Goal: Task Accomplishment & Management: Manage account settings

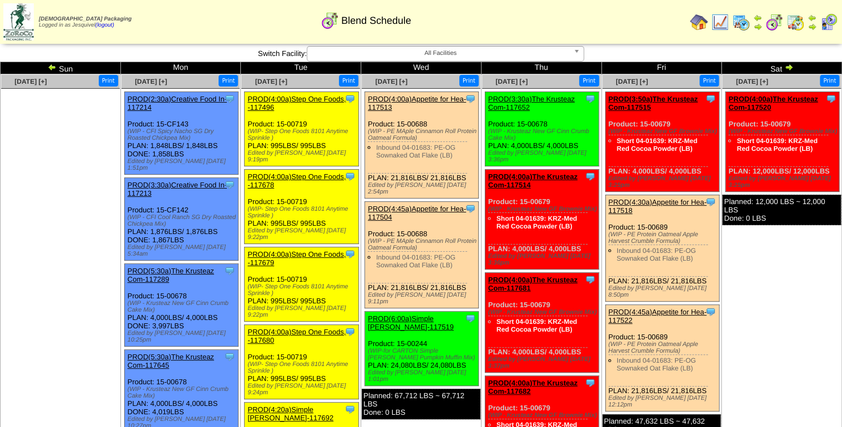
click at [390, 101] on link "PROD(4:00a)Appetite for Hea-117513" at bounding box center [417, 103] width 98 height 17
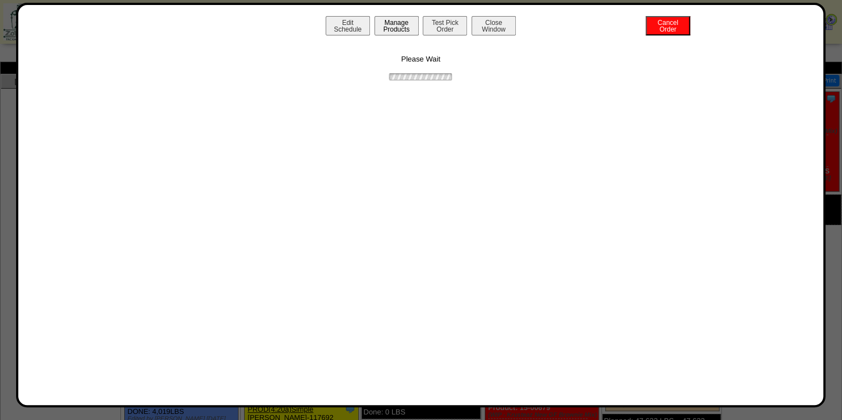
click at [379, 29] on button "Manage Products" at bounding box center [396, 25] width 44 height 19
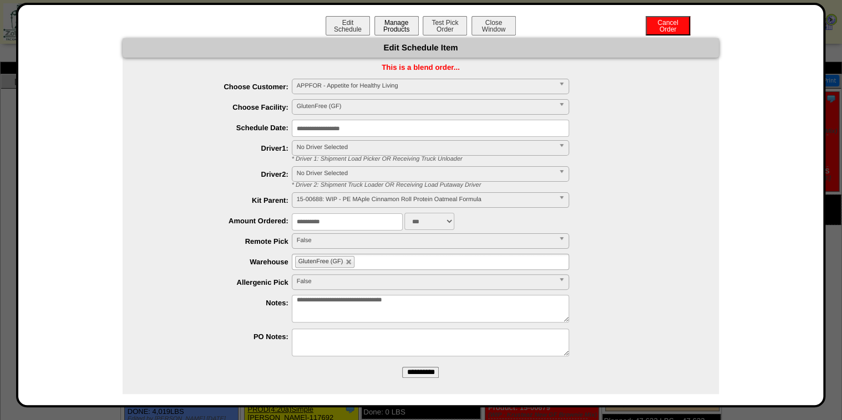
click at [382, 29] on button "Manage Products" at bounding box center [396, 25] width 44 height 19
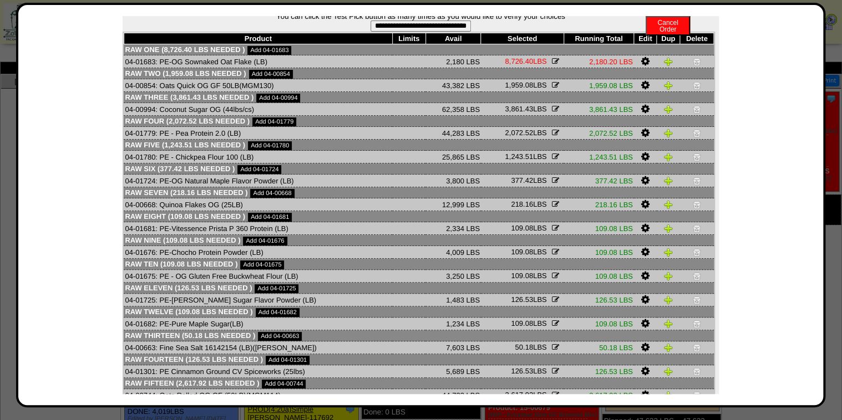
scroll to position [97, 0]
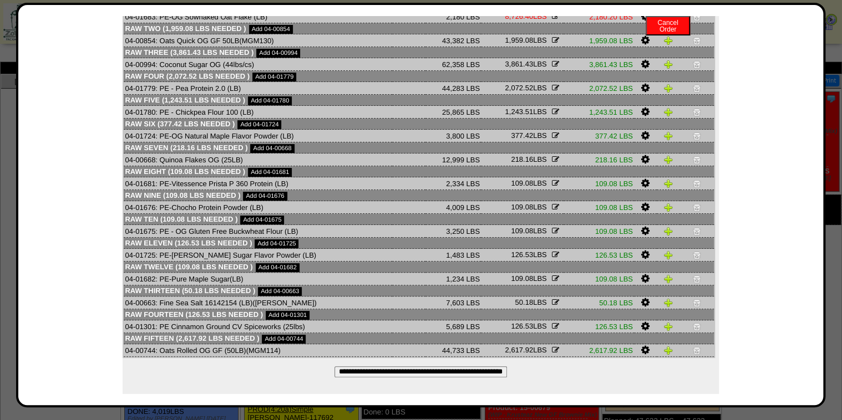
click at [427, 377] on div "**********" at bounding box center [421, 168] width 596 height 452
click at [427, 372] on input "**********" at bounding box center [420, 372] width 173 height 11
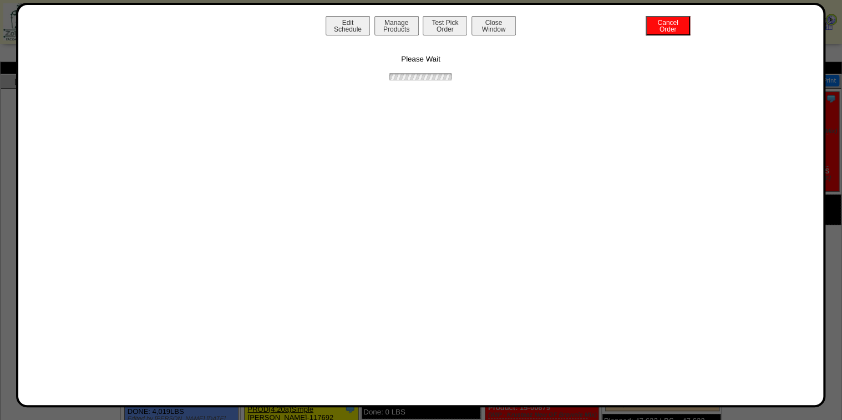
scroll to position [0, 0]
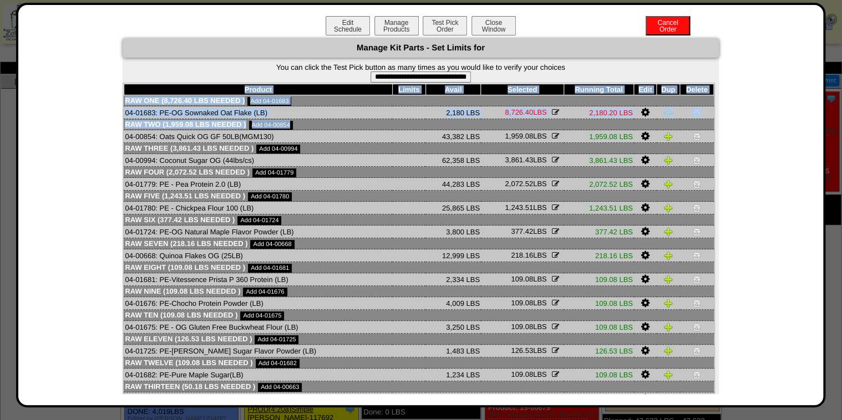
drag, startPoint x: 119, startPoint y: 123, endPoint x: 594, endPoint y: 124, distance: 474.8
click at [594, 124] on div "Product Limits Avail Selected Running Total Edit Dup Delete Raw One (8,726.40 L…" at bounding box center [419, 269] width 592 height 372
click at [497, 31] on button "Close Window" at bounding box center [493, 25] width 44 height 19
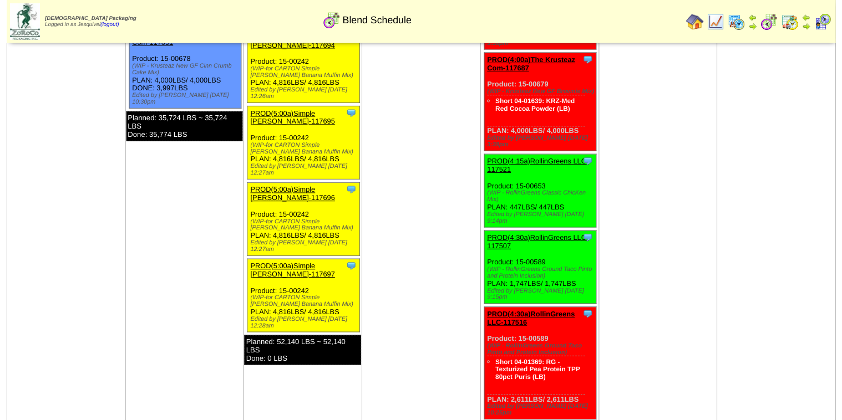
scroll to position [843, 0]
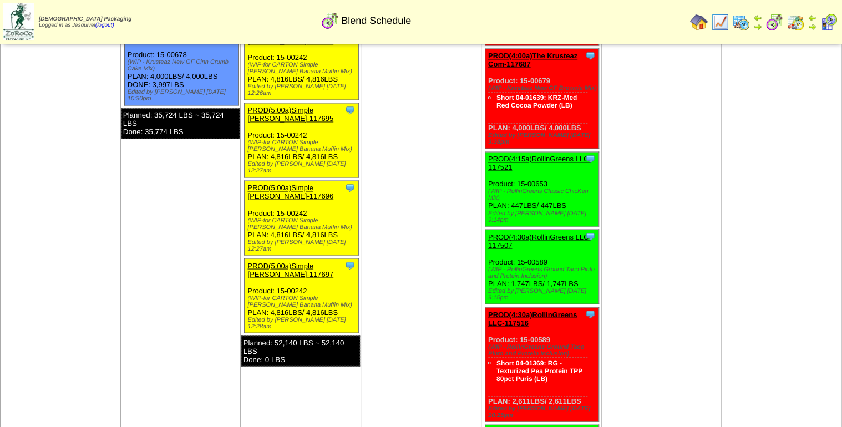
click at [271, 261] on link "PROD(5:00a)Simple [PERSON_NAME]-117697" at bounding box center [290, 269] width 86 height 17
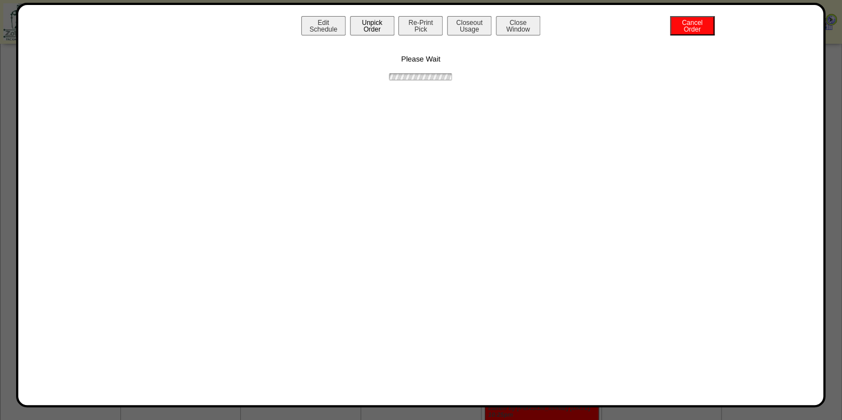
click at [386, 31] on button "Unpick Order" at bounding box center [372, 25] width 44 height 19
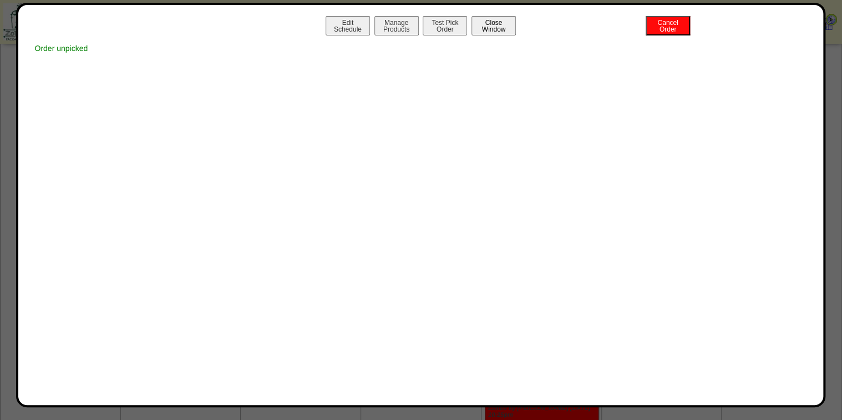
click at [501, 27] on button "Close Window" at bounding box center [493, 25] width 44 height 19
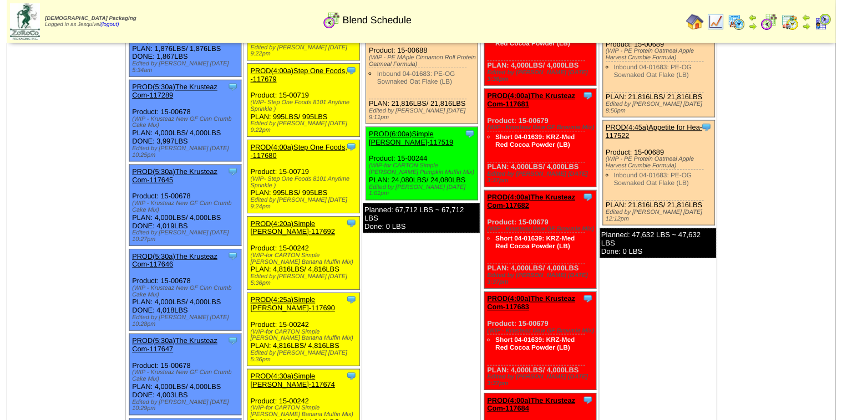
scroll to position [178, 0]
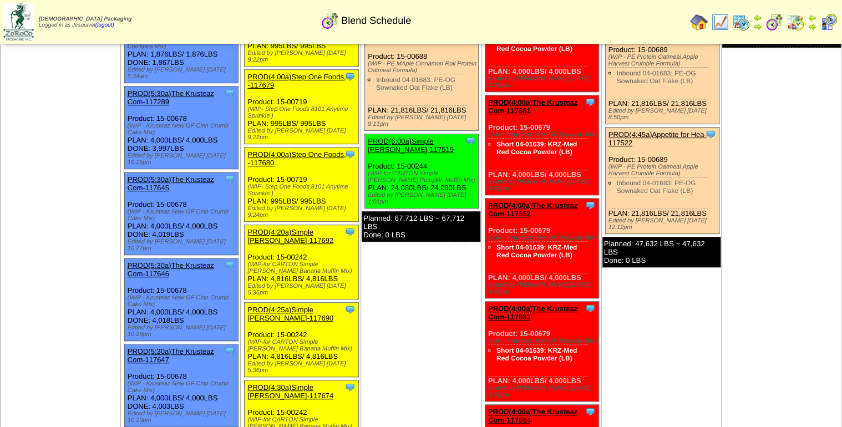
click at [291, 228] on link "PROD(4:20a)Simple [PERSON_NAME]-117692" at bounding box center [290, 236] width 86 height 17
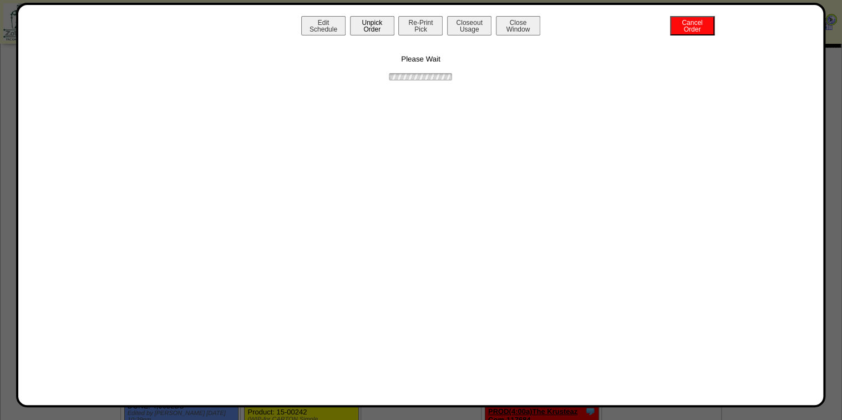
click at [357, 28] on button "Unpick Order" at bounding box center [372, 25] width 44 height 19
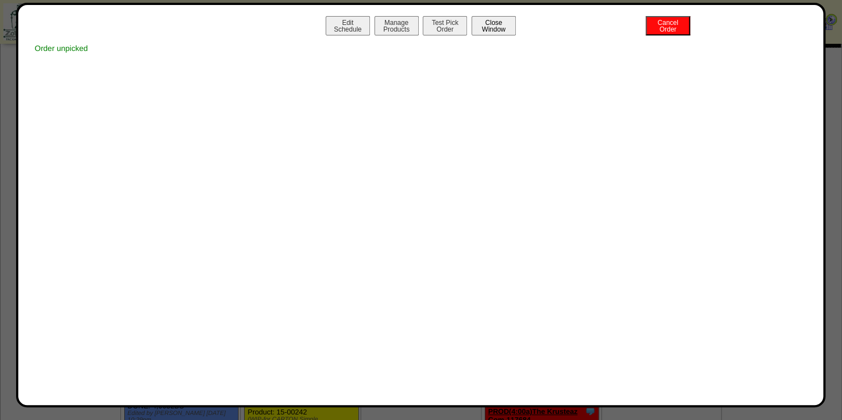
click at [490, 23] on button "Close Window" at bounding box center [493, 25] width 44 height 19
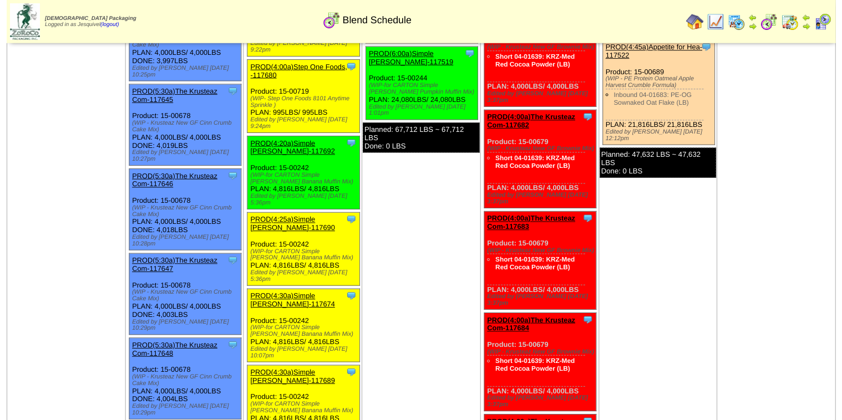
scroll to position [266, 0]
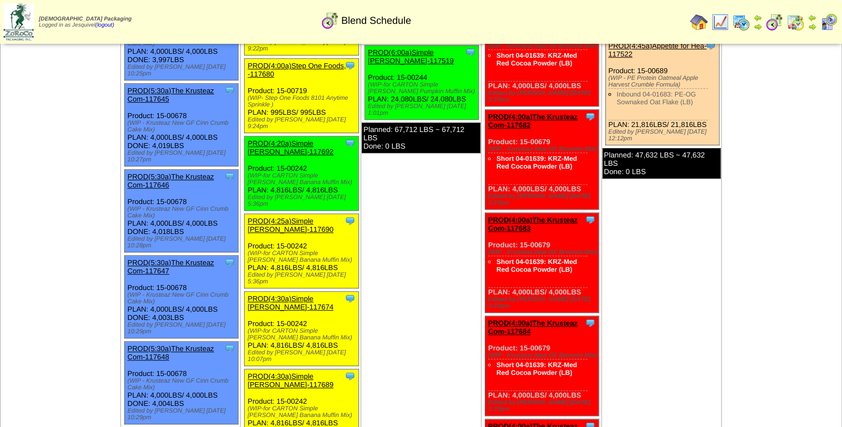
click at [277, 217] on div "PROD(4:25a)Simple [PERSON_NAME]-117690" at bounding box center [300, 225] width 106 height 17
click at [277, 217] on link "PROD(4:25a)Simple [PERSON_NAME]-117690" at bounding box center [290, 225] width 86 height 17
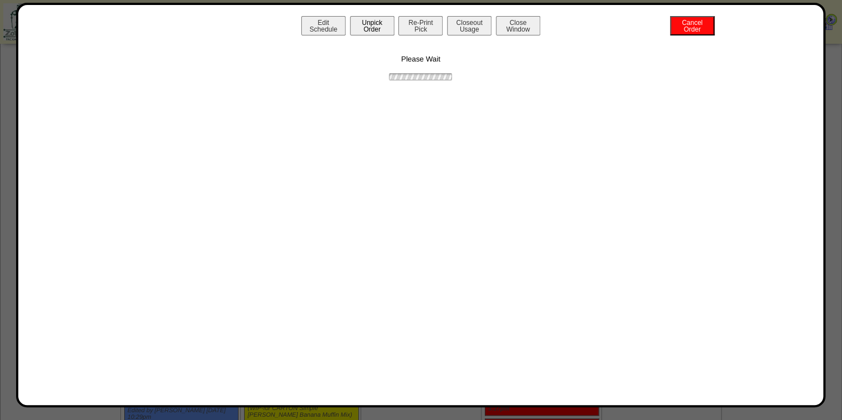
click at [386, 32] on button "Unpick Order" at bounding box center [372, 25] width 44 height 19
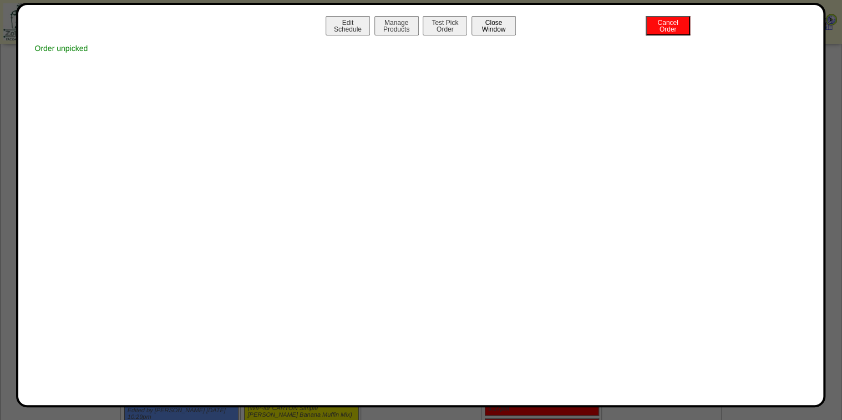
click at [502, 29] on button "Close Window" at bounding box center [493, 25] width 44 height 19
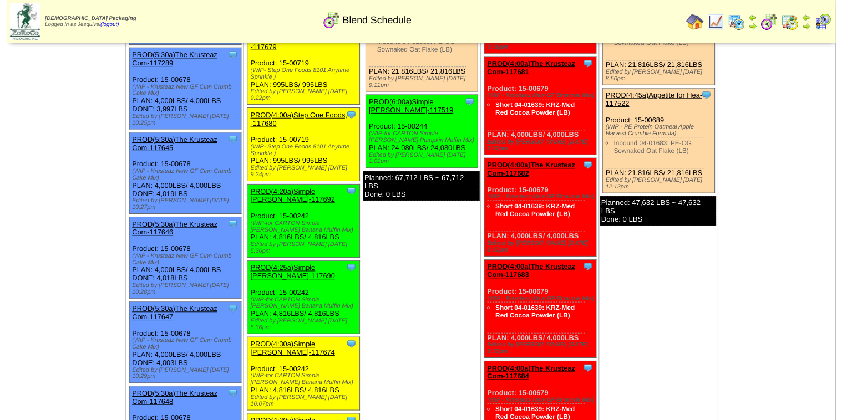
scroll to position [222, 0]
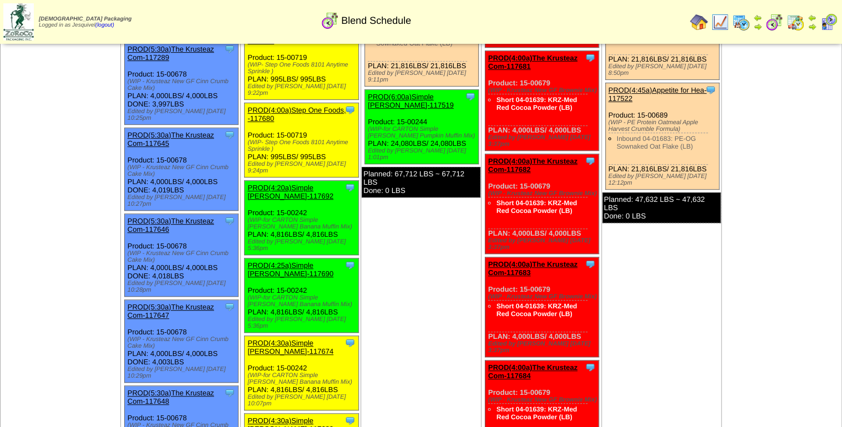
click at [300, 339] on link "PROD(4:30a)Simple [PERSON_NAME]-117674" at bounding box center [290, 347] width 86 height 17
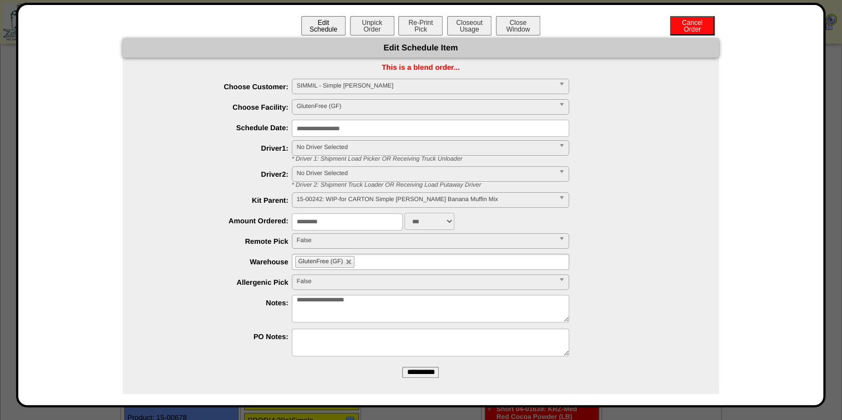
click at [369, 29] on button "Unpick Order" at bounding box center [372, 25] width 44 height 19
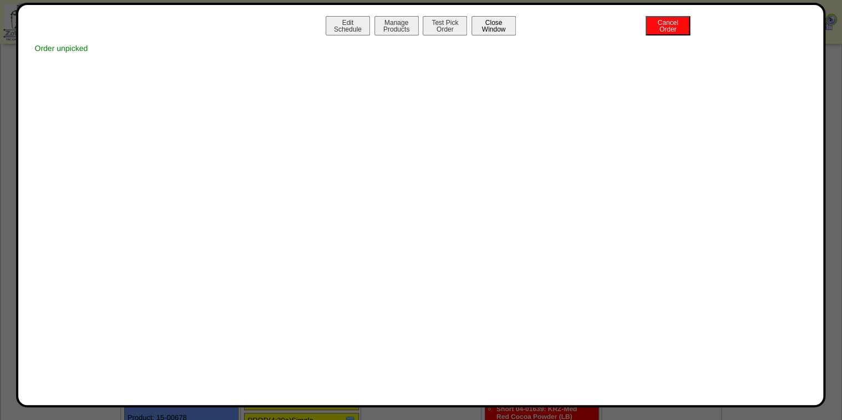
click at [505, 27] on button "Close Window" at bounding box center [493, 25] width 44 height 19
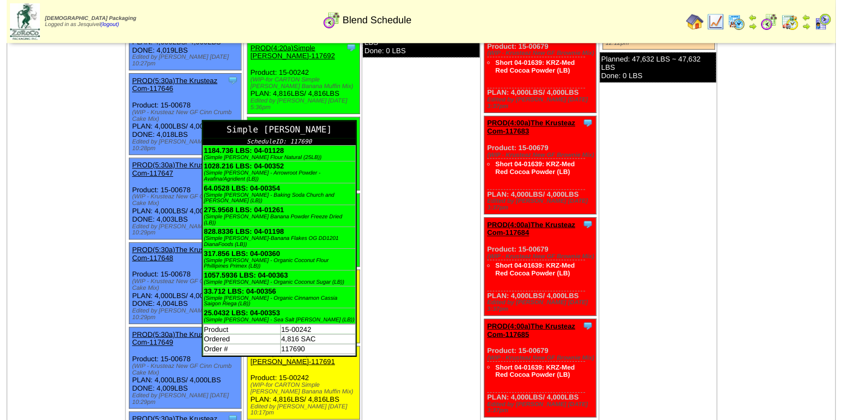
scroll to position [444, 0]
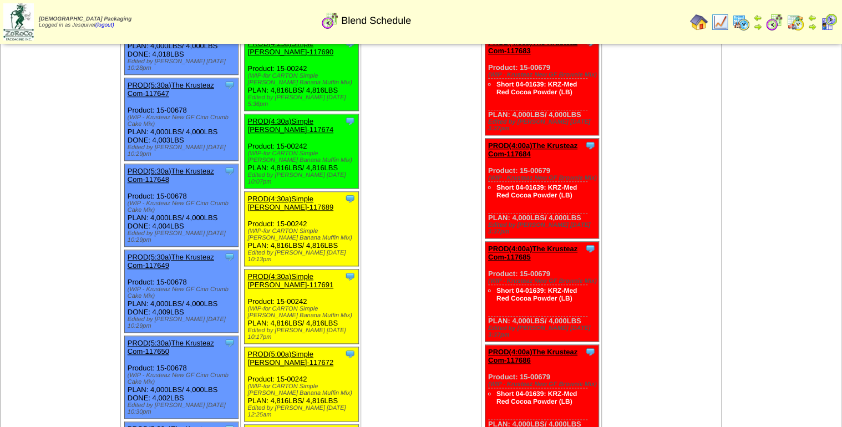
click at [324, 195] on link "PROD(4:30a)Simple [PERSON_NAME]-117689" at bounding box center [290, 203] width 86 height 17
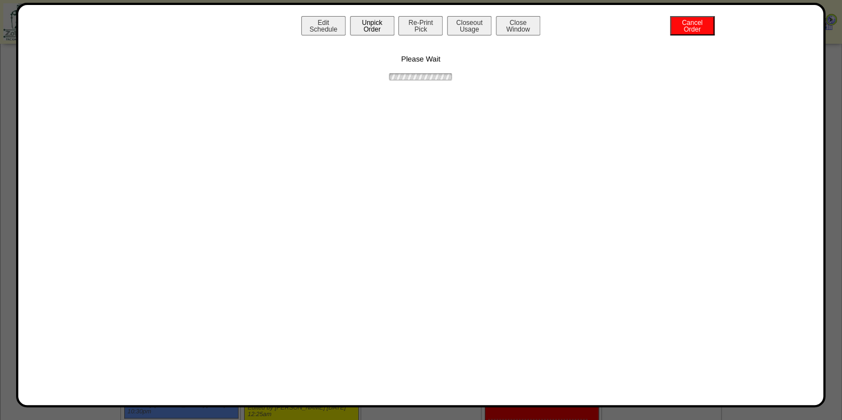
click at [385, 23] on button "Unpick Order" at bounding box center [372, 25] width 44 height 19
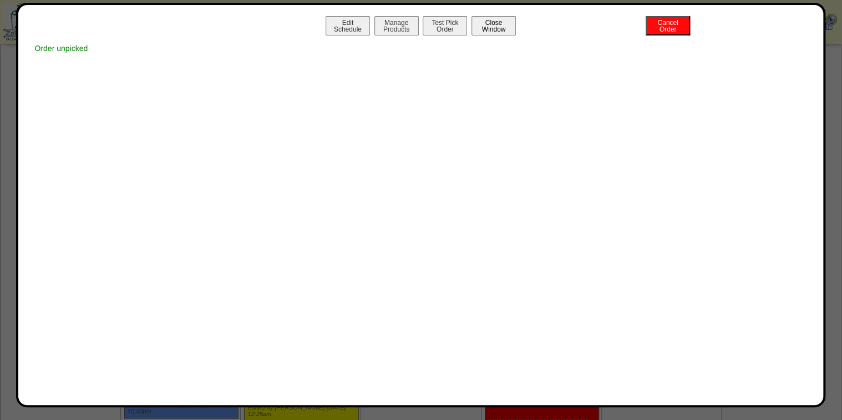
click at [506, 22] on button "Close Window" at bounding box center [493, 25] width 44 height 19
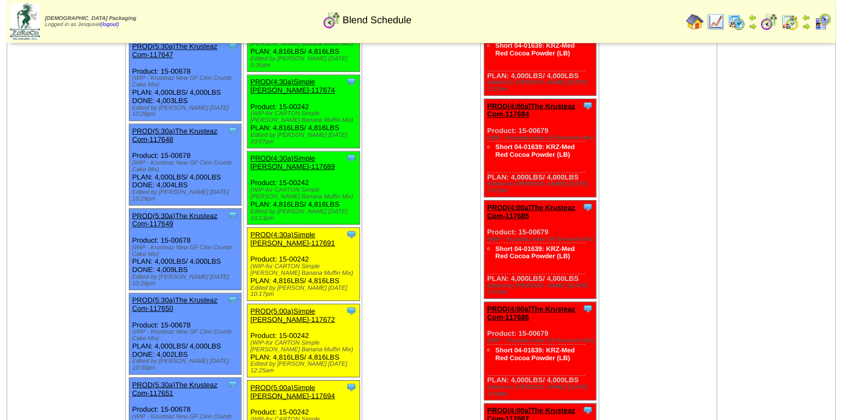
scroll to position [488, 0]
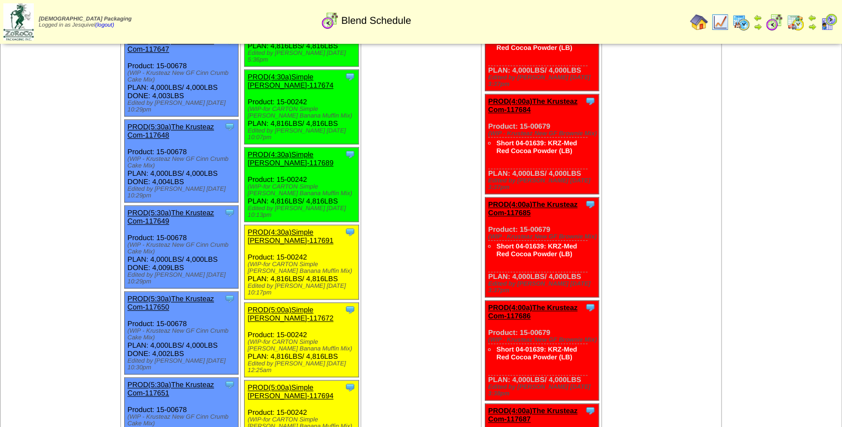
click at [275, 228] on link "PROD(4:30a)Simple [PERSON_NAME]-117691" at bounding box center [290, 236] width 86 height 17
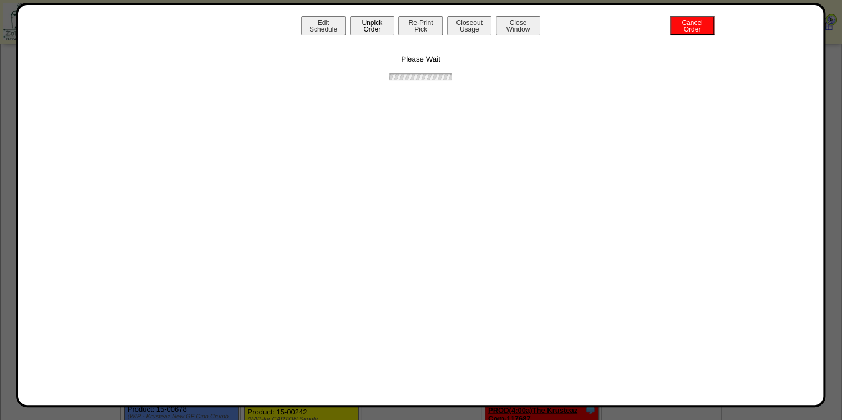
click at [357, 21] on button "Unpick Order" at bounding box center [372, 25] width 44 height 19
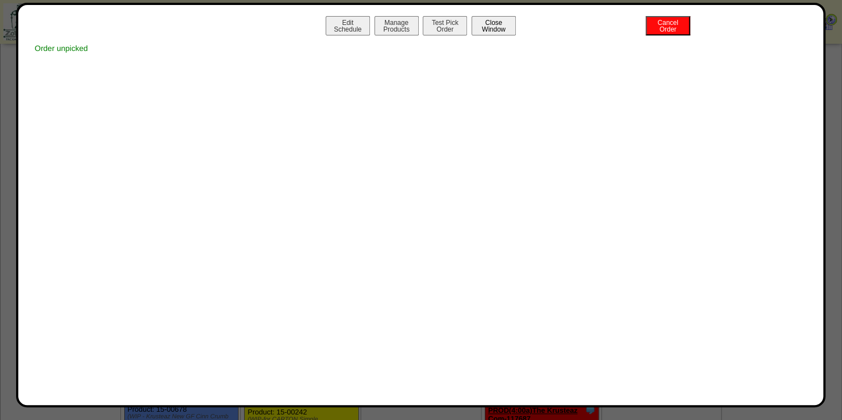
click at [495, 22] on button "Close Window" at bounding box center [493, 25] width 44 height 19
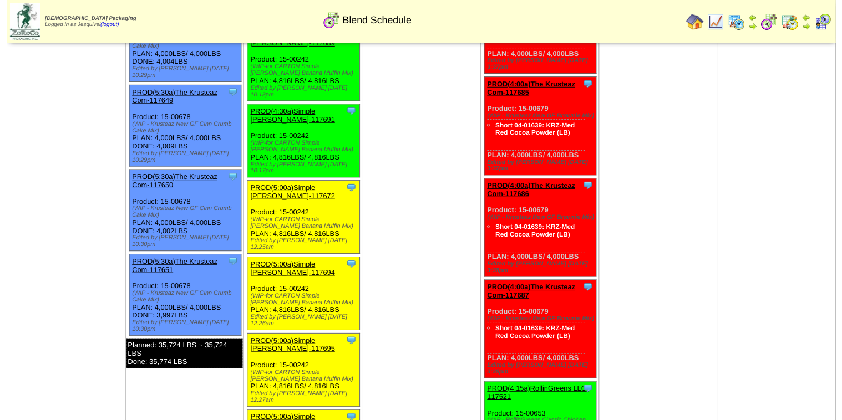
scroll to position [621, 0]
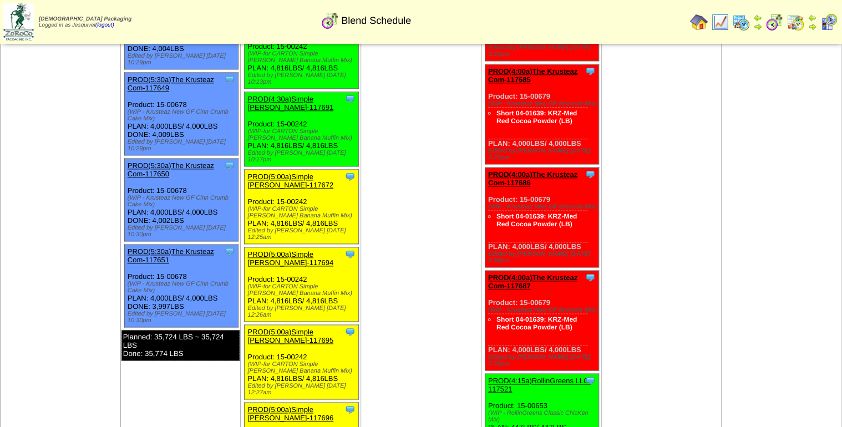
click at [286, 173] on link "PROD(5:00a)Simple [PERSON_NAME]-117672" at bounding box center [290, 181] width 86 height 17
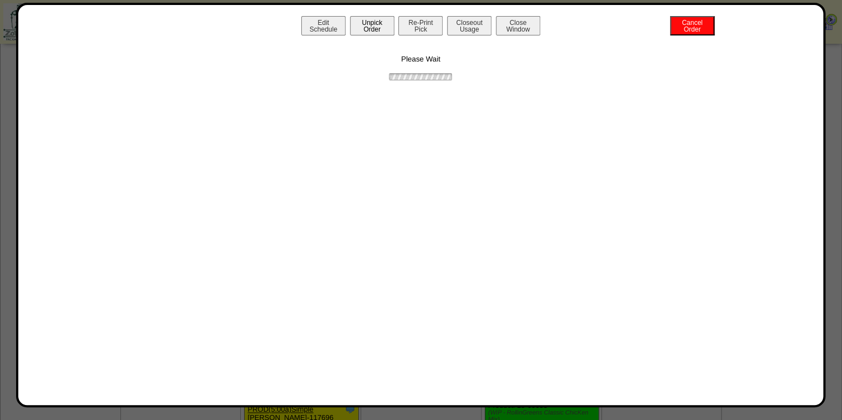
click at [373, 27] on button "Unpick Order" at bounding box center [372, 25] width 44 height 19
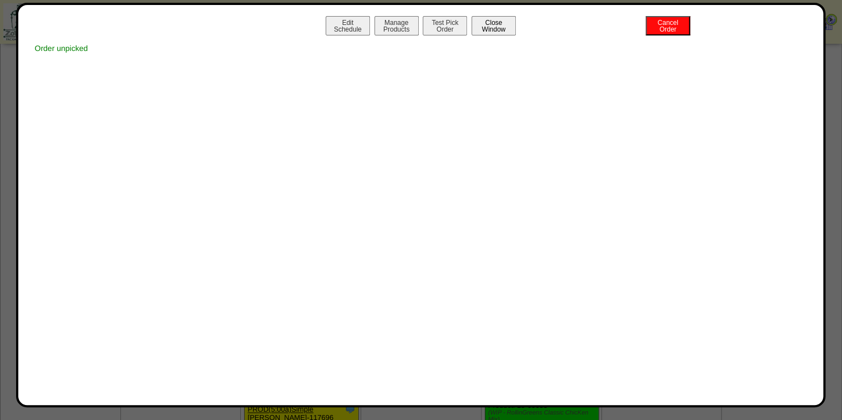
click at [495, 27] on button "Close Window" at bounding box center [493, 25] width 44 height 19
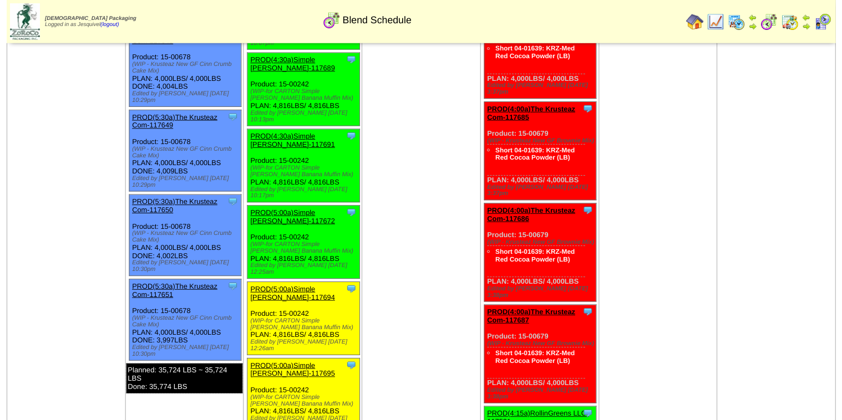
scroll to position [666, 0]
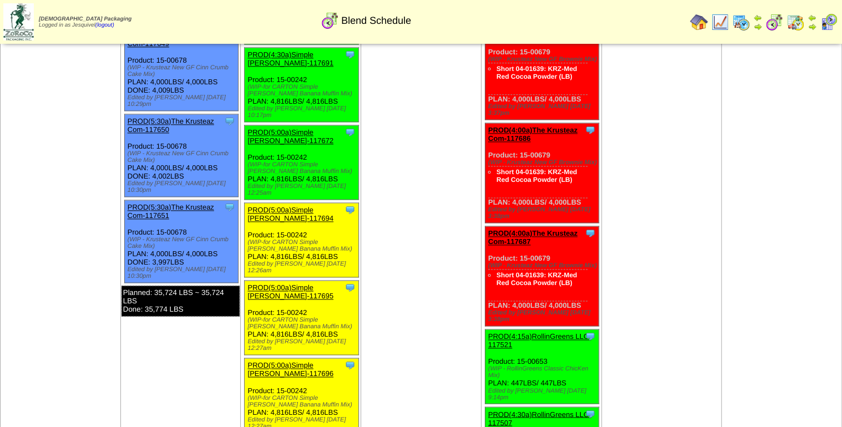
click at [290, 206] on link "PROD(5:00a)Simple [PERSON_NAME]-117694" at bounding box center [290, 214] width 86 height 17
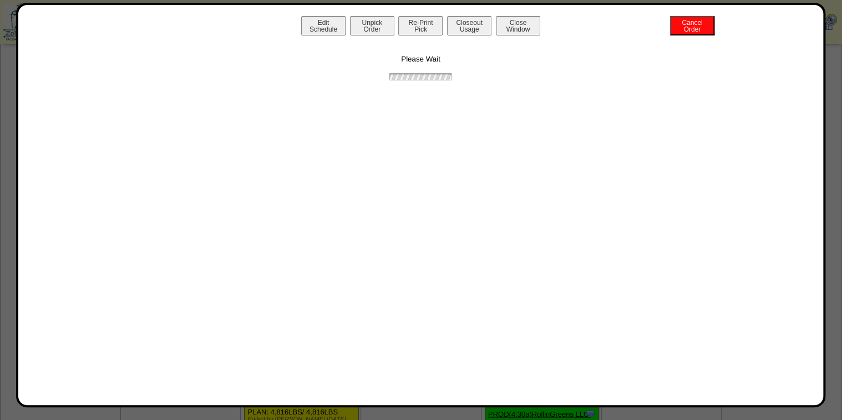
click at [381, 29] on button "Unpick Order" at bounding box center [372, 25] width 44 height 19
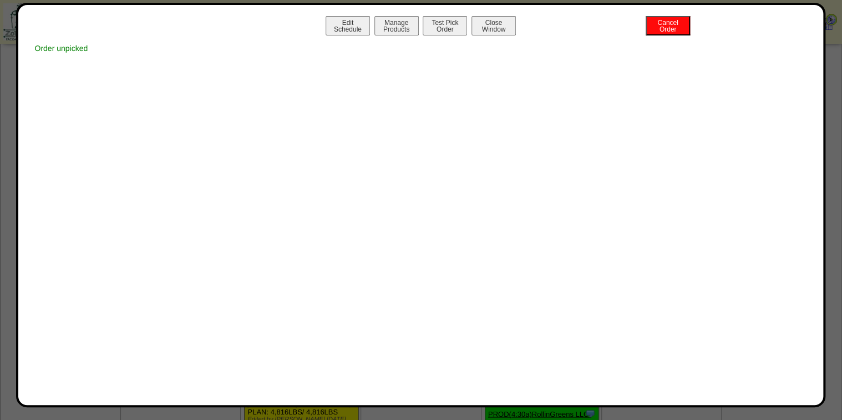
click at [490, 23] on button "Close Window" at bounding box center [493, 25] width 44 height 19
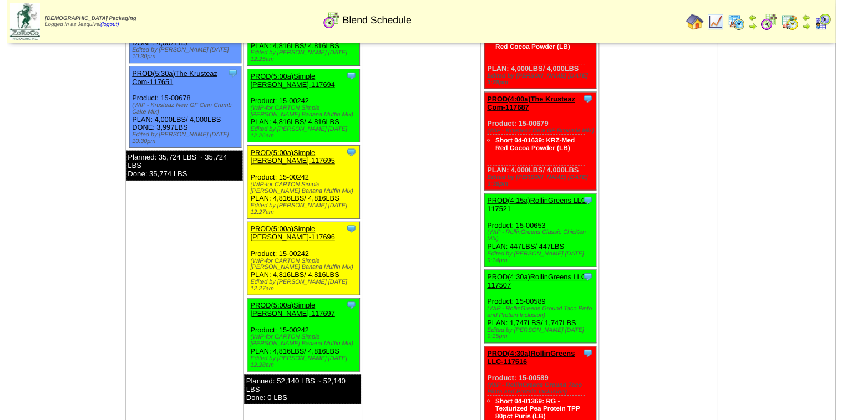
scroll to position [799, 0]
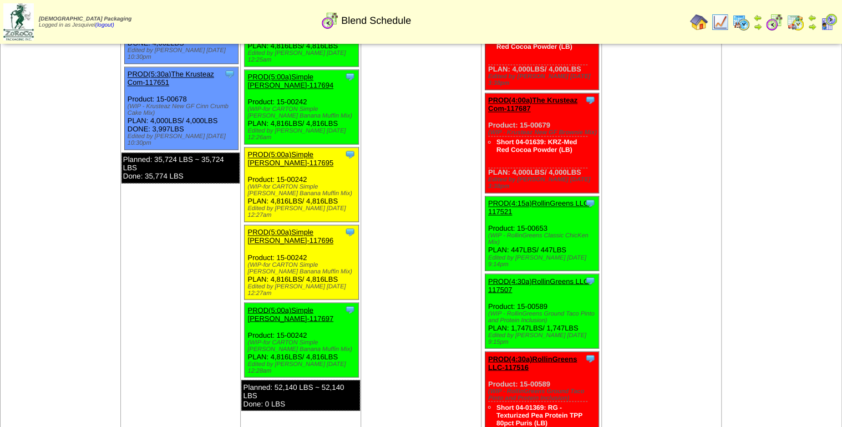
click at [283, 150] on link "PROD(5:00a)Simple [PERSON_NAME]-117695" at bounding box center [290, 158] width 86 height 17
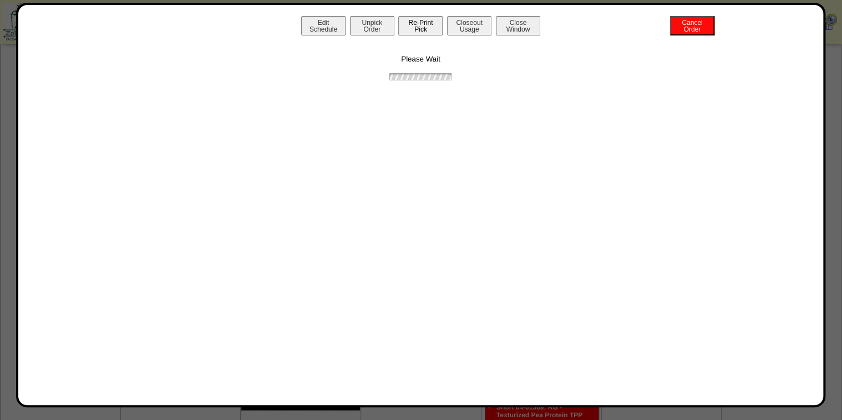
click at [381, 28] on button "Unpick Order" at bounding box center [372, 25] width 44 height 19
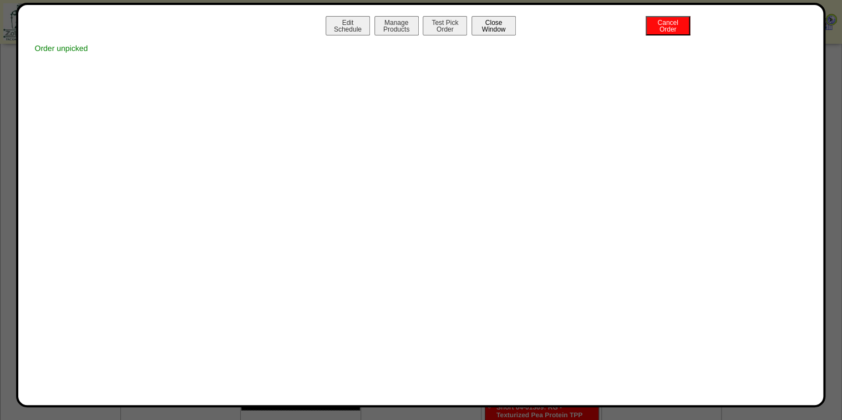
click at [495, 22] on button "Close Window" at bounding box center [493, 25] width 44 height 19
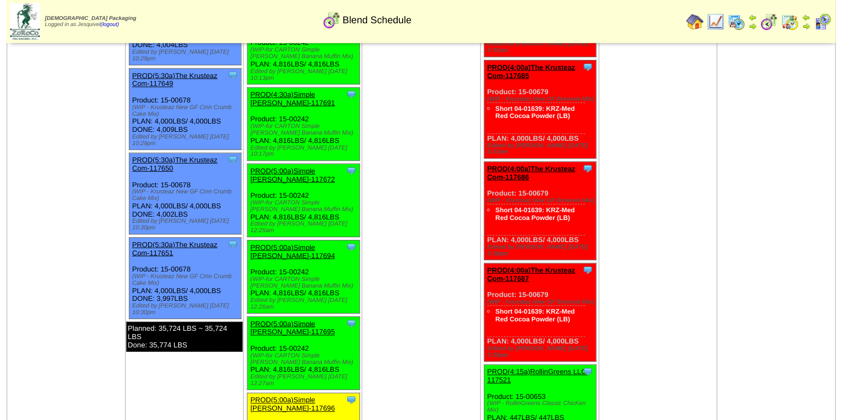
scroll to position [799, 0]
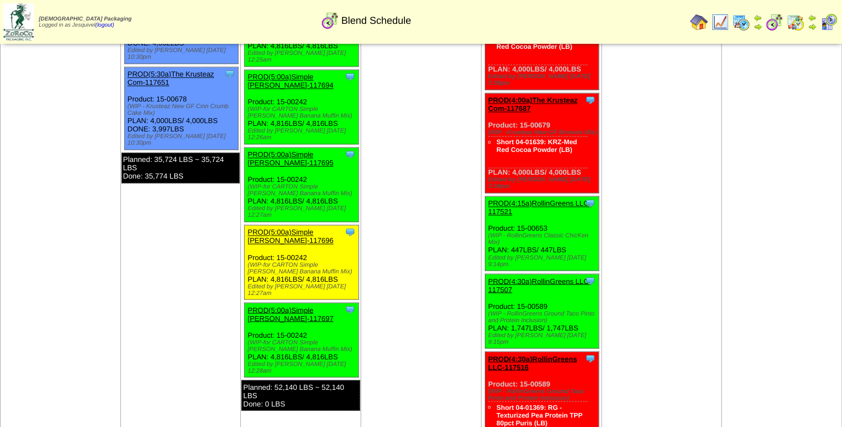
click at [276, 228] on link "PROD(5:00a)Simple [PERSON_NAME]-117696" at bounding box center [290, 236] width 86 height 17
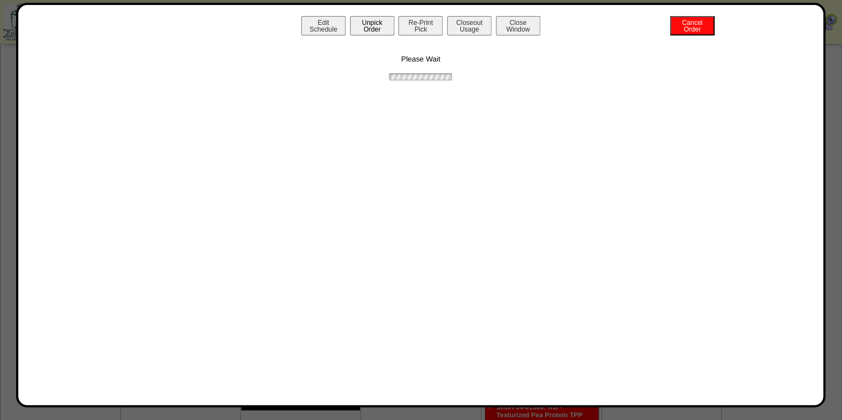
click at [379, 28] on button "Unpick Order" at bounding box center [372, 25] width 44 height 19
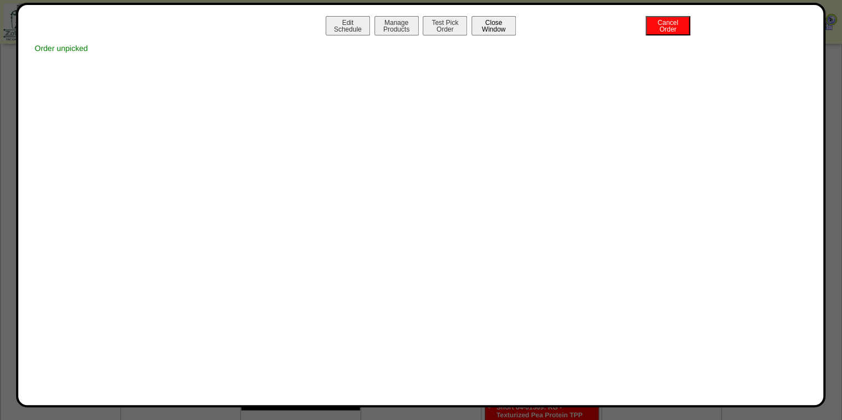
click at [489, 21] on button "Close Window" at bounding box center [493, 25] width 44 height 19
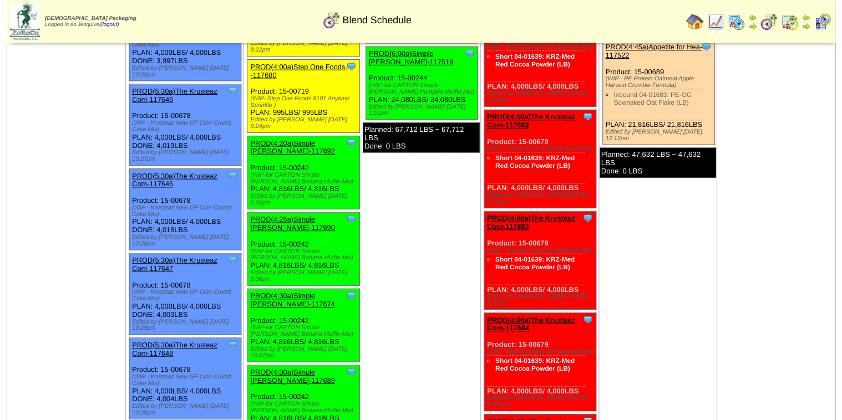
scroll to position [221, 0]
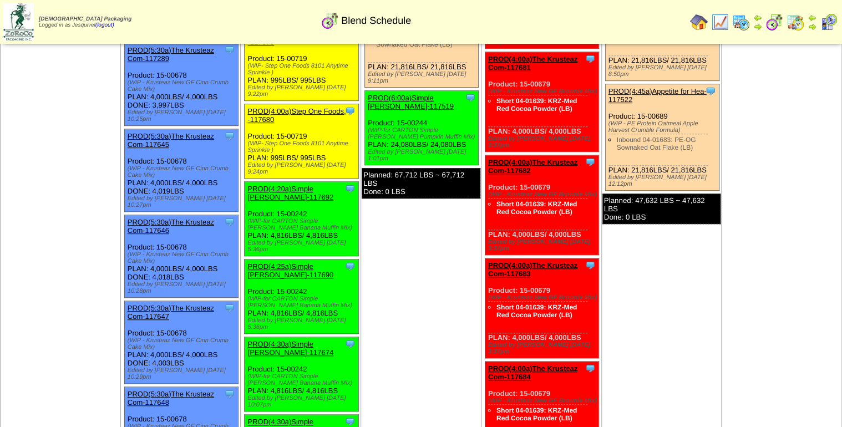
click at [289, 185] on link "PROD(4:20a)Simple [PERSON_NAME]-117692" at bounding box center [290, 193] width 86 height 17
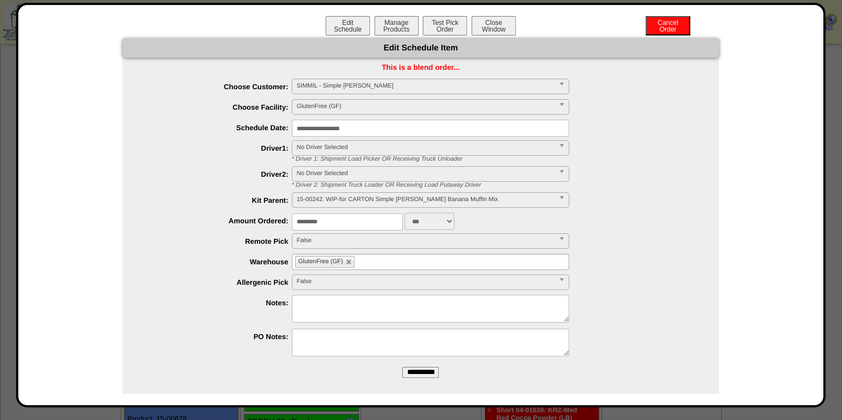
drag, startPoint x: 346, startPoint y: 221, endPoint x: 182, endPoint y: 267, distance: 170.1
click at [182, 267] on ul "**********" at bounding box center [421, 219] width 596 height 281
click at [297, 222] on input "*****" at bounding box center [347, 222] width 111 height 17
click at [318, 224] on input "*****" at bounding box center [347, 222] width 111 height 17
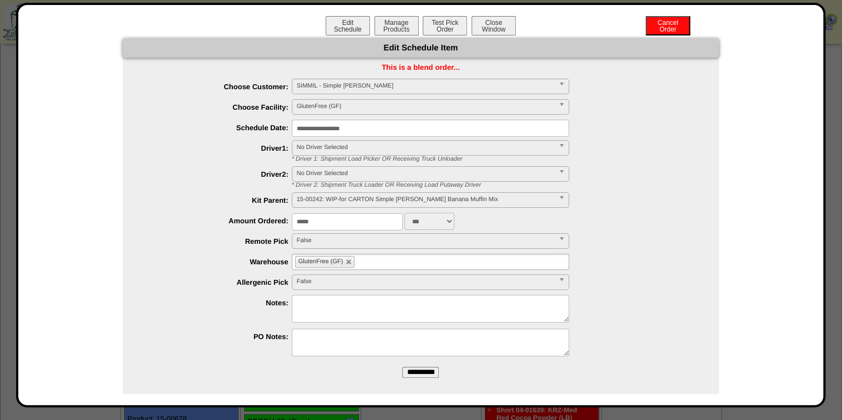
type input "*****"
click at [402, 367] on input "**********" at bounding box center [420, 372] width 37 height 11
click at [408, 32] on button "Manage Products" at bounding box center [396, 25] width 44 height 19
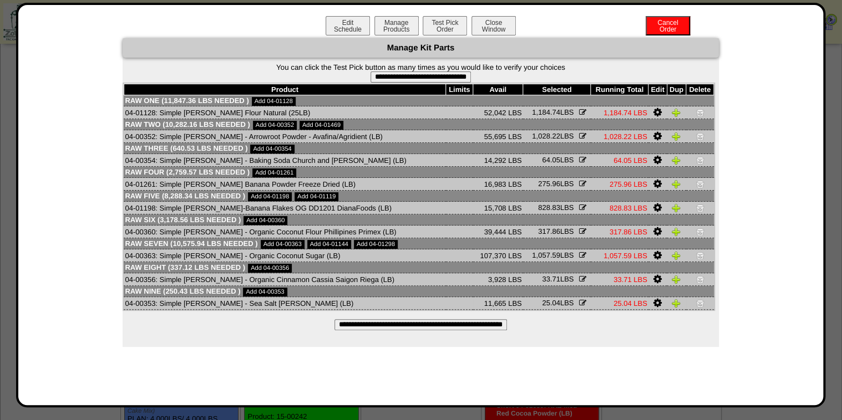
scroll to position [354, 0]
click at [475, 320] on div "**********" at bounding box center [421, 192] width 596 height 309
click at [479, 329] on input "**********" at bounding box center [420, 325] width 173 height 11
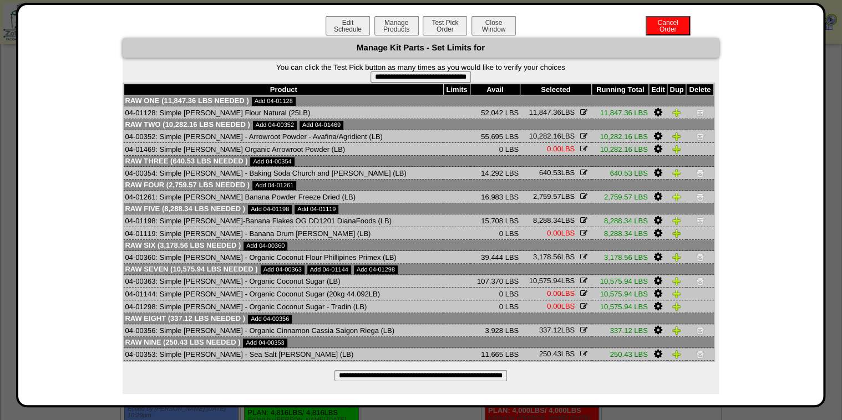
click at [465, 74] on input "**********" at bounding box center [421, 77] width 100 height 11
type input "**********"
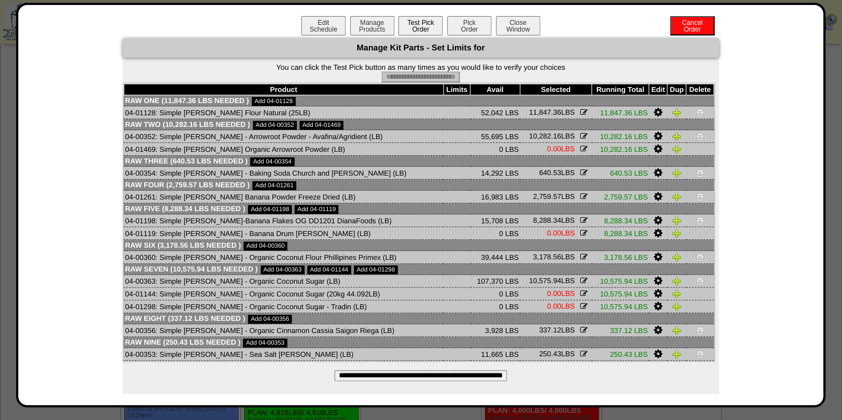
drag, startPoint x: 455, startPoint y: 24, endPoint x: 453, endPoint y: 35, distance: 10.7
click at [455, 26] on button "Pick Order" at bounding box center [469, 25] width 44 height 19
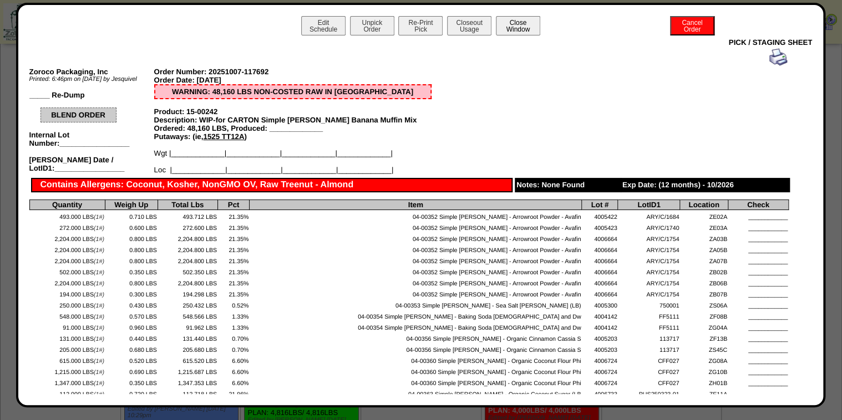
click at [510, 28] on button "Close Window" at bounding box center [518, 25] width 44 height 19
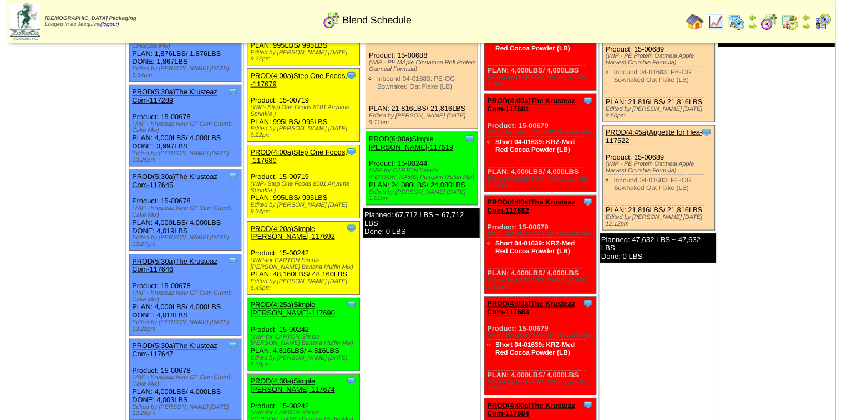
scroll to position [133, 0]
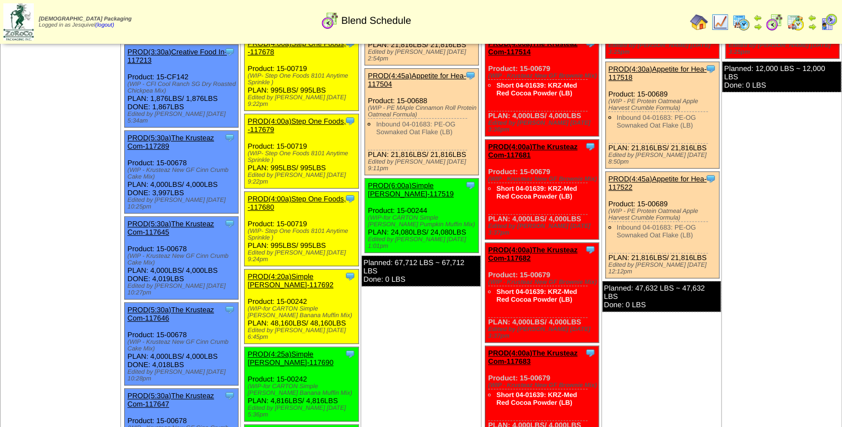
click at [383, 181] on link "PROD(6:00a)Simple [PERSON_NAME]-117519" at bounding box center [411, 189] width 86 height 17
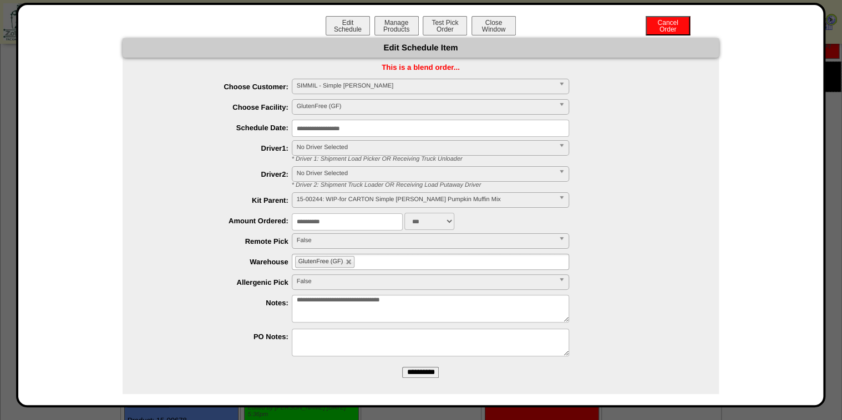
drag, startPoint x: 353, startPoint y: 226, endPoint x: 260, endPoint y: 244, distance: 94.9
click at [260, 244] on ul "**********" at bounding box center [421, 219] width 596 height 281
type input "****"
click at [402, 367] on input "**********" at bounding box center [420, 372] width 37 height 11
click at [389, 36] on div "Edit Schedule Manage Products Test Pick Order Cancel Order Close Window" at bounding box center [420, 27] width 783 height 22
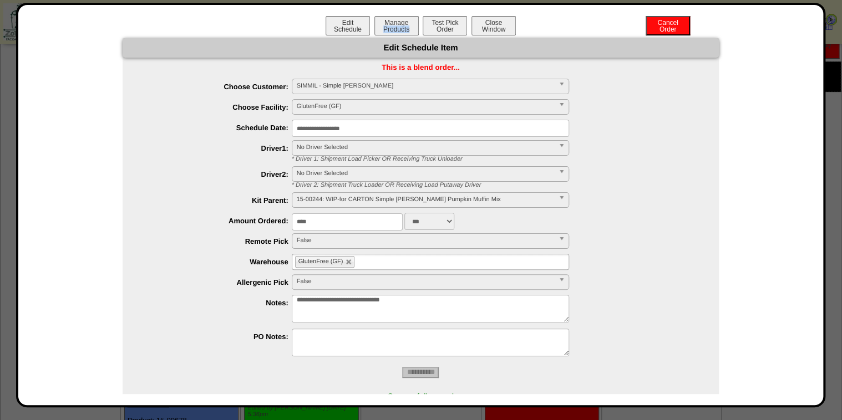
click at [389, 36] on div "Edit Schedule Manage Products Test Pick Order Cancel Order Close Window" at bounding box center [420, 27] width 783 height 22
click at [393, 32] on button "Manage Products" at bounding box center [396, 25] width 44 height 19
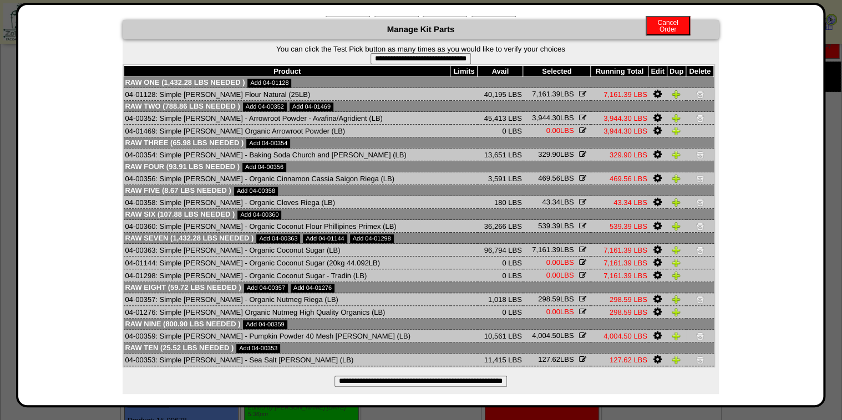
scroll to position [28, 0]
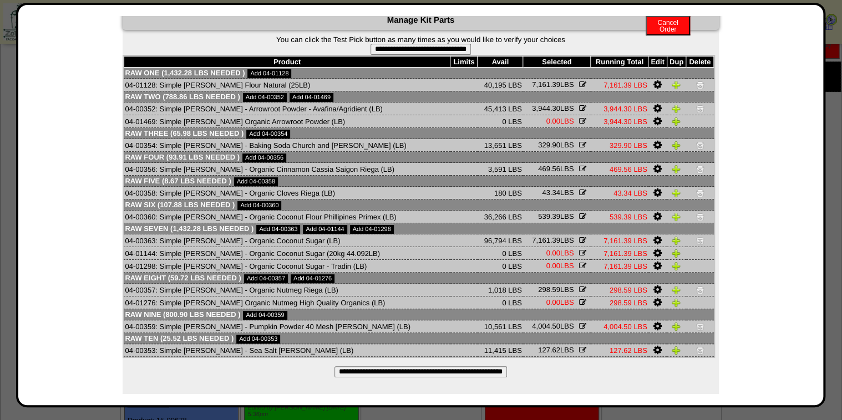
click at [410, 369] on input "**********" at bounding box center [420, 372] width 173 height 11
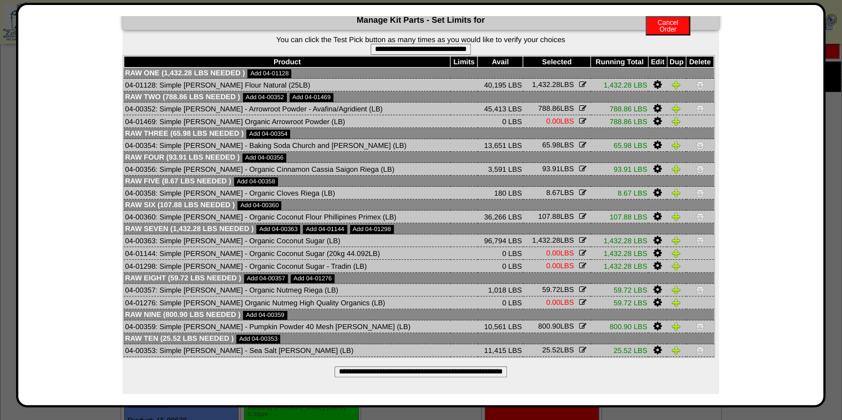
click at [419, 54] on input "**********" at bounding box center [421, 49] width 100 height 11
type input "**********"
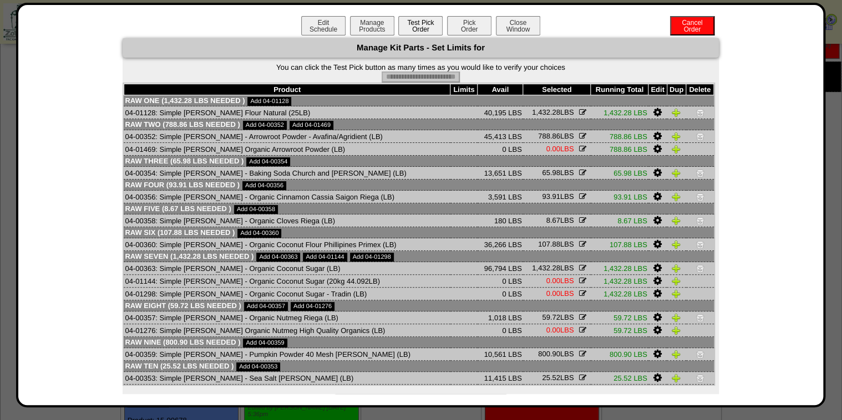
click at [458, 33] on button "Pick Order" at bounding box center [469, 25] width 44 height 19
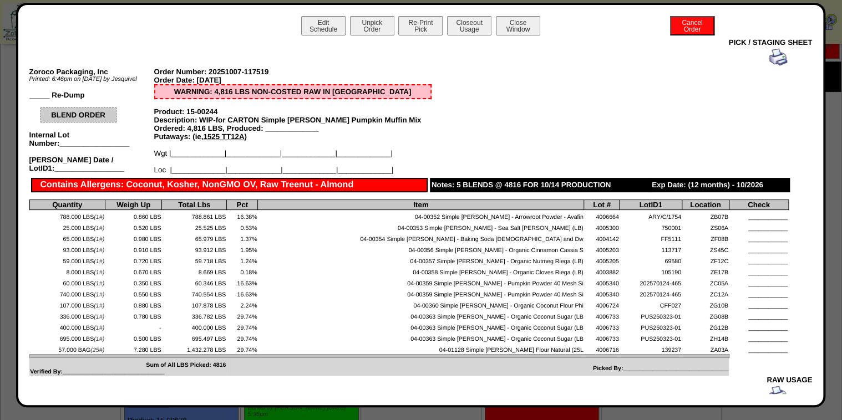
click at [758, 60] on div at bounding box center [409, 57] width 756 height 18
click at [769, 54] on img at bounding box center [778, 57] width 18 height 18
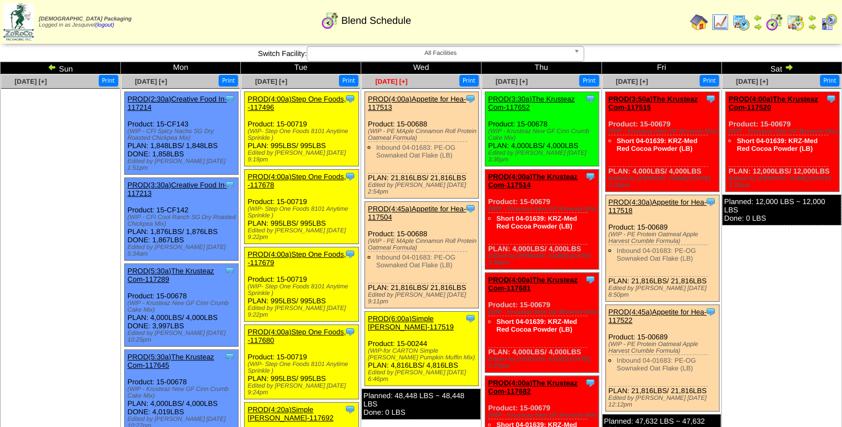
click at [396, 80] on span "Oct 08 [+]" at bounding box center [391, 82] width 32 height 8
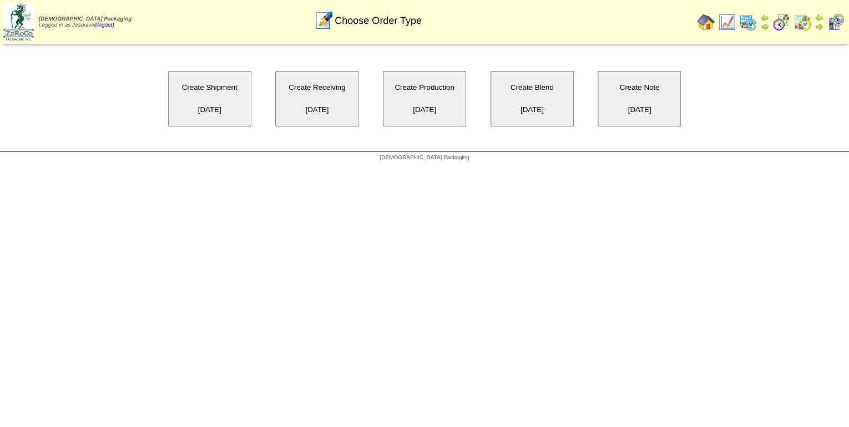
click at [534, 78] on button "Create Blend 10/08/2025" at bounding box center [531, 98] width 83 height 55
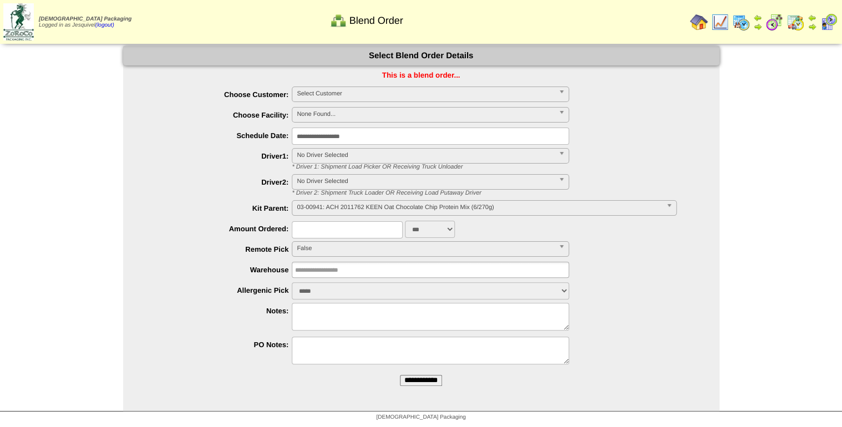
click at [386, 100] on span "Select Customer" at bounding box center [425, 93] width 257 height 13
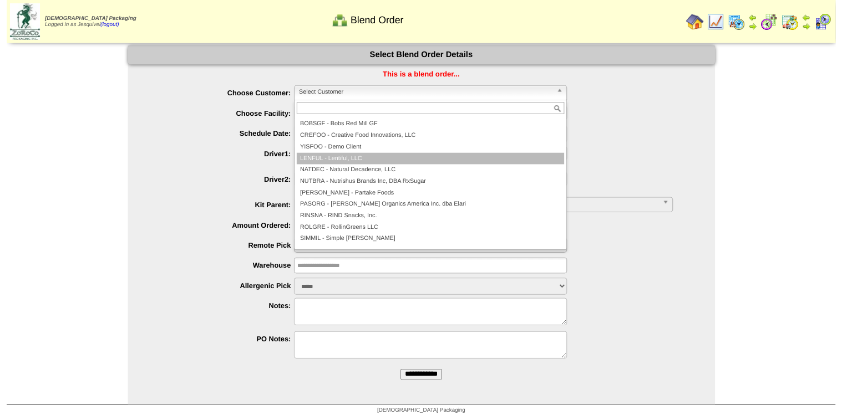
scroll to position [64, 0]
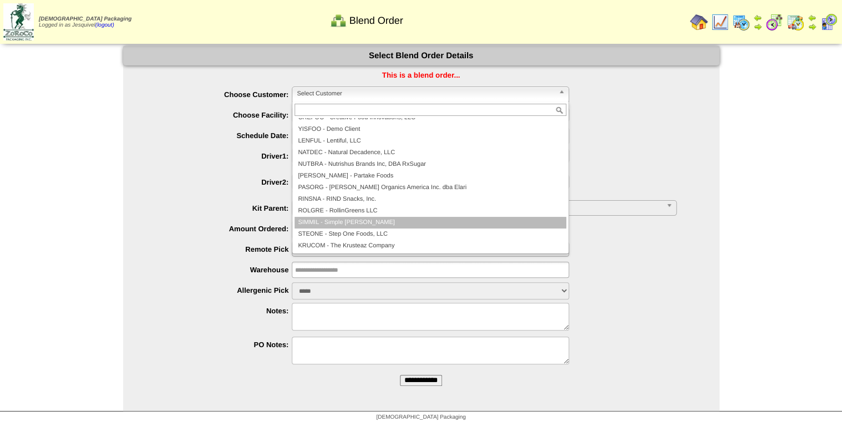
click at [364, 222] on li "SIMMIL - Simple [PERSON_NAME]" at bounding box center [431, 223] width 272 height 12
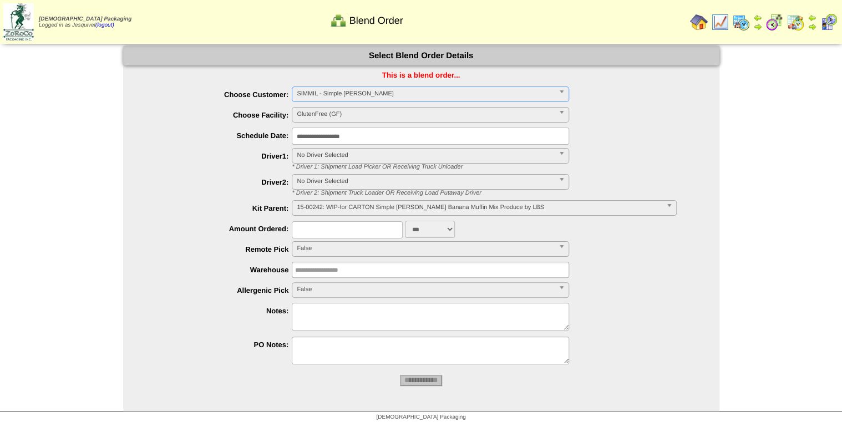
click at [372, 142] on input "**********" at bounding box center [430, 136] width 277 height 17
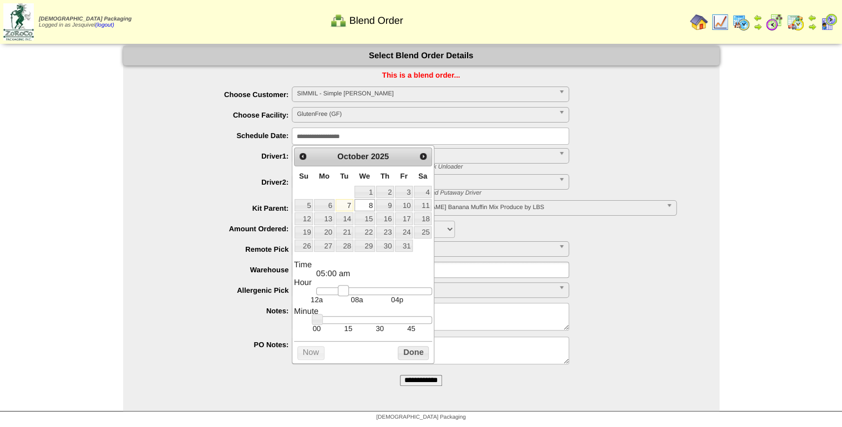
type input "**********"
drag, startPoint x: 323, startPoint y: 295, endPoint x: 351, endPoint y: 293, distance: 28.4
click at [351, 293] on link at bounding box center [351, 290] width 11 height 11
click at [404, 363] on div "Prev Next October 2025 Su Mo Tu We Th Fr Sa 1 2 3 4 5 6 7 8 9 10 11 12 13 14 15…" at bounding box center [363, 254] width 143 height 218
click at [405, 357] on button "Done" at bounding box center [413, 353] width 31 height 14
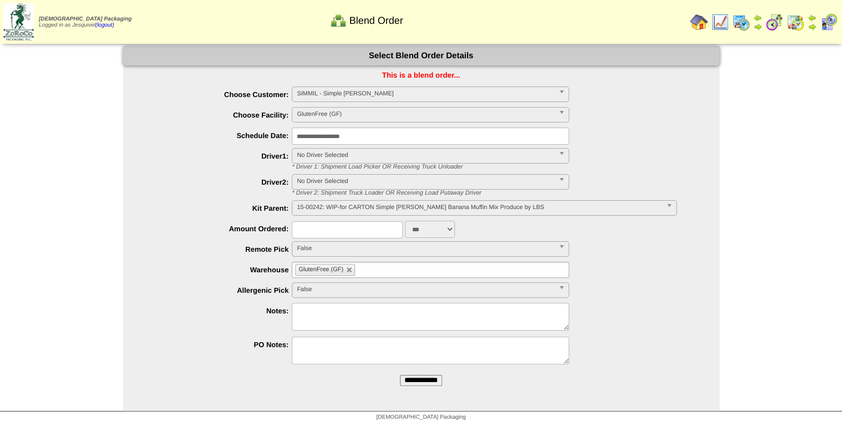
click at [366, 209] on span "15-00242: WIP-for CARTON Simple Mills Banana Muffin Mix Produce by LBS" at bounding box center [479, 207] width 364 height 13
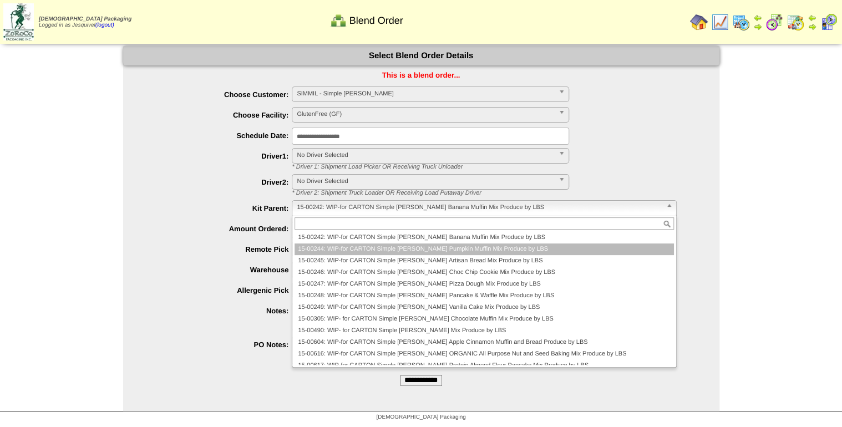
drag, startPoint x: 390, startPoint y: 249, endPoint x: 382, endPoint y: 256, distance: 10.2
click at [391, 251] on li "15-00244: WIP-for CARTON Simple Mills Pumpkin Muffin Mix Produce by LBS" at bounding box center [484, 250] width 379 height 12
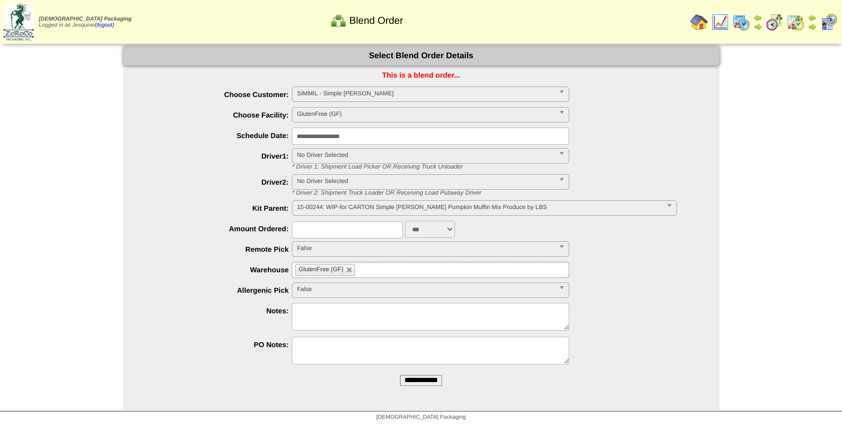
click at [339, 226] on input "text" at bounding box center [347, 229] width 111 height 17
type input "****"
click at [228, 296] on div "***** **** False" at bounding box center [432, 290] width 574 height 17
click at [422, 384] on input "**********" at bounding box center [421, 380] width 42 height 11
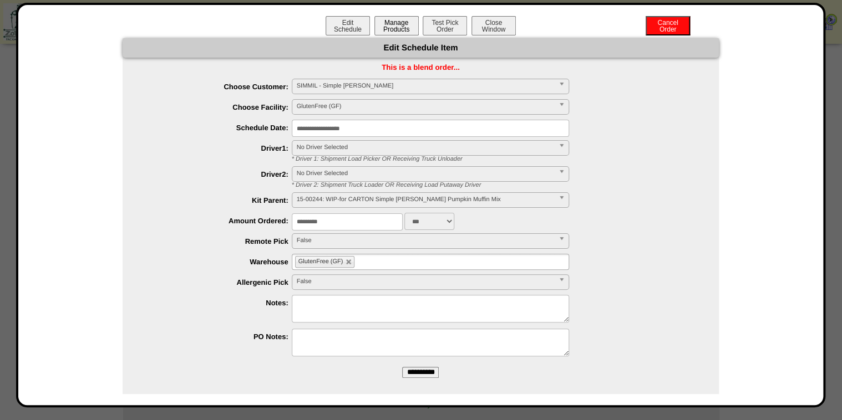
click at [398, 24] on button "Manage Products" at bounding box center [396, 25] width 44 height 19
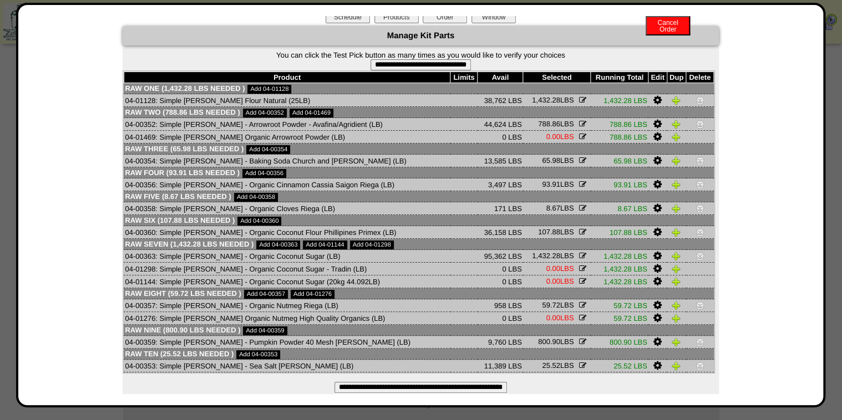
scroll to position [0, 0]
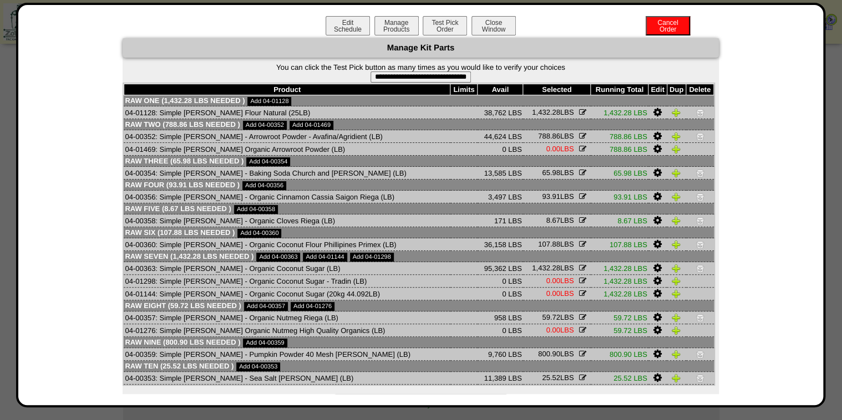
click at [400, 71] on form "**********" at bounding box center [421, 72] width 596 height 19
click at [403, 75] on input "**********" at bounding box center [421, 77] width 100 height 11
type input "**********"
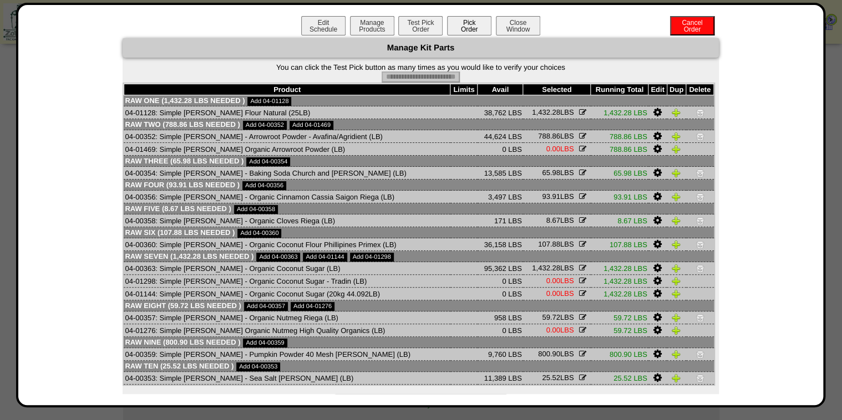
click at [459, 31] on button "Pick Order" at bounding box center [469, 25] width 44 height 19
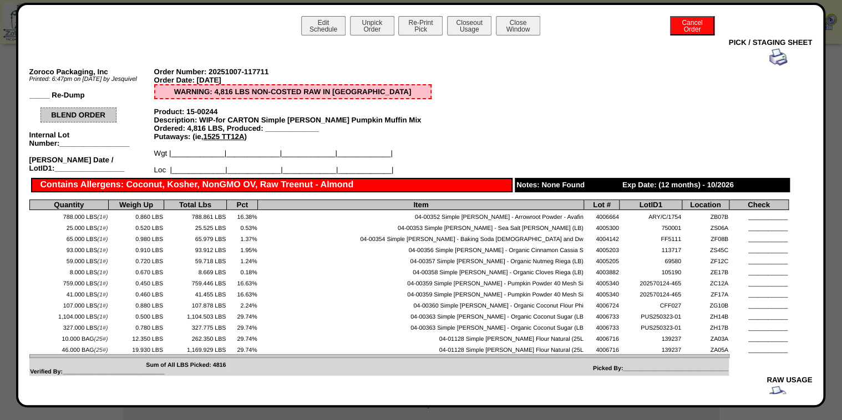
drag, startPoint x: 774, startPoint y: 58, endPoint x: 768, endPoint y: 58, distance: 6.1
click at [774, 58] on img at bounding box center [778, 57] width 18 height 18
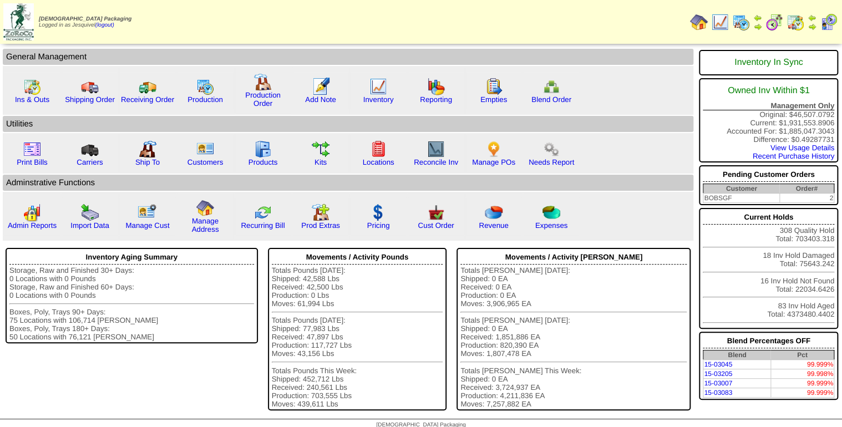
click at [773, 18] on img at bounding box center [774, 22] width 18 height 18
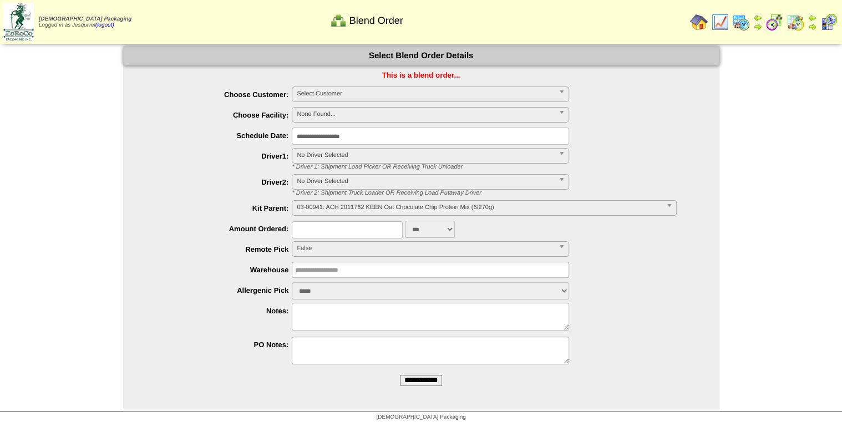
click at [454, 89] on span "Select Customer" at bounding box center [425, 93] width 257 height 13
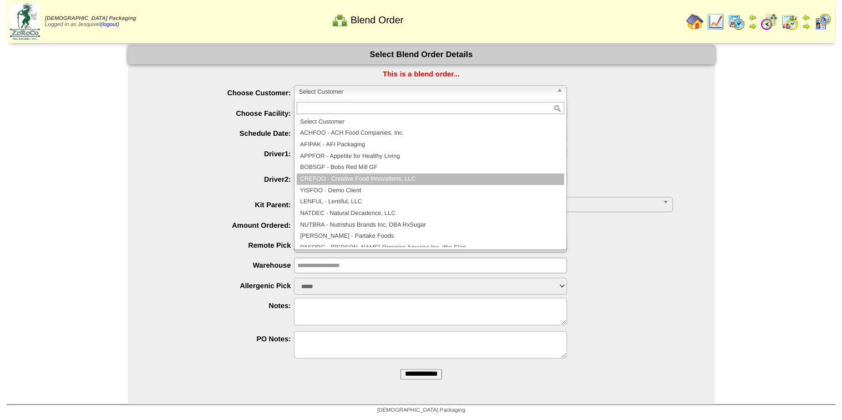
scroll to position [64, 0]
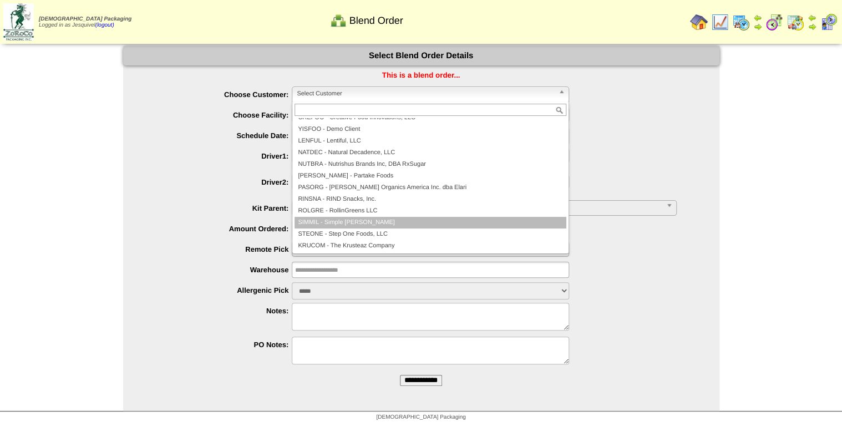
click at [352, 220] on li "SIMMIL - Simple [PERSON_NAME]" at bounding box center [431, 223] width 272 height 12
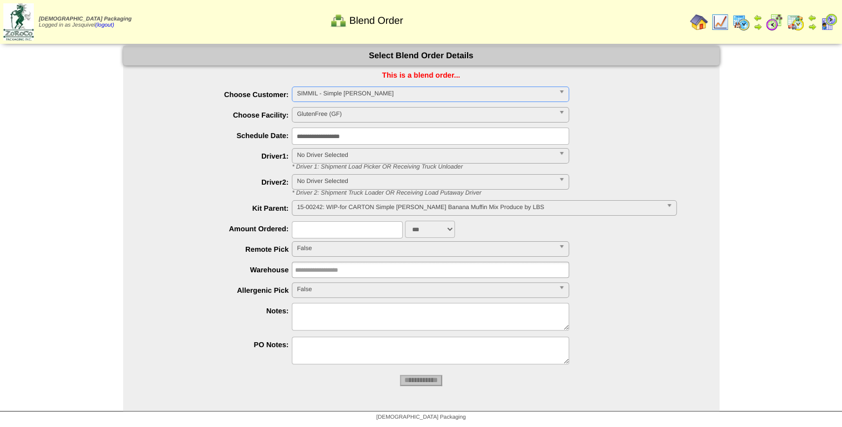
click at [329, 211] on span "15-00242: WIP-for CARTON Simple [PERSON_NAME] Banana Muffin Mix Produce by LBS" at bounding box center [479, 207] width 364 height 13
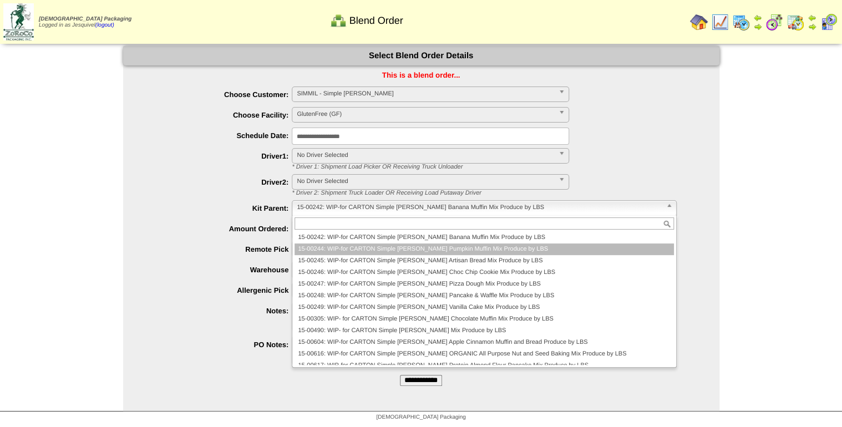
click at [330, 252] on li "15-00244: WIP-for CARTON Simple [PERSON_NAME] Pumpkin Muffin Mix Produce by LBS" at bounding box center [484, 250] width 379 height 12
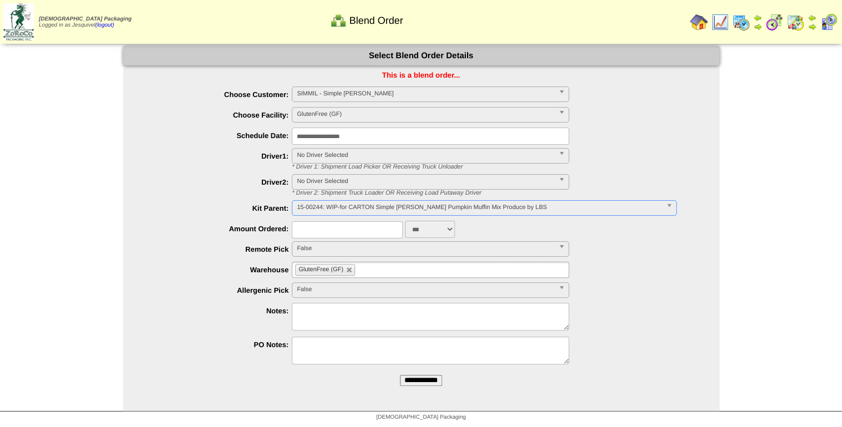
click at [442, 380] on input "**********" at bounding box center [421, 380] width 42 height 11
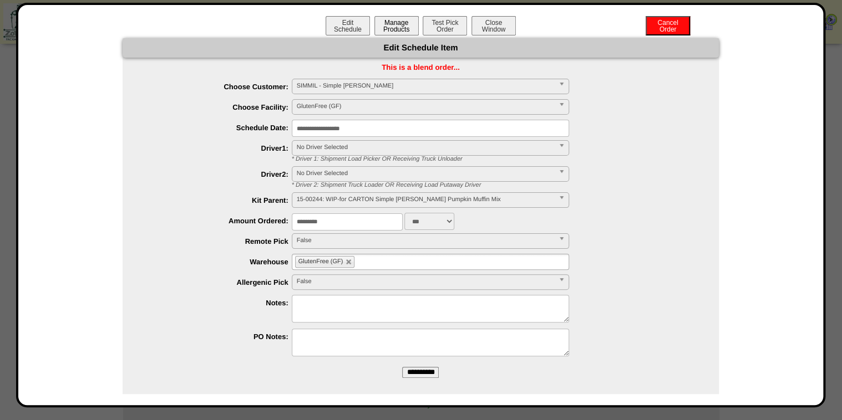
click at [391, 32] on button "Manage Products" at bounding box center [396, 25] width 44 height 19
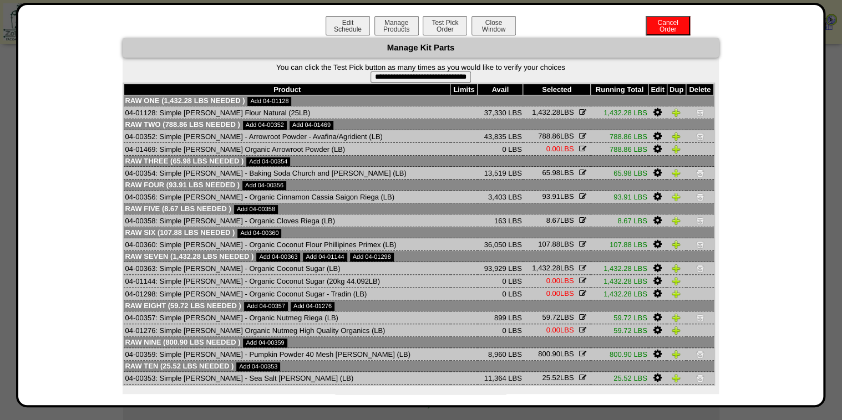
click at [418, 74] on input "**********" at bounding box center [421, 77] width 100 height 11
type input "**********"
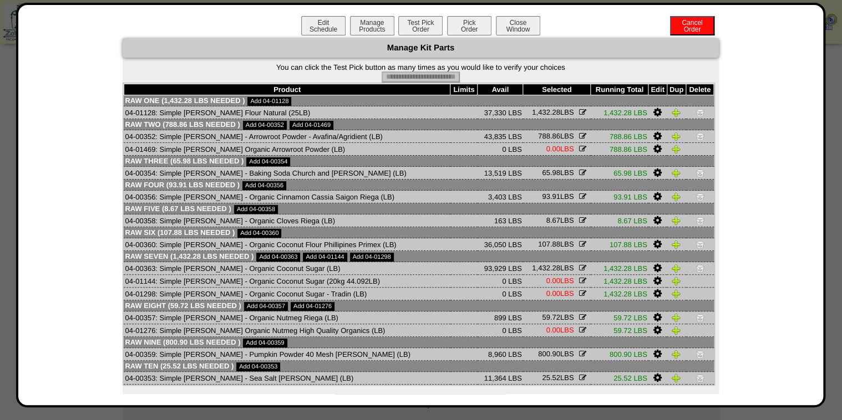
click at [453, 37] on div "Edit Schedule Manage Products Test Pick Order Pick Order Cancel Order Close Win…" at bounding box center [420, 27] width 783 height 22
click at [453, 33] on button "Pick Order" at bounding box center [469, 25] width 44 height 19
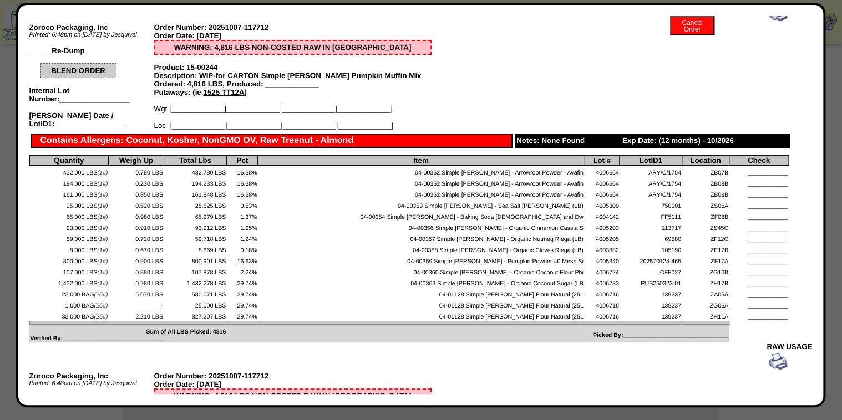
scroll to position [0, 0]
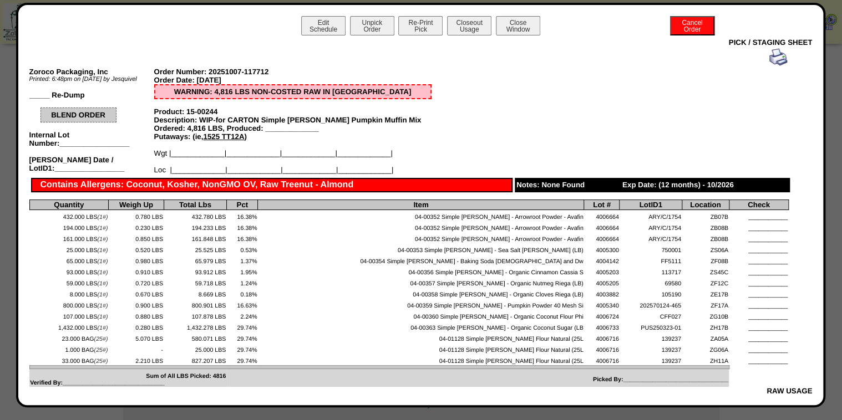
click at [773, 56] on img at bounding box center [778, 57] width 18 height 18
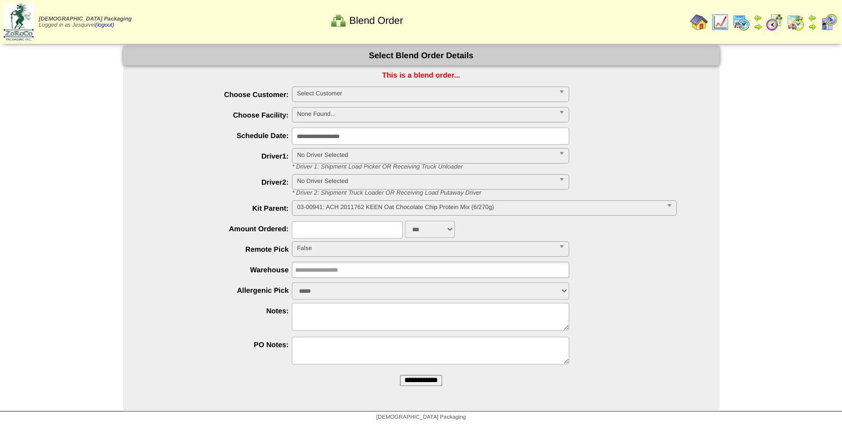
click at [312, 84] on form "**********" at bounding box center [421, 220] width 596 height 348
click at [314, 92] on span "Select Customer" at bounding box center [425, 93] width 257 height 13
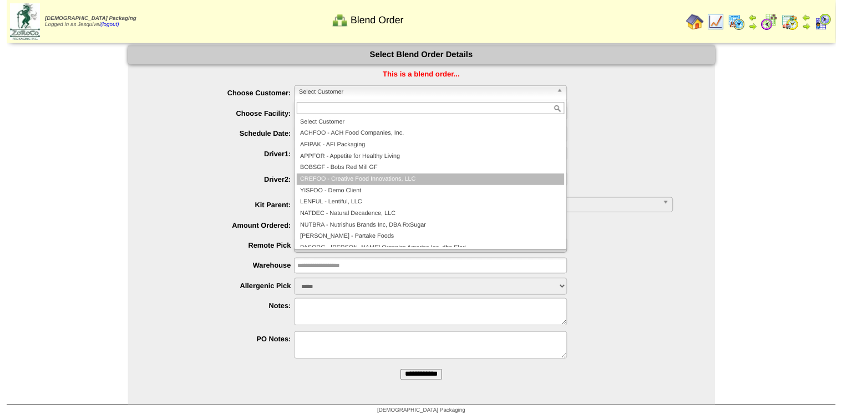
scroll to position [44, 0]
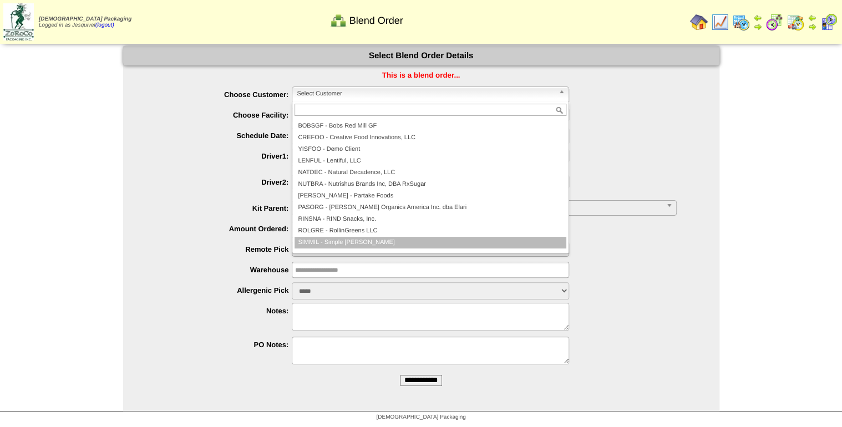
click at [333, 244] on li "SIMMIL - Simple [PERSON_NAME]" at bounding box center [431, 243] width 272 height 12
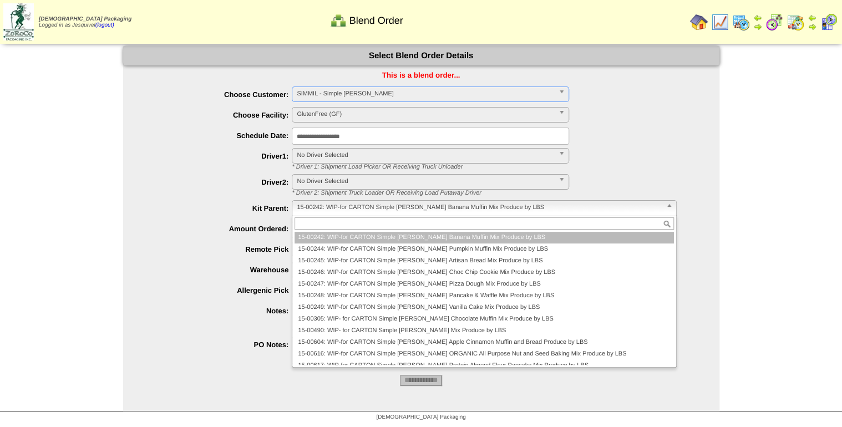
click at [315, 213] on span "15-00242: WIP-for CARTON Simple [PERSON_NAME] Banana Muffin Mix Produce by LBS" at bounding box center [479, 207] width 364 height 13
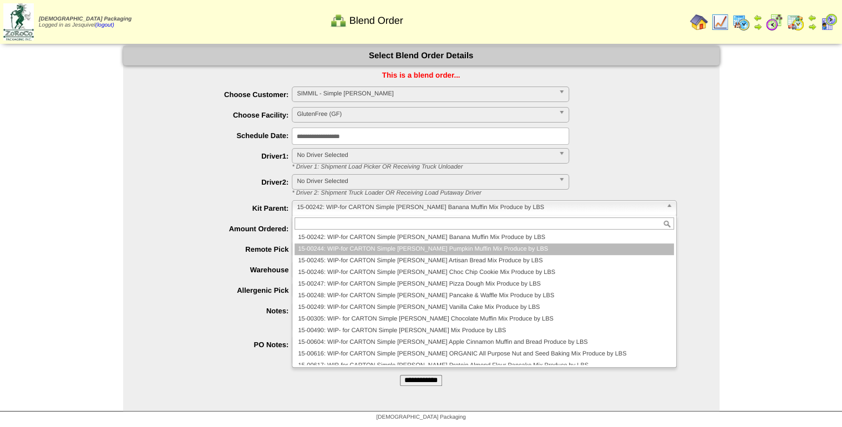
click at [331, 247] on li "15-00244: WIP-for CARTON Simple [PERSON_NAME] Pumpkin Muffin Mix Produce by LBS" at bounding box center [484, 250] width 379 height 12
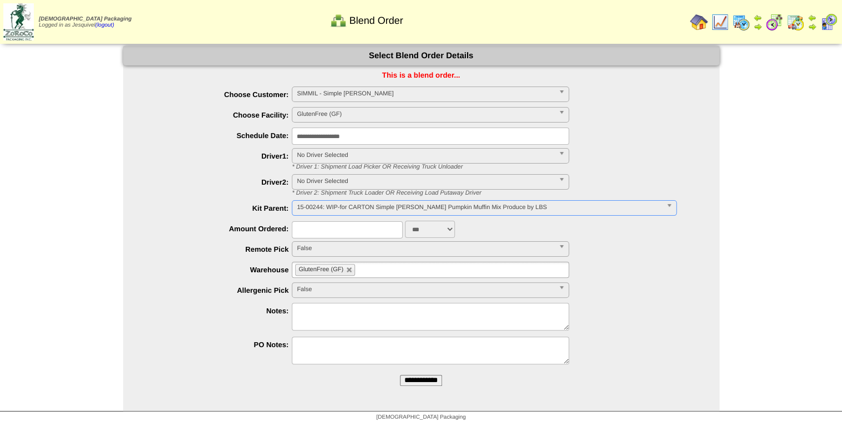
click at [413, 379] on input "**********" at bounding box center [421, 380] width 42 height 11
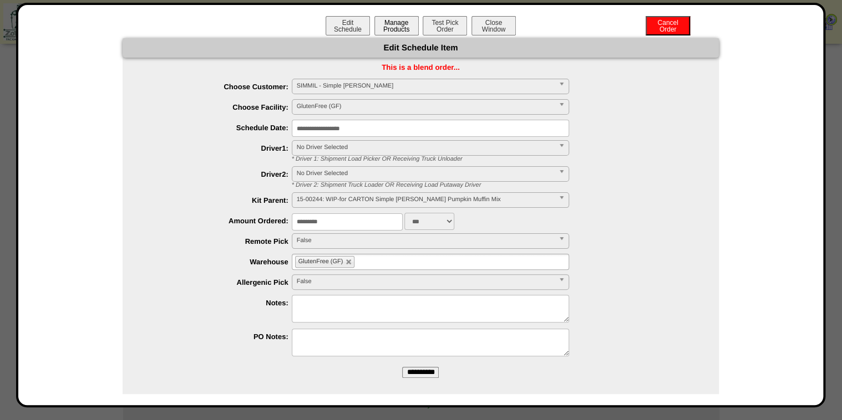
click at [391, 27] on button "Manage Products" at bounding box center [396, 25] width 44 height 19
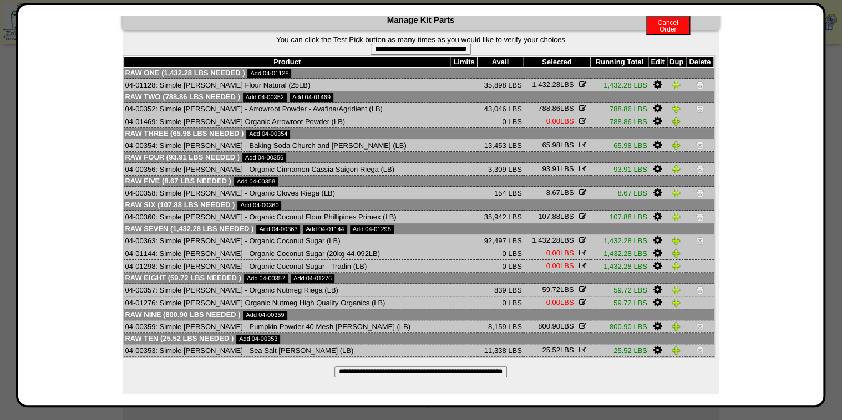
scroll to position [0, 0]
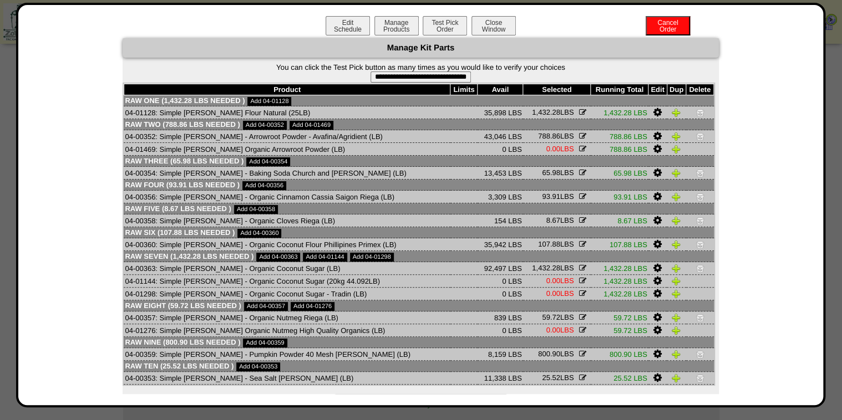
click at [399, 70] on form "**********" at bounding box center [421, 72] width 596 height 19
click at [400, 78] on input "**********" at bounding box center [421, 77] width 100 height 11
type input "**********"
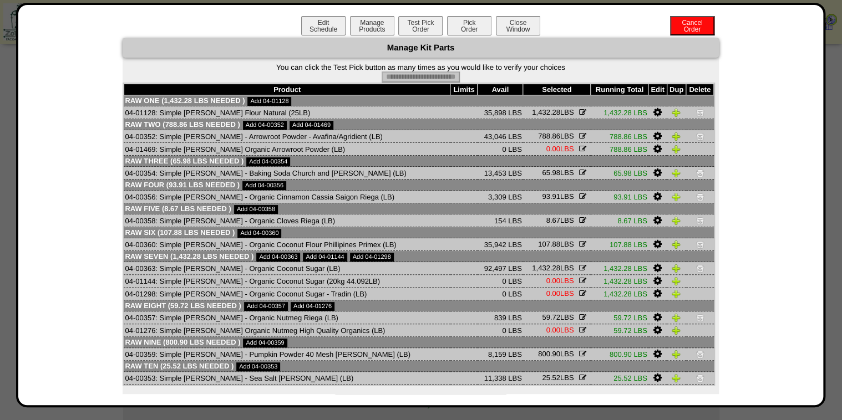
click at [451, 26] on button "Pick Order" at bounding box center [469, 25] width 44 height 19
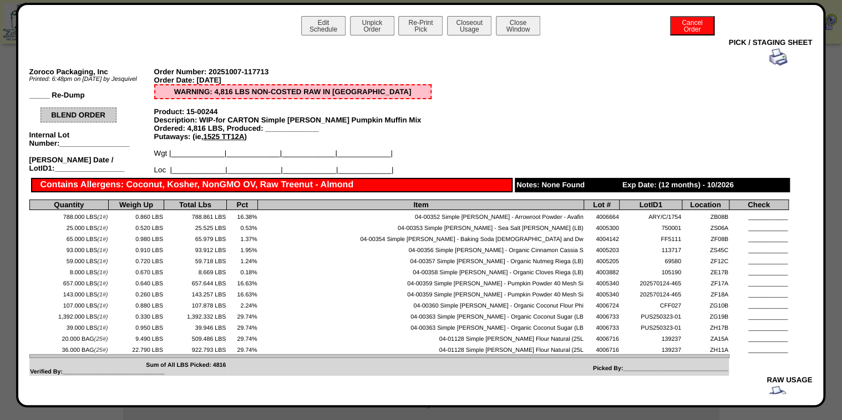
click at [760, 58] on div at bounding box center [409, 57] width 756 height 18
click at [769, 57] on img at bounding box center [778, 57] width 18 height 18
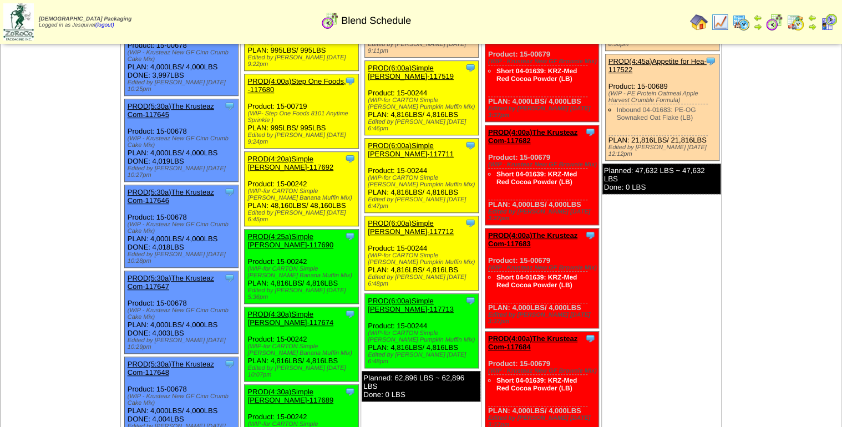
scroll to position [266, 0]
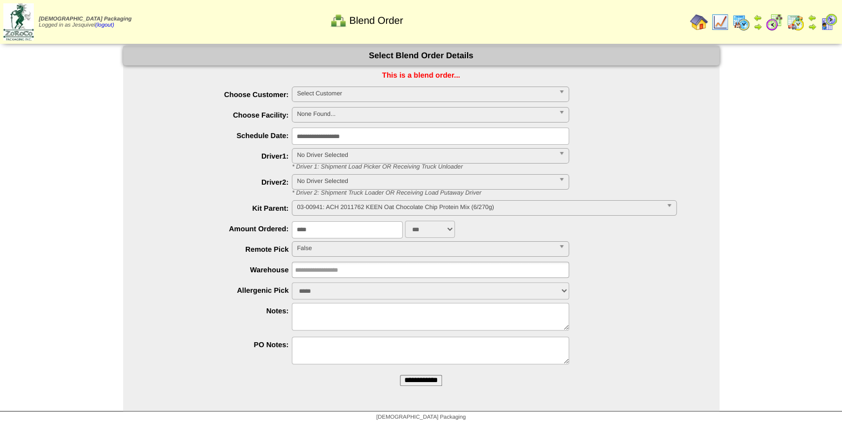
click at [368, 92] on span "Select Customer" at bounding box center [425, 93] width 257 height 13
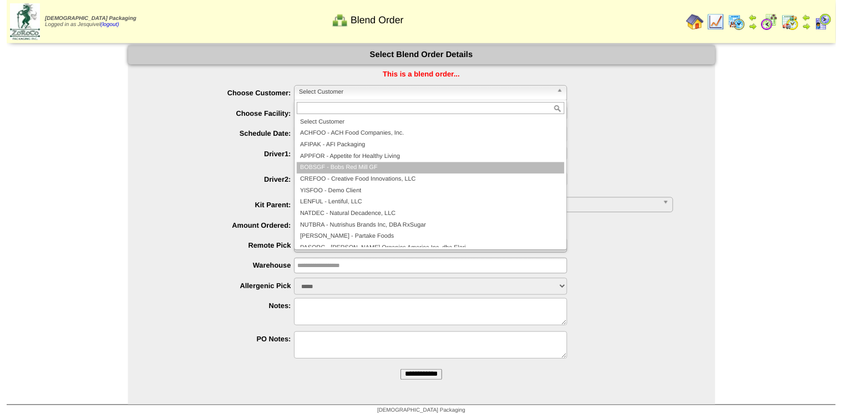
scroll to position [64, 0]
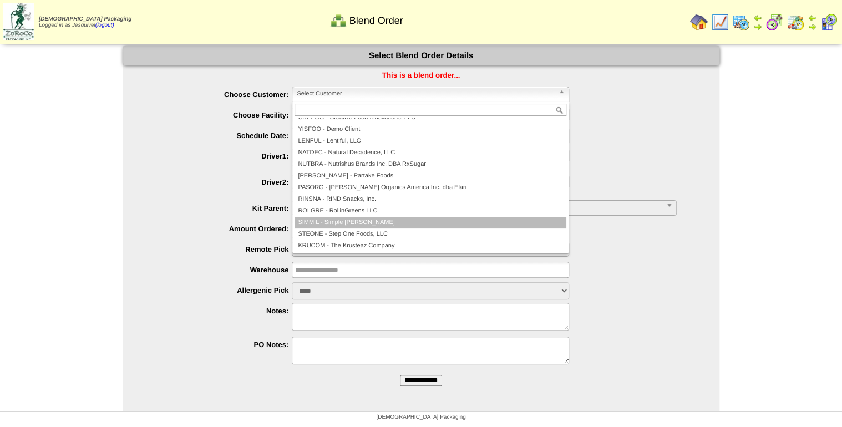
click at [364, 224] on li "SIMMIL - Simple [PERSON_NAME]" at bounding box center [431, 223] width 272 height 12
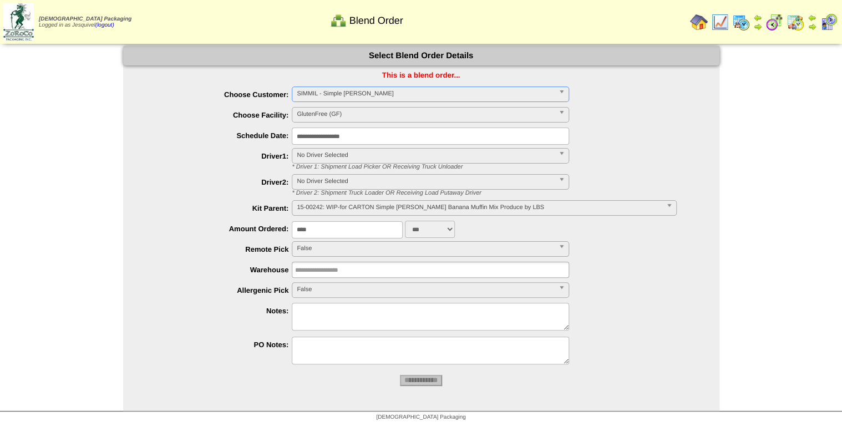
click at [352, 204] on span "15-00242: WIP-for CARTON Simple [PERSON_NAME] Banana Muffin Mix Produce by LBS" at bounding box center [479, 207] width 364 height 13
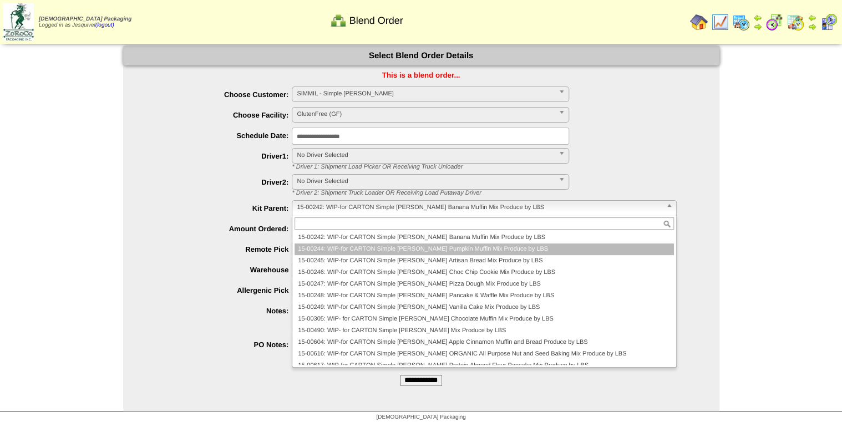
click at [335, 247] on li "15-00244: WIP-for CARTON Simple [PERSON_NAME] Pumpkin Muffin Mix Produce by LBS" at bounding box center [484, 250] width 379 height 12
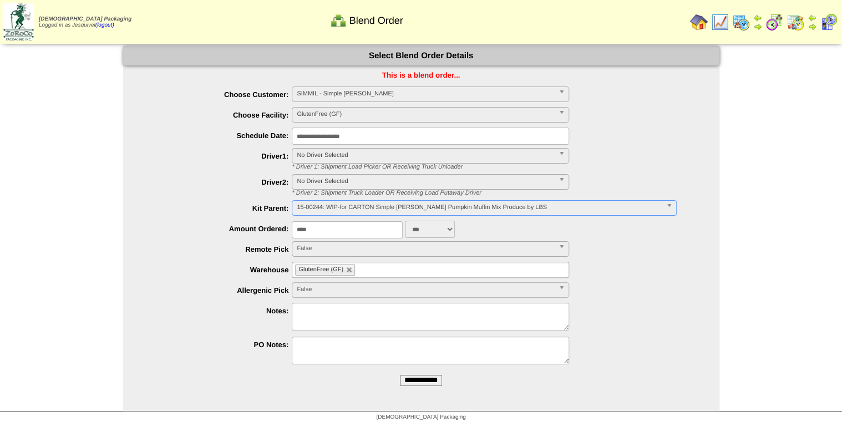
click at [415, 377] on input "**********" at bounding box center [421, 380] width 42 height 11
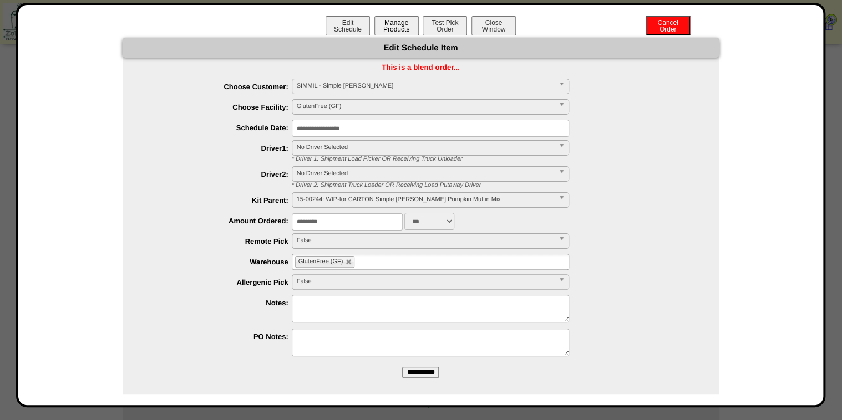
click at [374, 33] on button "Manage Products" at bounding box center [396, 25] width 44 height 19
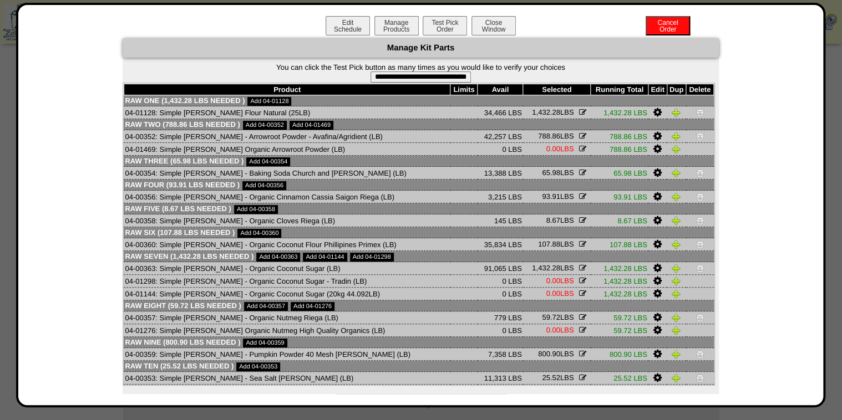
click at [411, 80] on input "**********" at bounding box center [421, 77] width 100 height 11
type input "**********"
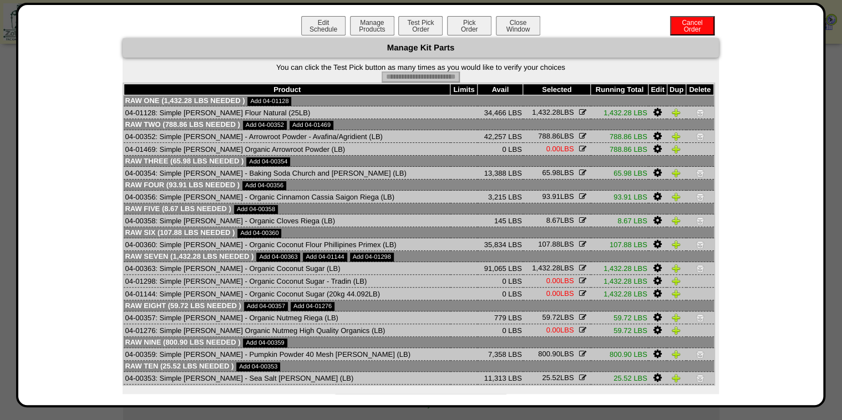
click at [454, 26] on button "Pick Order" at bounding box center [469, 25] width 44 height 19
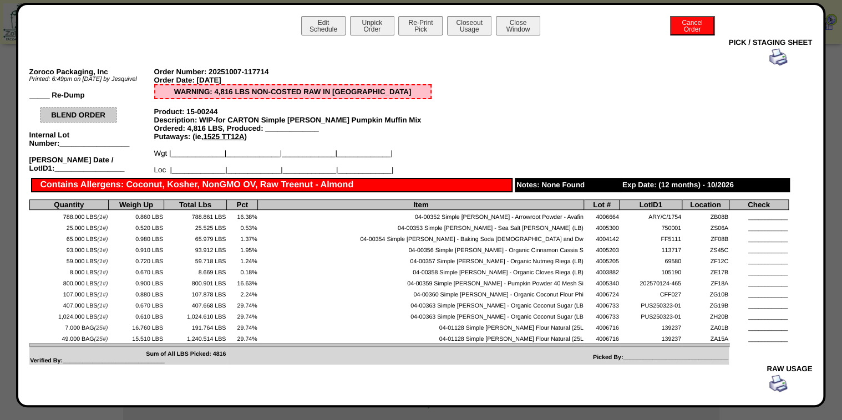
click at [779, 62] on img at bounding box center [778, 57] width 18 height 18
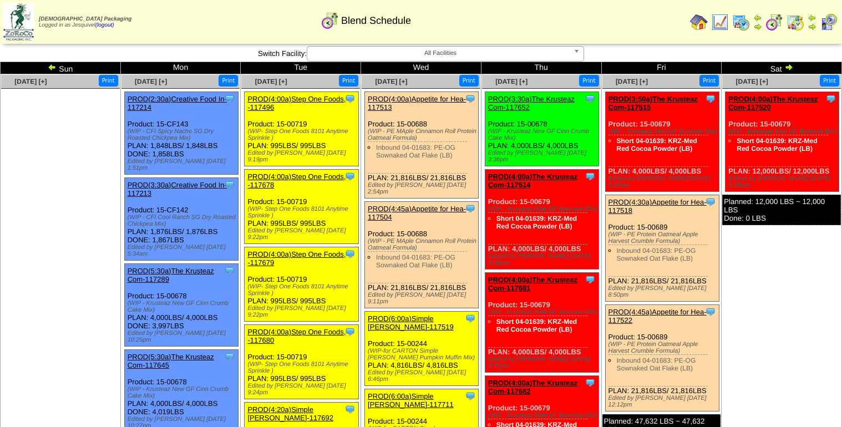
scroll to position [266, 0]
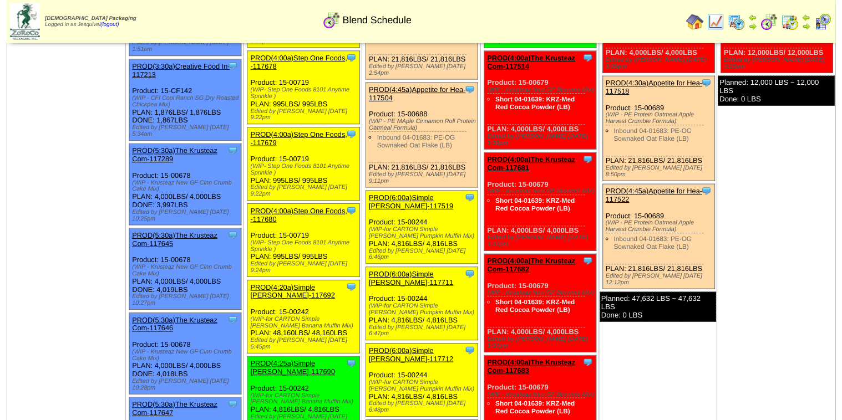
scroll to position [133, 0]
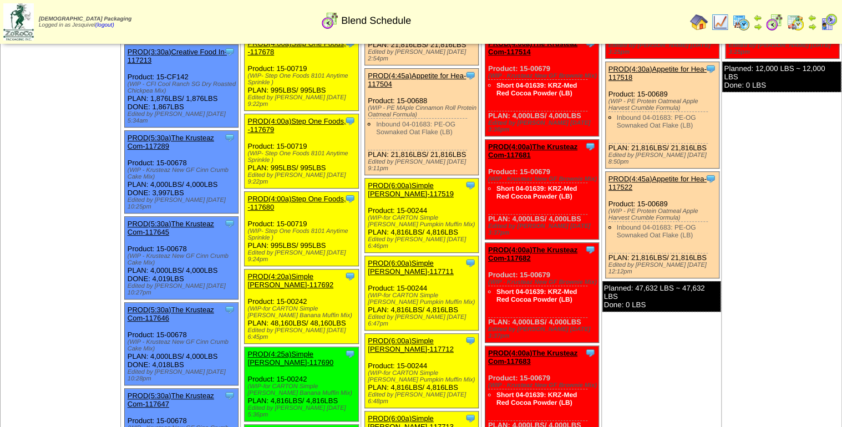
click at [410, 181] on link "PROD(6:00a)Simple [PERSON_NAME]-117519" at bounding box center [411, 189] width 86 height 17
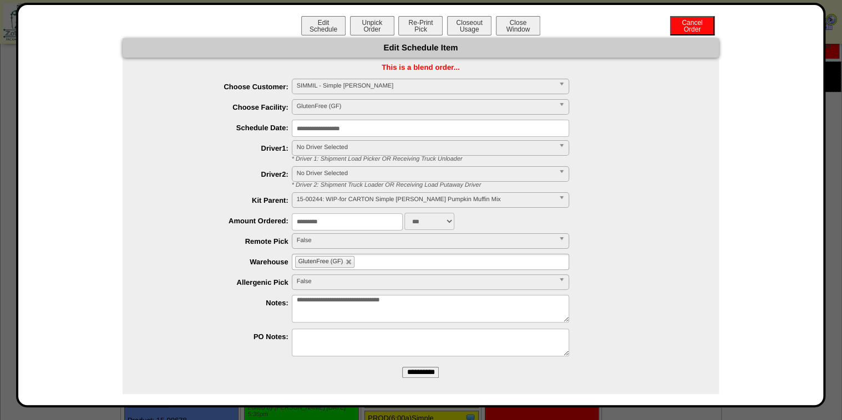
click at [393, 28] on div "Edit Schedule Unpick Order Re-Print Pick Closeout Usage Cancel Order Close Wind…" at bounding box center [420, 27] width 783 height 22
click at [408, 22] on button "Re-Print Pick" at bounding box center [420, 25] width 44 height 19
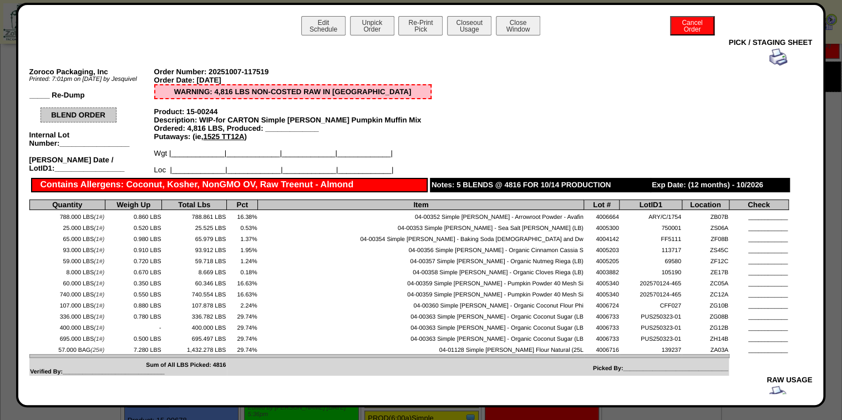
click at [771, 56] on img at bounding box center [778, 57] width 18 height 18
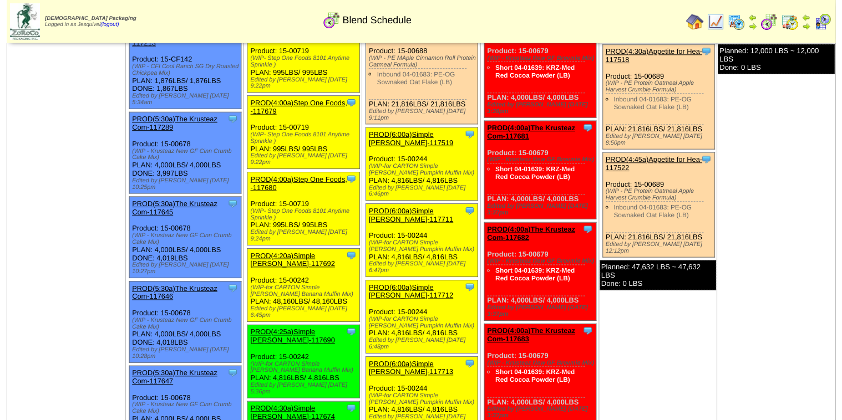
scroll to position [178, 0]
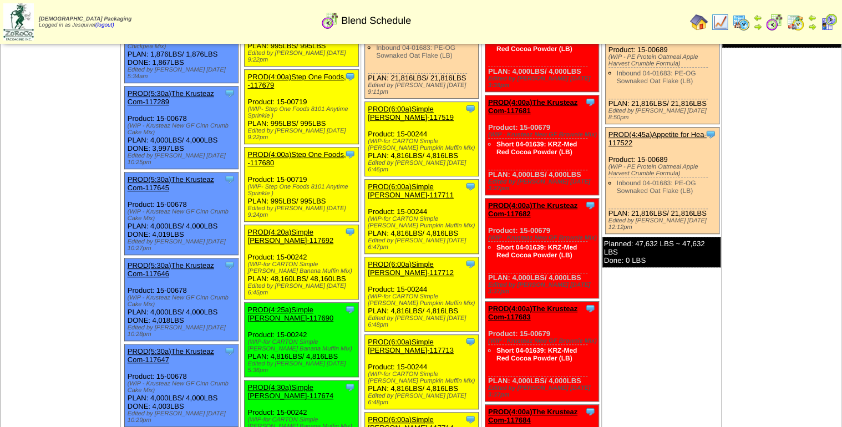
click at [391, 182] on link "PROD(6:00a)Simple [PERSON_NAME]-117711" at bounding box center [411, 190] width 86 height 17
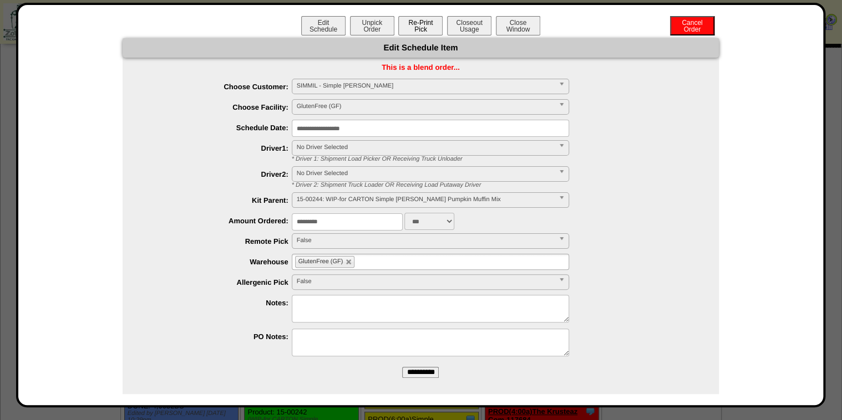
click at [429, 27] on button "Re-Print Pick" at bounding box center [420, 25] width 44 height 19
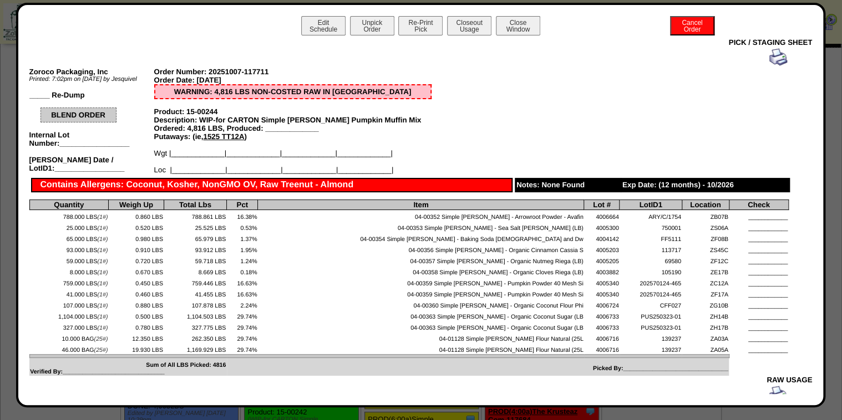
click at [772, 54] on img at bounding box center [778, 57] width 18 height 18
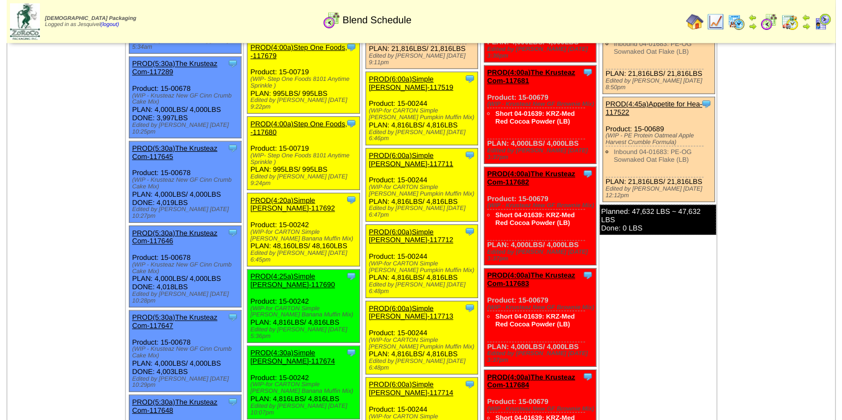
scroll to position [222, 0]
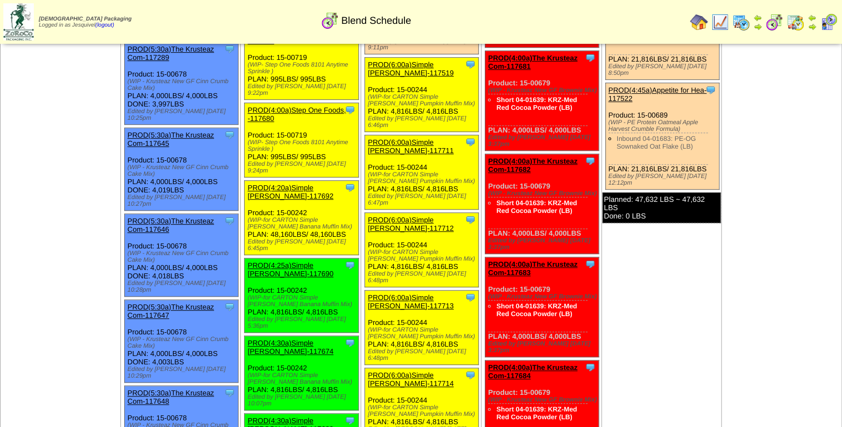
click at [383, 216] on link "PROD(6:00a)Simple [PERSON_NAME]-117712" at bounding box center [411, 224] width 86 height 17
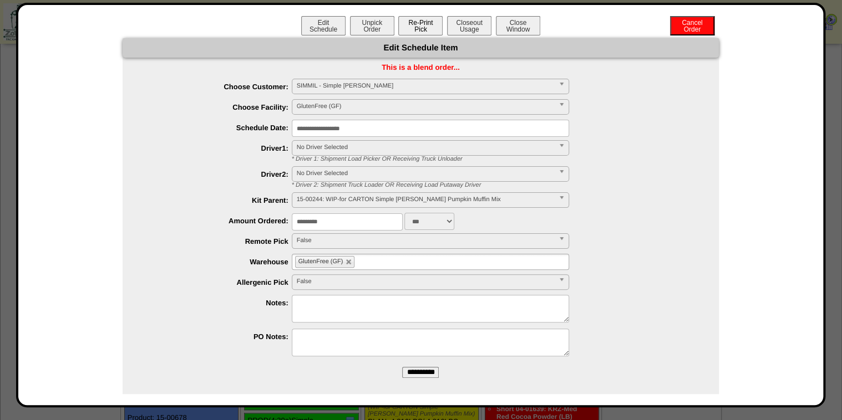
click at [410, 27] on button "Re-Print Pick" at bounding box center [420, 25] width 44 height 19
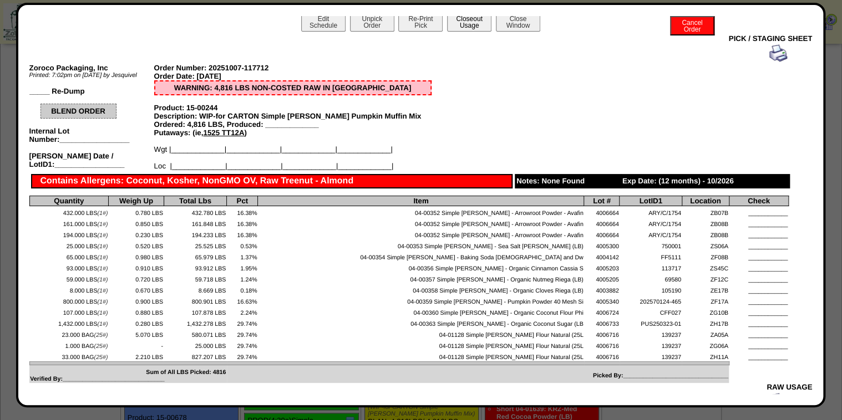
scroll to position [0, 0]
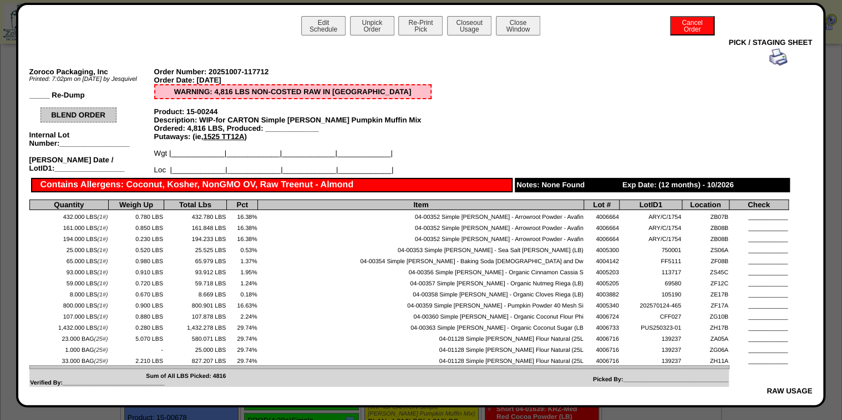
click at [769, 55] on img at bounding box center [778, 57] width 18 height 18
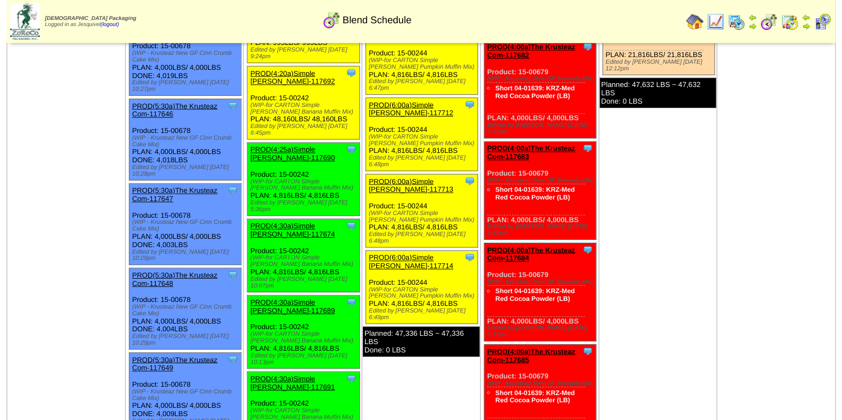
scroll to position [355, 0]
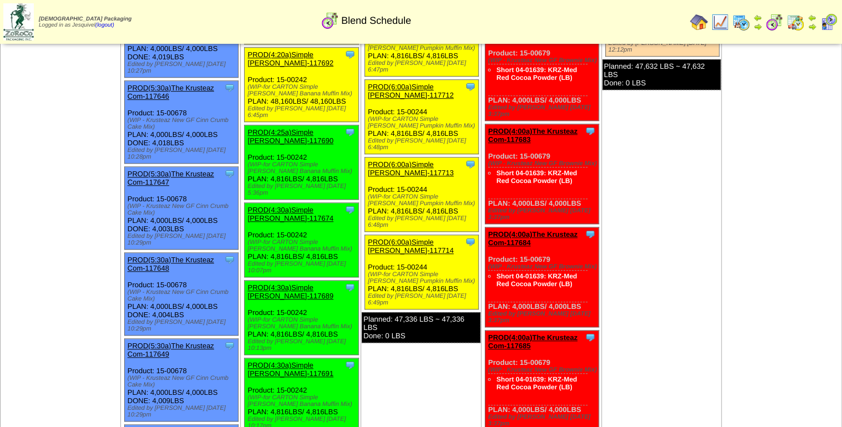
click at [398, 160] on link "PROD(6:00a)Simple [PERSON_NAME]-117713" at bounding box center [411, 168] width 86 height 17
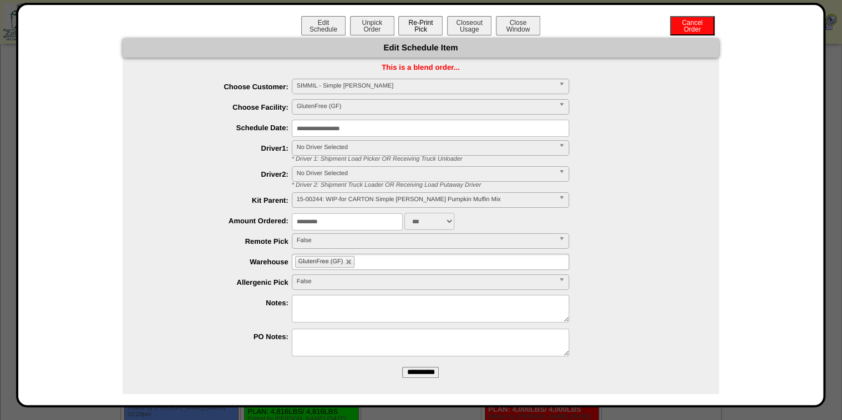
click at [422, 18] on button "Re-Print Pick" at bounding box center [420, 25] width 44 height 19
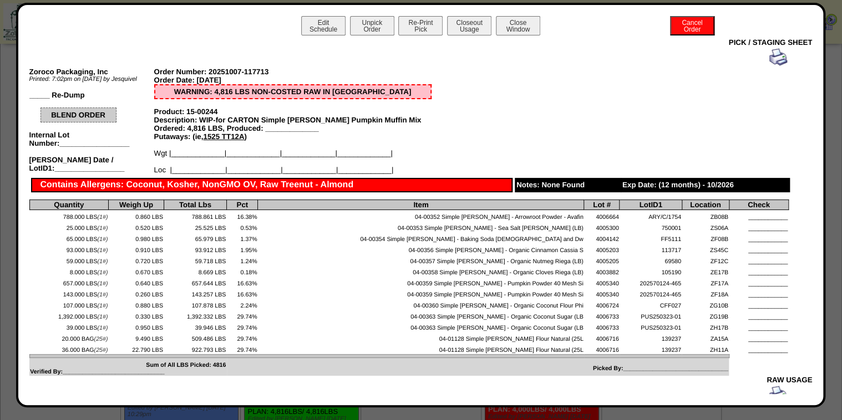
click at [772, 55] on img at bounding box center [778, 57] width 18 height 18
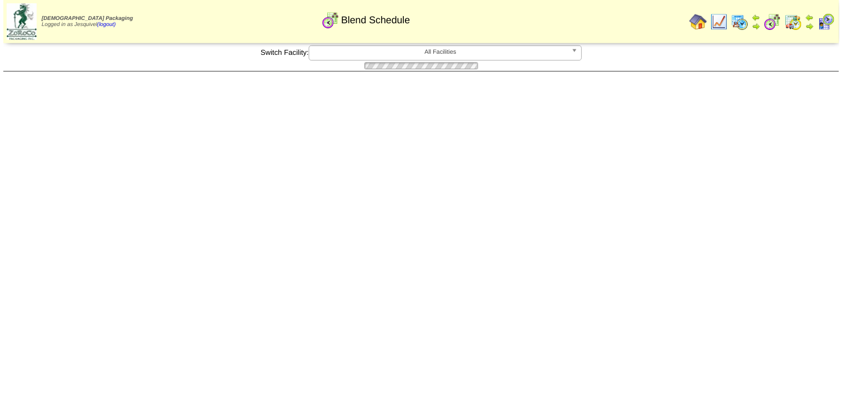
scroll to position [355, 0]
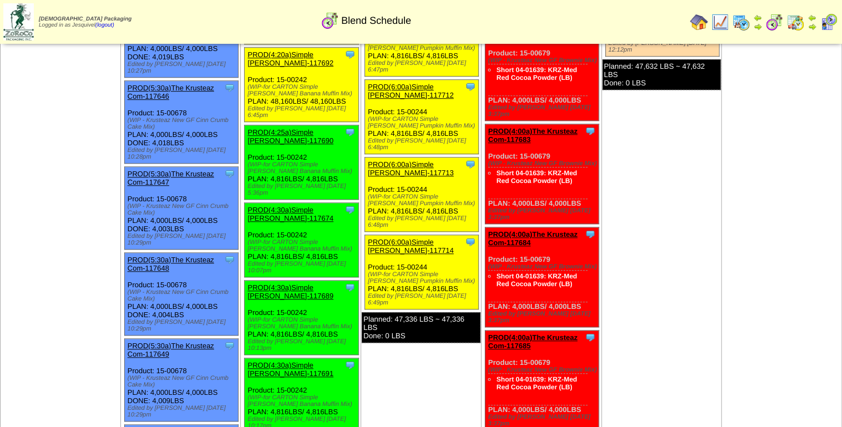
click at [386, 238] on link "PROD(6:00a)Simple [PERSON_NAME]-117714" at bounding box center [411, 246] width 86 height 17
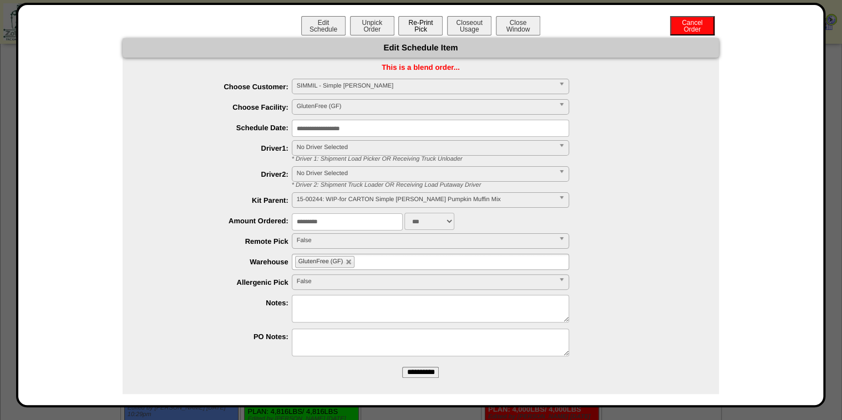
click at [423, 30] on button "Re-Print Pick" at bounding box center [420, 25] width 44 height 19
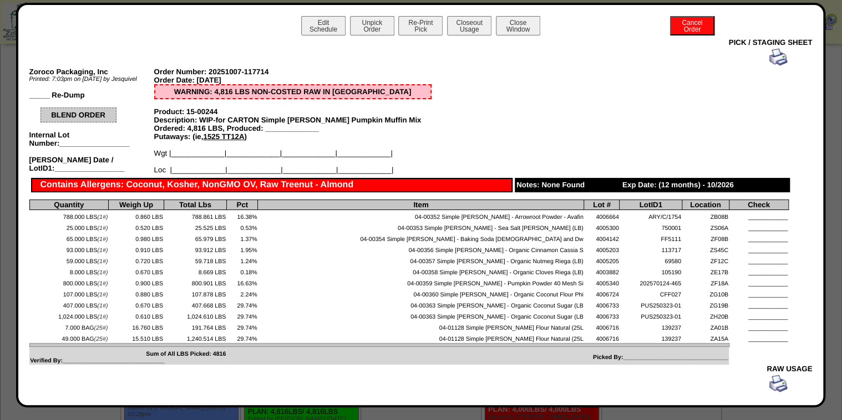
click at [772, 62] on img at bounding box center [778, 57] width 18 height 18
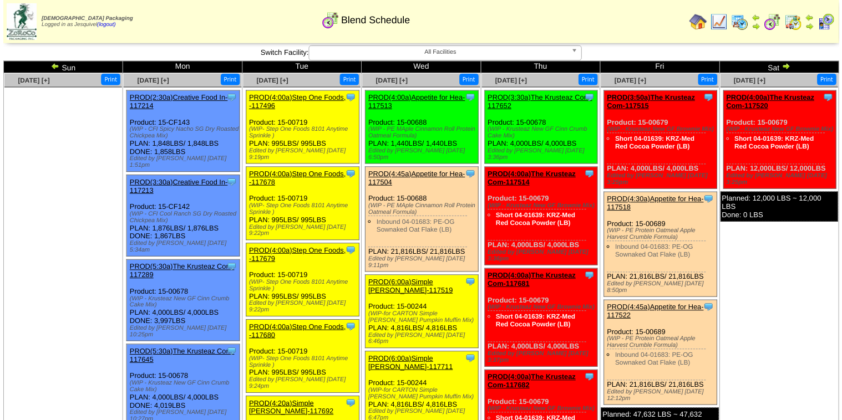
scroll to position [355, 0]
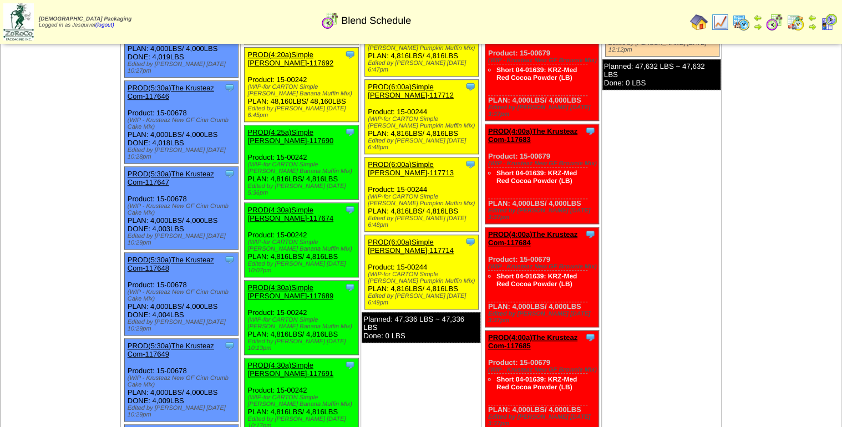
click at [379, 238] on link "PROD(6:00a)Simple [PERSON_NAME]-117714" at bounding box center [411, 246] width 86 height 17
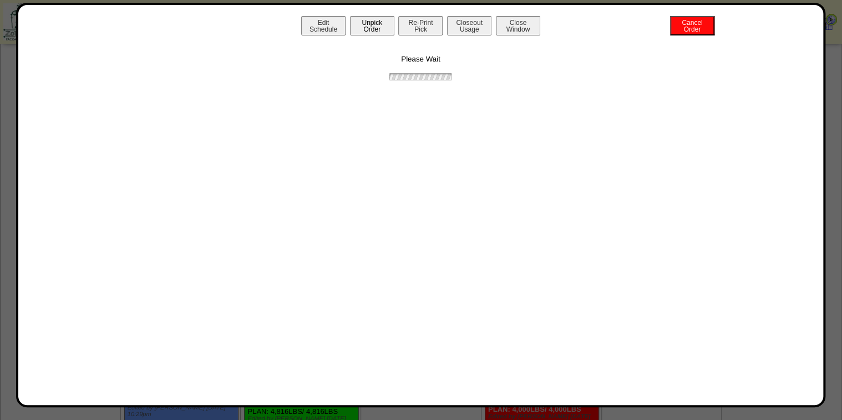
drag, startPoint x: 361, startPoint y: 22, endPoint x: 386, endPoint y: 22, distance: 25.0
click at [361, 23] on button "Unpick Order" at bounding box center [372, 25] width 44 height 19
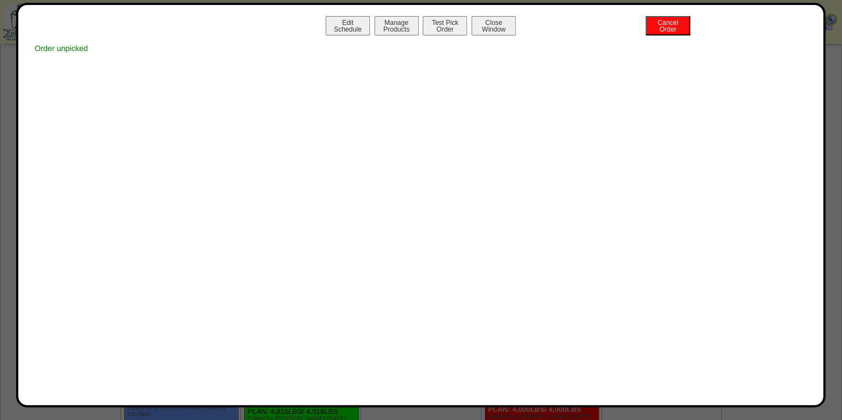
click at [497, 29] on button "Close Window" at bounding box center [493, 25] width 44 height 19
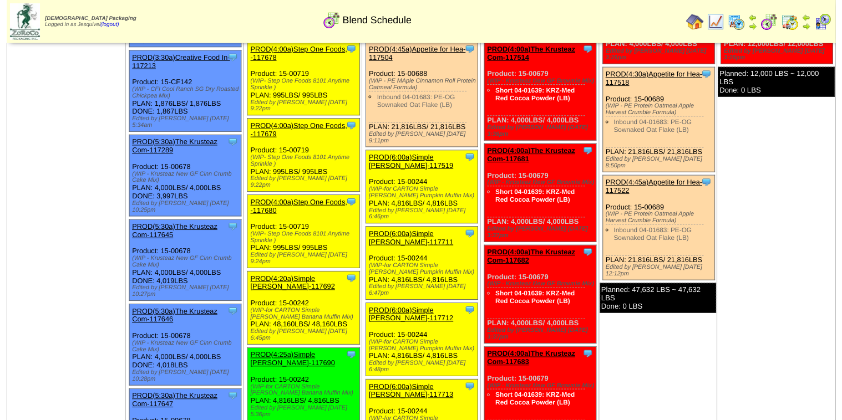
scroll to position [178, 0]
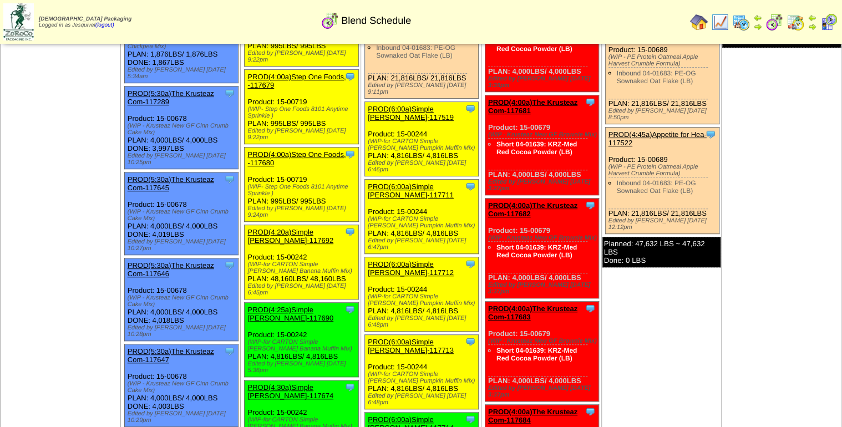
click at [379, 105] on link "PROD(6:00a)Simple [PERSON_NAME]-117519" at bounding box center [411, 113] width 86 height 17
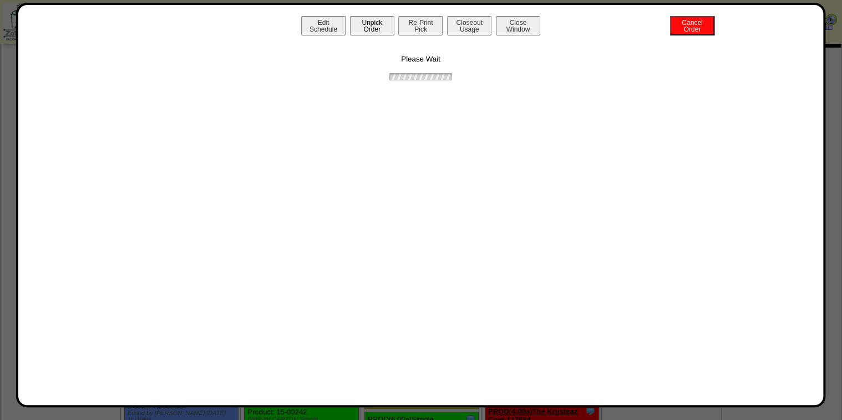
click at [352, 24] on button "Unpick Order" at bounding box center [372, 25] width 44 height 19
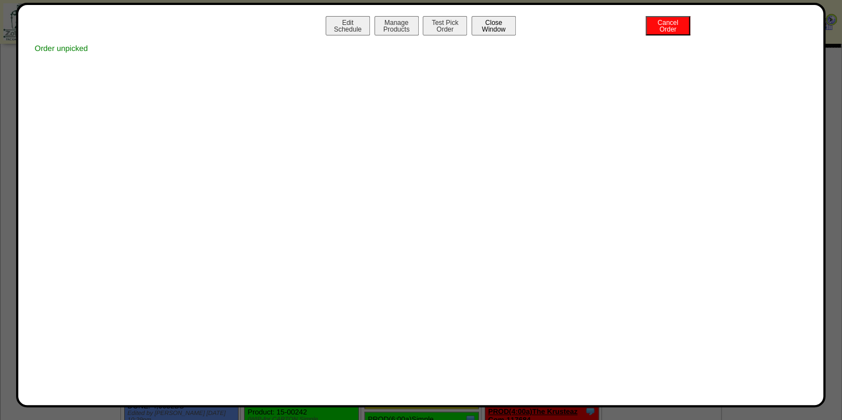
click at [502, 24] on button "Close Window" at bounding box center [493, 25] width 44 height 19
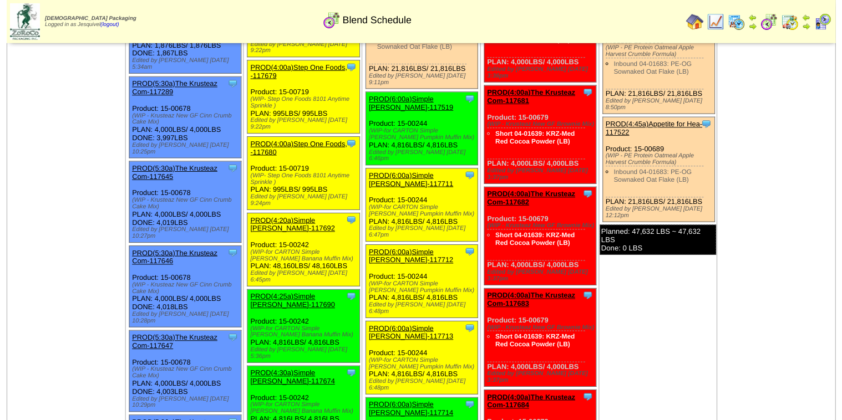
scroll to position [222, 0]
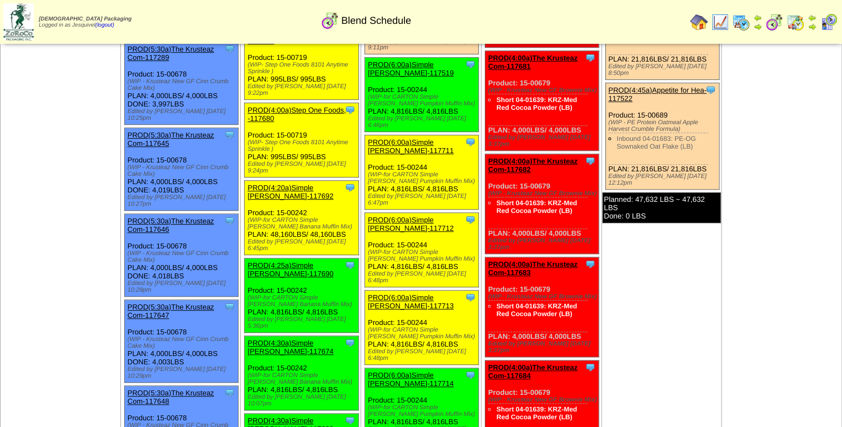
click at [388, 138] on div "PROD(6:00a)Simple [PERSON_NAME]-117711" at bounding box center [421, 146] width 106 height 17
click at [379, 135] on div "Clone Item PROD(6:00a)Simple Mills-117711 Simple Mills ScheduleID: 117711 1432.…" at bounding box center [422, 172] width 114 height 74
click at [377, 138] on link "PROD(6:00a)Simple [PERSON_NAME]-117711" at bounding box center [411, 146] width 86 height 17
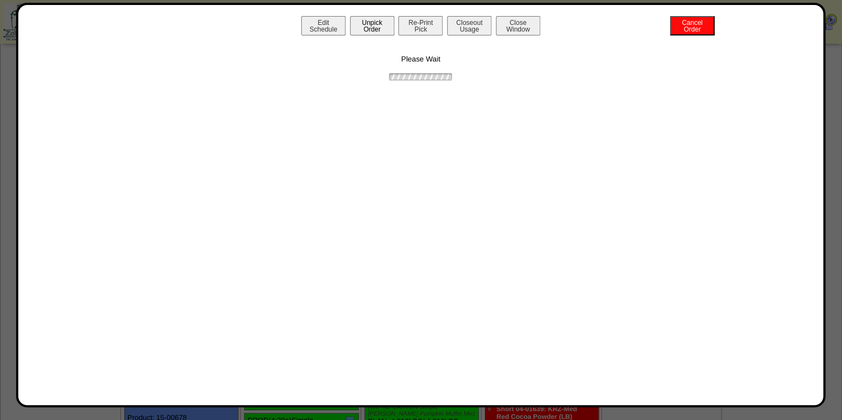
click at [365, 22] on button "Unpick Order" at bounding box center [372, 25] width 44 height 19
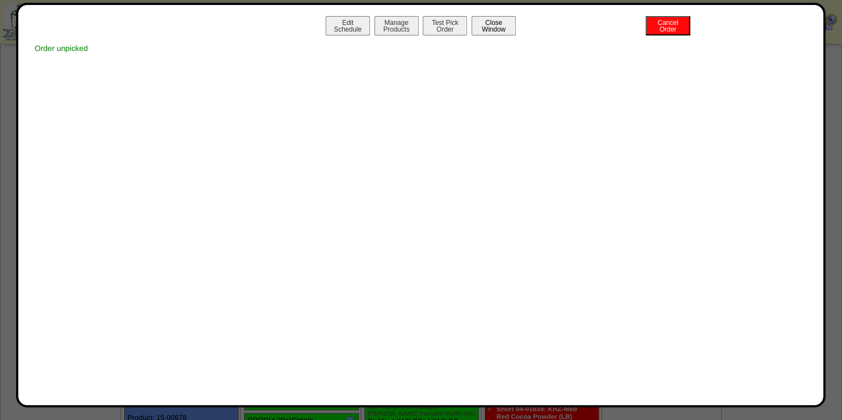
click at [493, 29] on button "Close Window" at bounding box center [493, 25] width 44 height 19
click at [471, 16] on button "Close Window" at bounding box center [493, 25] width 44 height 19
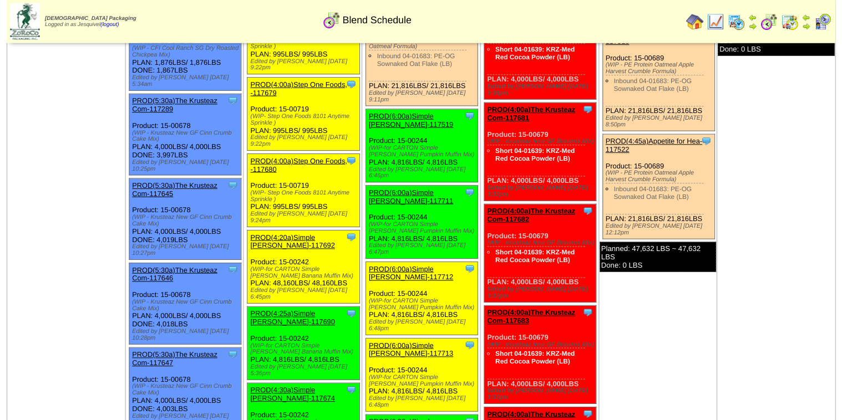
scroll to position [222, 0]
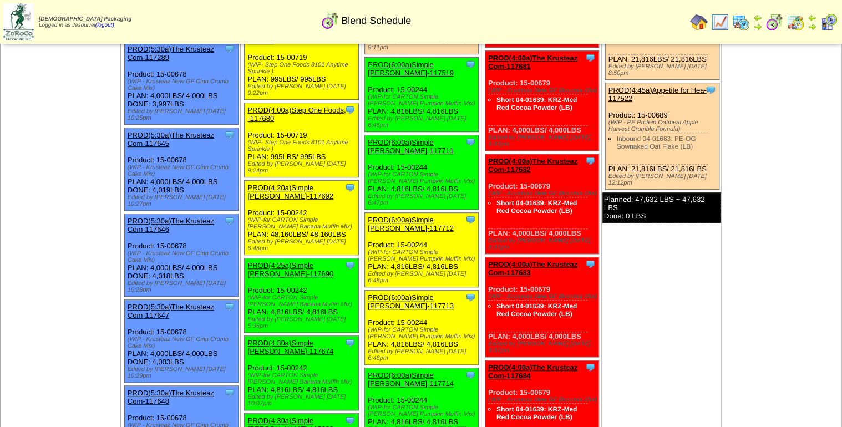
click at [415, 216] on link "PROD(6:00a)Simple [PERSON_NAME]-117712" at bounding box center [411, 224] width 86 height 17
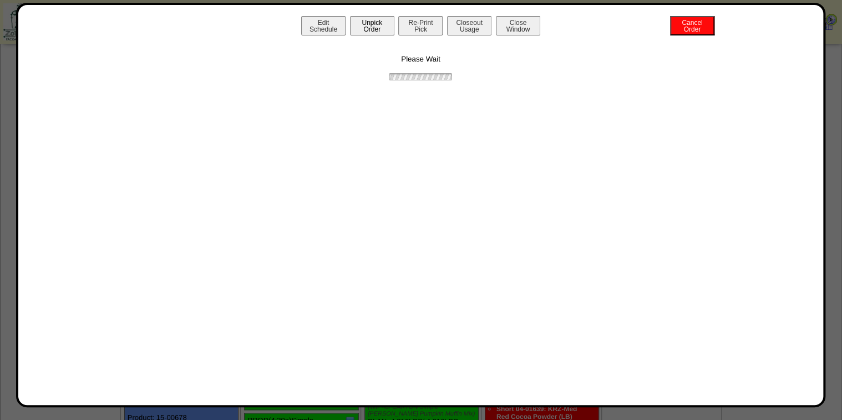
click at [359, 26] on button "Unpick Order" at bounding box center [372, 25] width 44 height 19
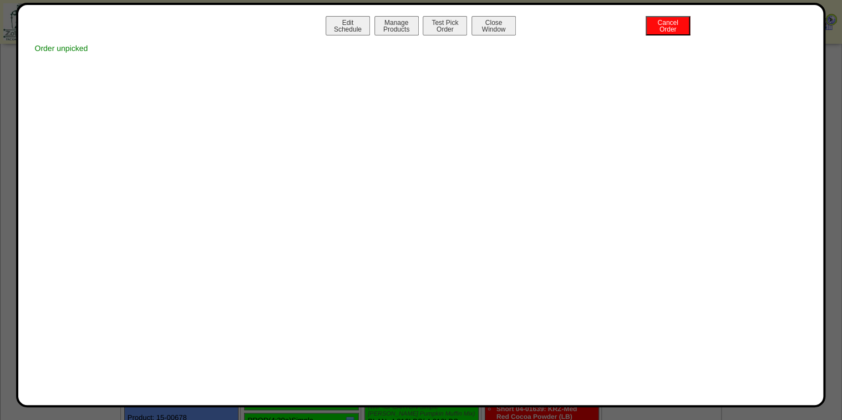
click at [496, 29] on button "Close Window" at bounding box center [493, 25] width 44 height 19
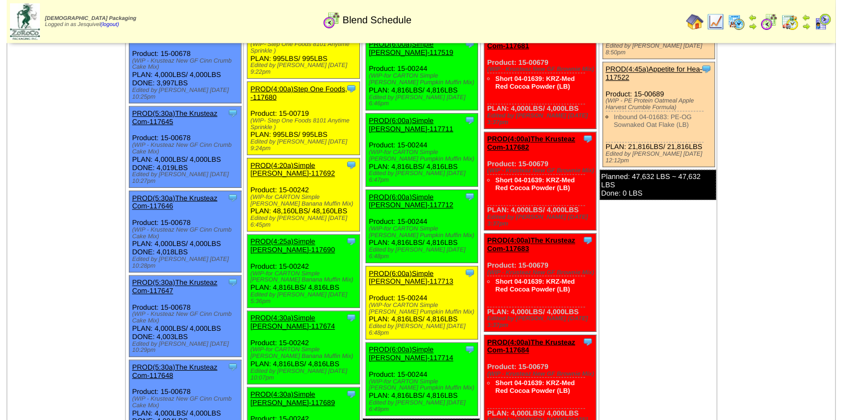
scroll to position [311, 0]
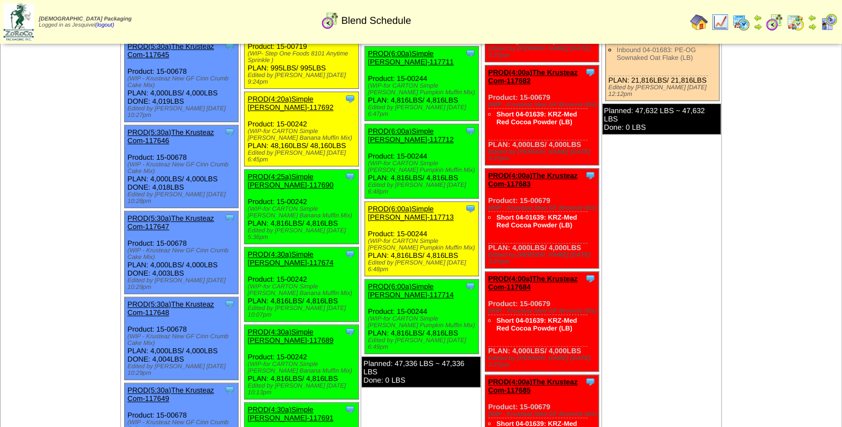
click at [395, 205] on div "PROD(6:00a)Simple [PERSON_NAME]-117713" at bounding box center [421, 213] width 106 height 17
click at [395, 205] on link "PROD(6:00a)Simple [PERSON_NAME]-117713" at bounding box center [411, 213] width 86 height 17
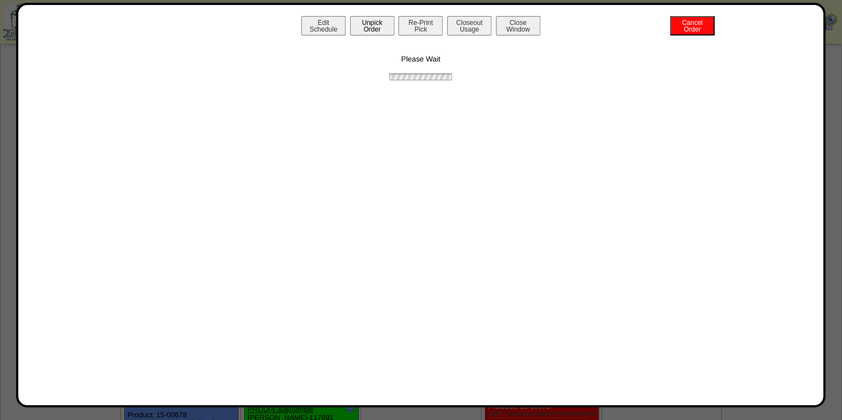
click at [357, 24] on button "Unpick Order" at bounding box center [372, 25] width 44 height 19
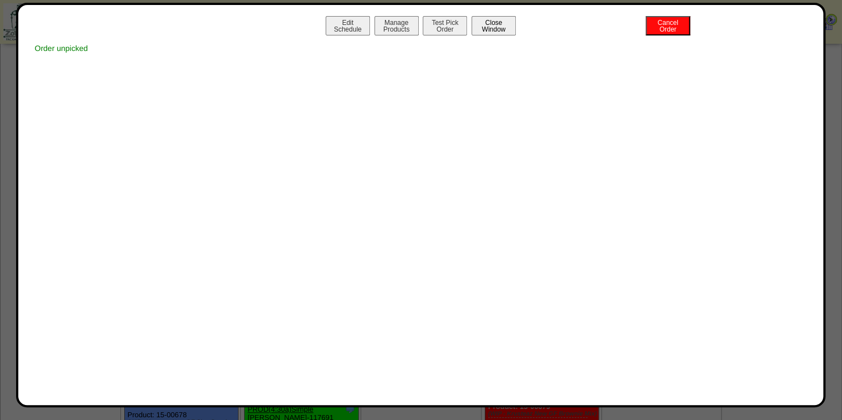
click at [496, 31] on button "Close Window" at bounding box center [493, 25] width 44 height 19
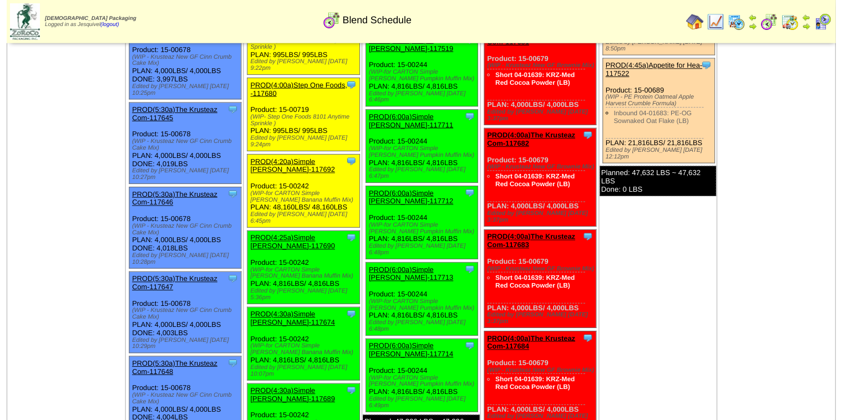
scroll to position [311, 0]
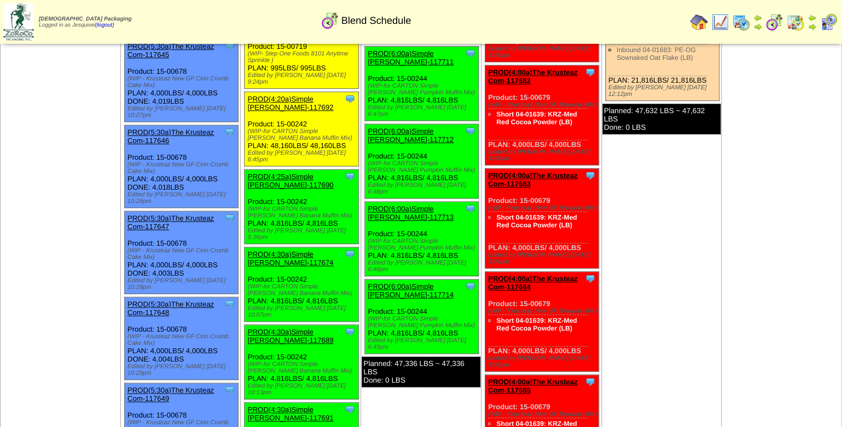
click at [285, 95] on link "PROD(4:20a)Simple [PERSON_NAME]-117692" at bounding box center [290, 103] width 86 height 17
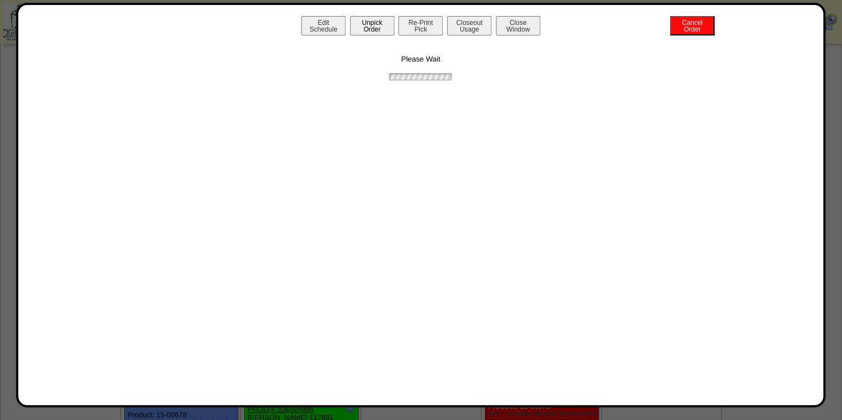
click at [376, 27] on button "Unpick Order" at bounding box center [372, 25] width 44 height 19
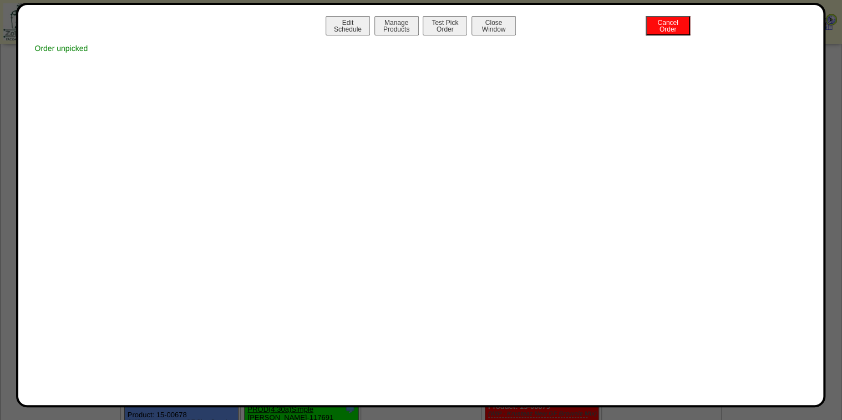
click at [371, 28] on div "Edit Schedule Manage Products Test Pick Order Cancel Order Close Window" at bounding box center [420, 27] width 783 height 22
click at [352, 29] on button "Edit Schedule" at bounding box center [348, 25] width 44 height 19
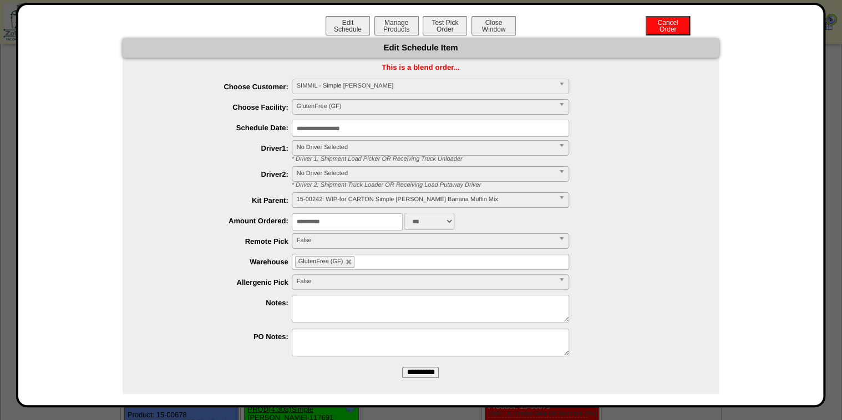
drag, startPoint x: 342, startPoint y: 224, endPoint x: 306, endPoint y: 225, distance: 35.5
click at [306, 225] on input "**********" at bounding box center [347, 222] width 111 height 17
type input "****"
click at [402, 367] on input "**********" at bounding box center [420, 372] width 37 height 11
click at [394, 24] on button "Manage Products" at bounding box center [396, 25] width 44 height 19
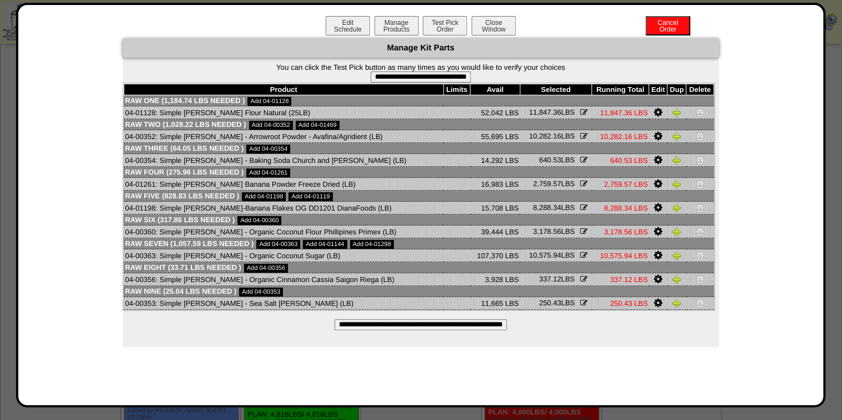
scroll to position [488, 0]
click at [365, 327] on input "**********" at bounding box center [420, 325] width 173 height 11
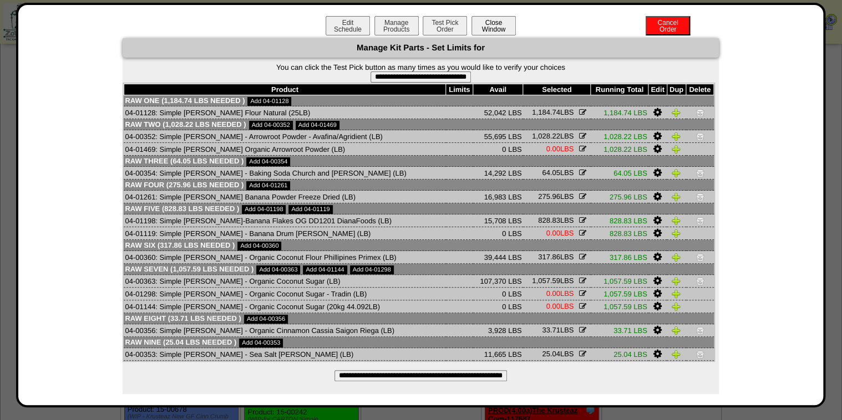
click at [498, 30] on button "Close Window" at bounding box center [493, 25] width 44 height 19
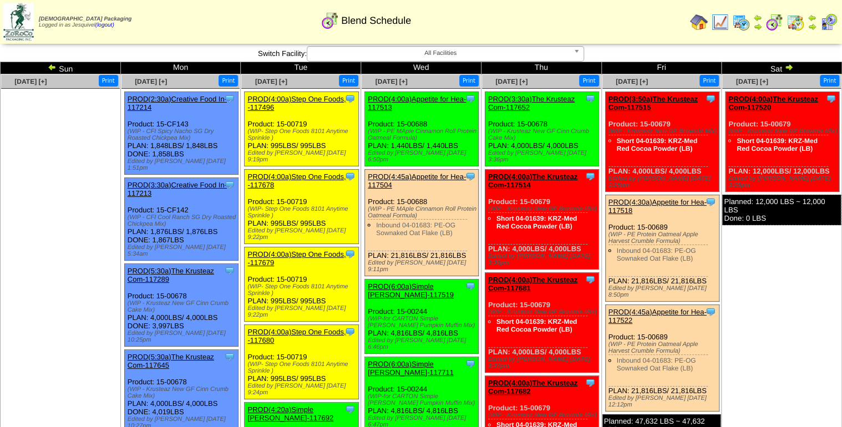
click at [396, 173] on link "PROD(4:45a)Appetite for Hea-117504" at bounding box center [417, 181] width 98 height 17
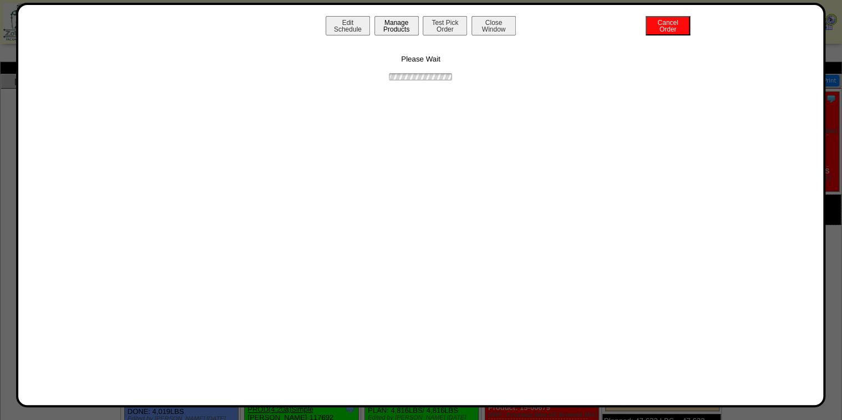
click at [391, 27] on button "Manage Products" at bounding box center [396, 25] width 44 height 19
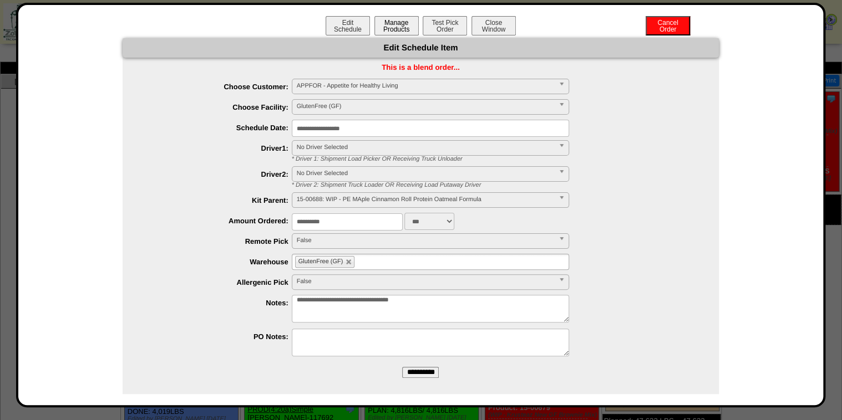
click at [391, 27] on button "Manage Products" at bounding box center [396, 25] width 44 height 19
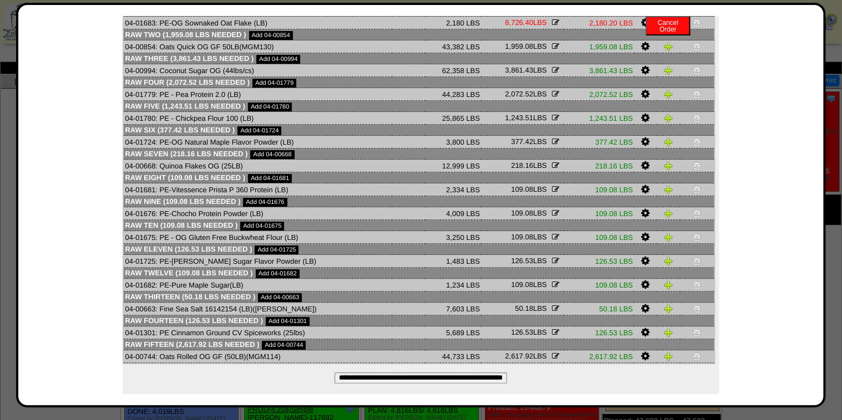
scroll to position [97, 0]
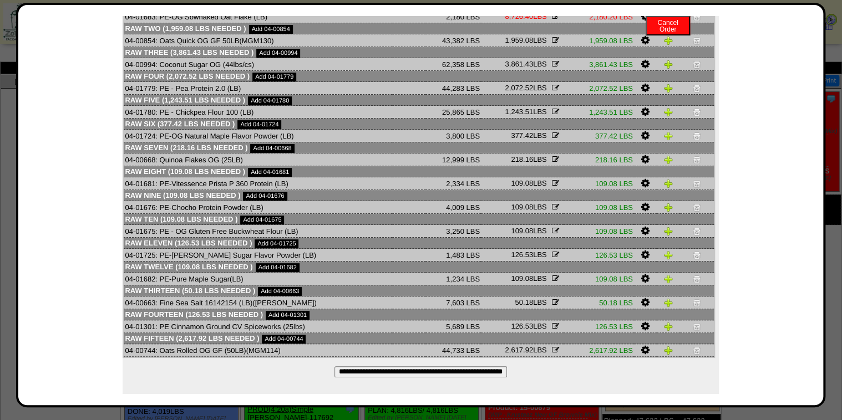
click at [435, 373] on input "**********" at bounding box center [420, 372] width 173 height 11
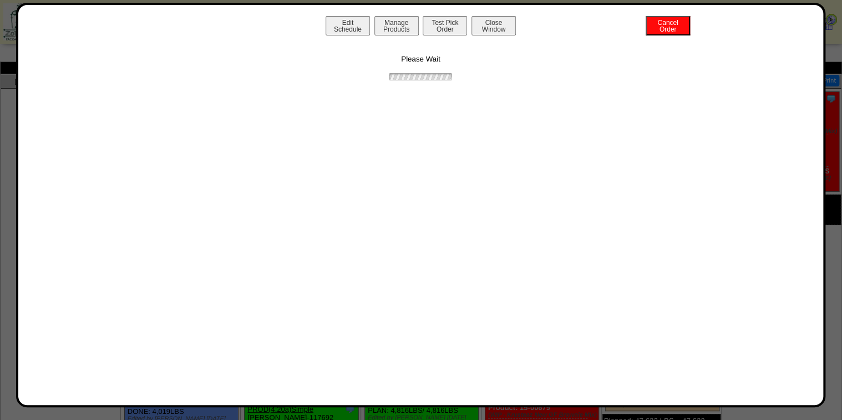
scroll to position [0, 0]
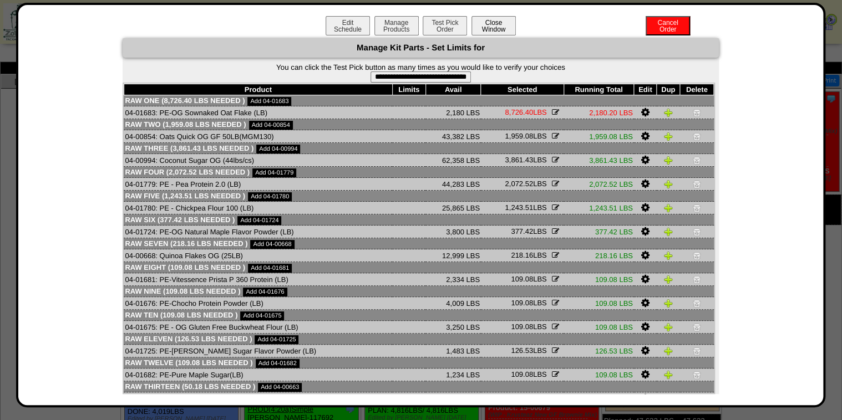
click at [511, 22] on button "Close Window" at bounding box center [493, 25] width 44 height 19
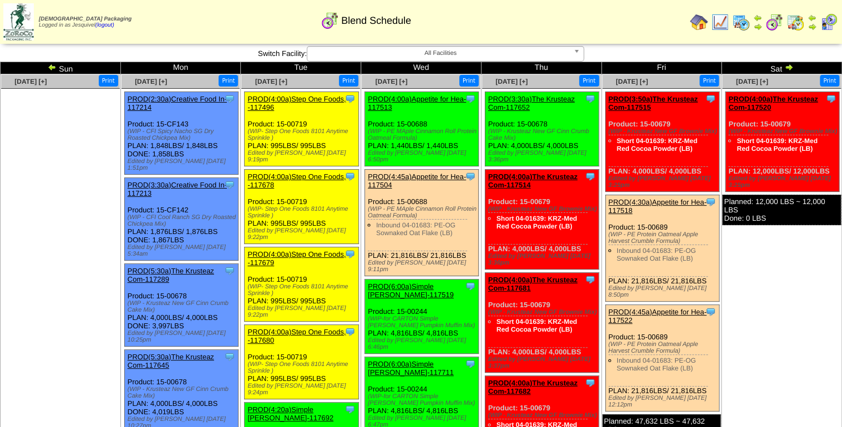
click at [409, 97] on link "PROD(4:00a)Appetite for Hea-117513" at bounding box center [417, 103] width 98 height 17
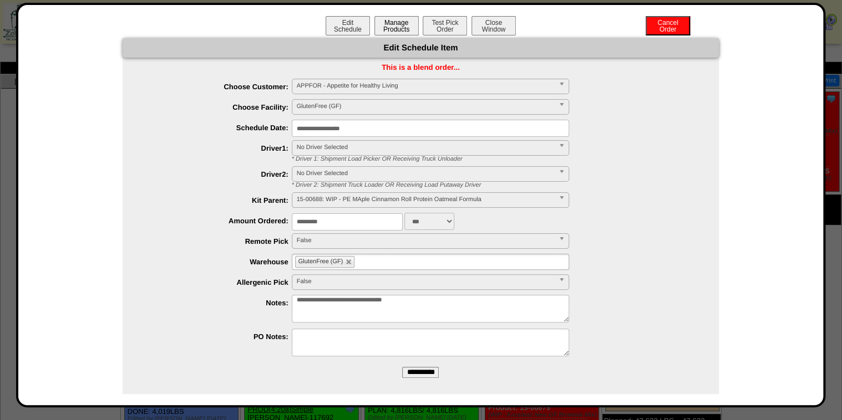
click at [398, 31] on button "Manage Products" at bounding box center [396, 25] width 44 height 19
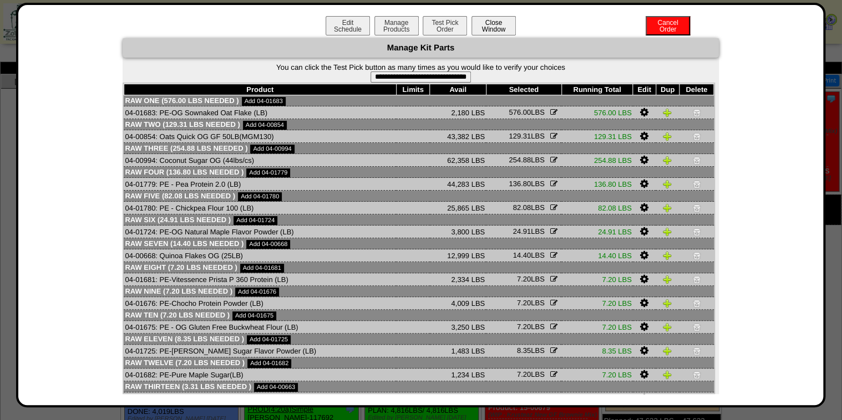
click at [478, 32] on button "Close Window" at bounding box center [493, 25] width 44 height 19
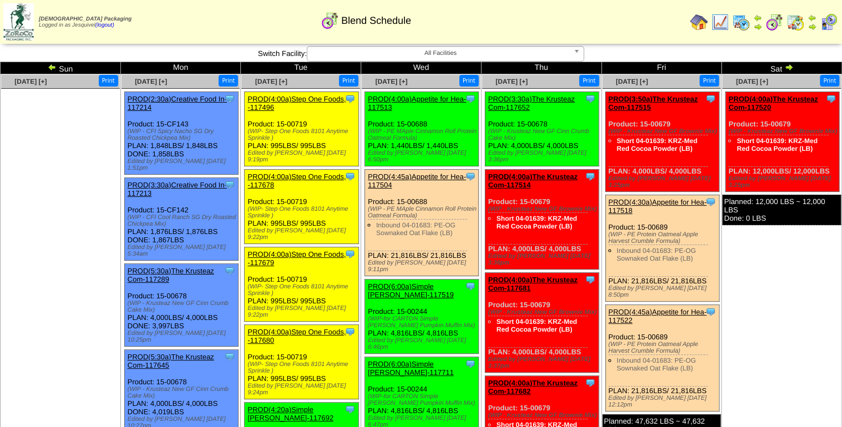
click at [403, 95] on link "PROD(4:00a)Appetite for Hea-117513" at bounding box center [417, 103] width 98 height 17
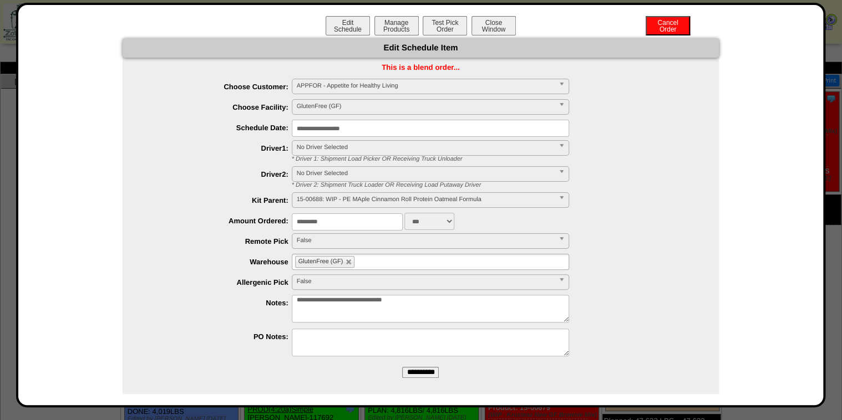
drag, startPoint x: 344, startPoint y: 219, endPoint x: 255, endPoint y: 222, distance: 88.8
click at [255, 221] on li "Amount Ordered: ********* ***" at bounding box center [432, 221] width 574 height 17
type input "**********"
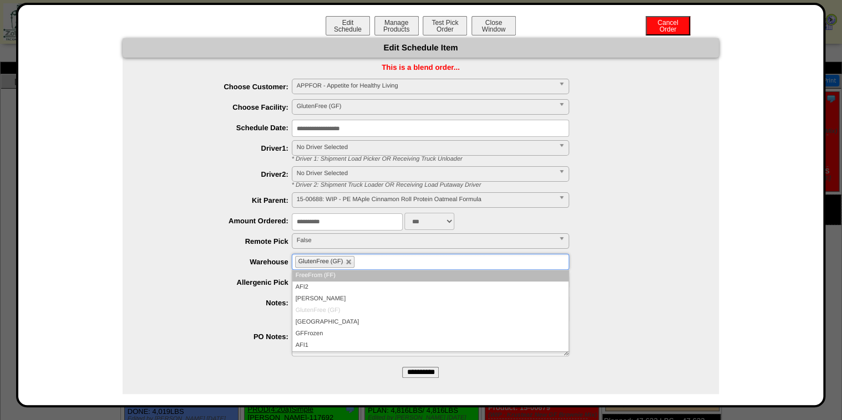
scroll to position [333, 0]
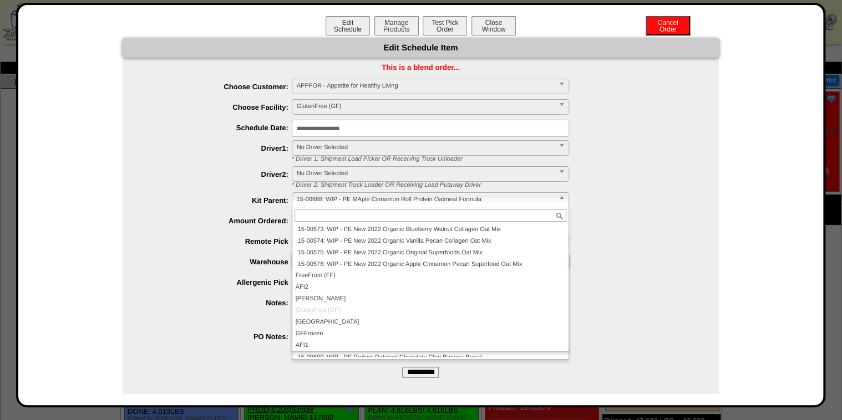
click at [178, 352] on div at bounding box center [432, 344] width 574 height 31
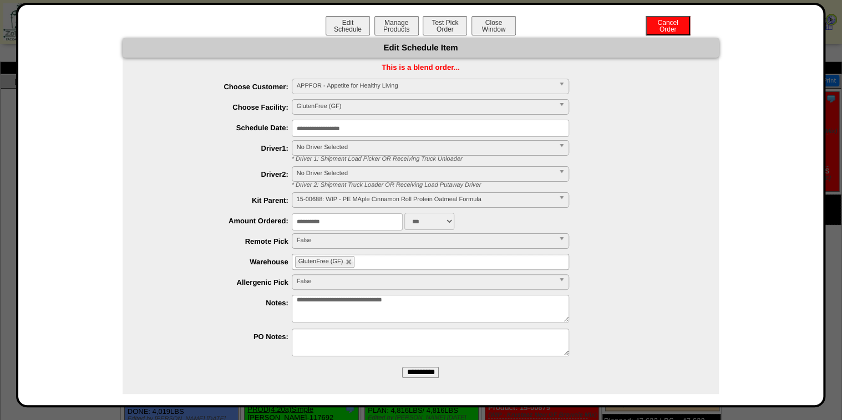
click at [413, 373] on input "**********" at bounding box center [420, 372] width 37 height 11
click at [412, 16] on button "Manage Products" at bounding box center [396, 25] width 44 height 19
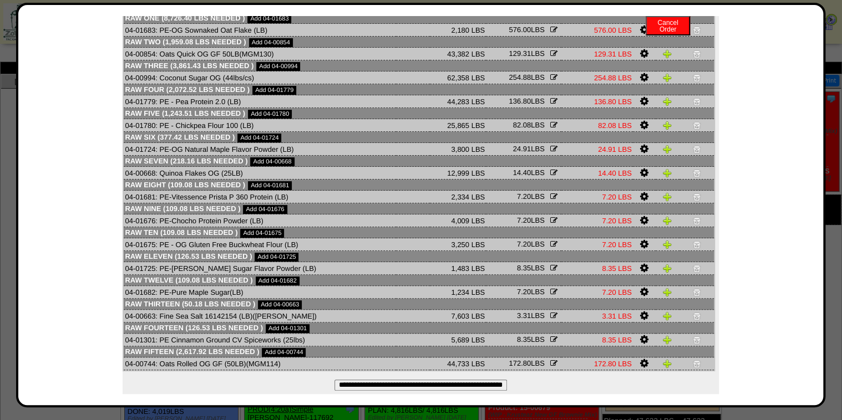
scroll to position [97, 0]
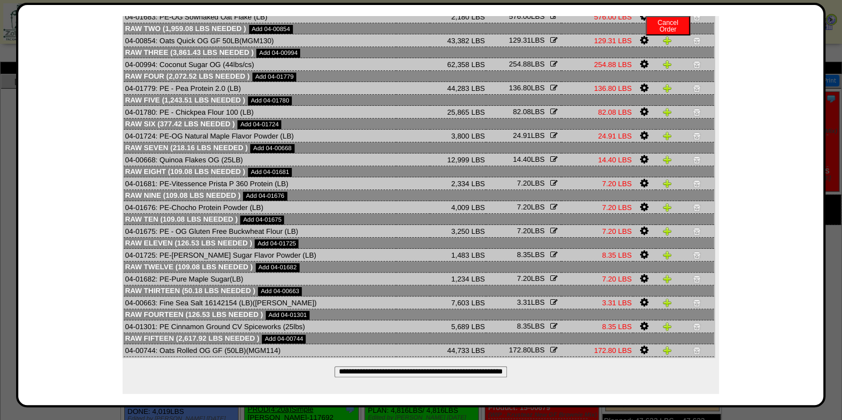
click at [438, 373] on input "**********" at bounding box center [420, 372] width 173 height 11
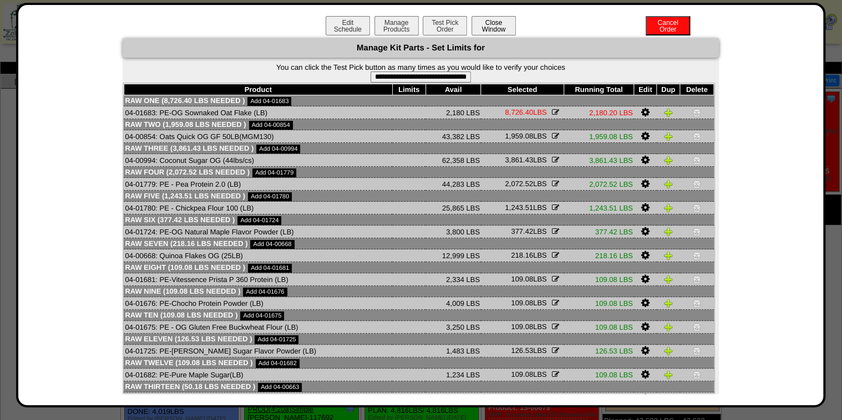
click at [501, 21] on button "Close Window" at bounding box center [493, 25] width 44 height 19
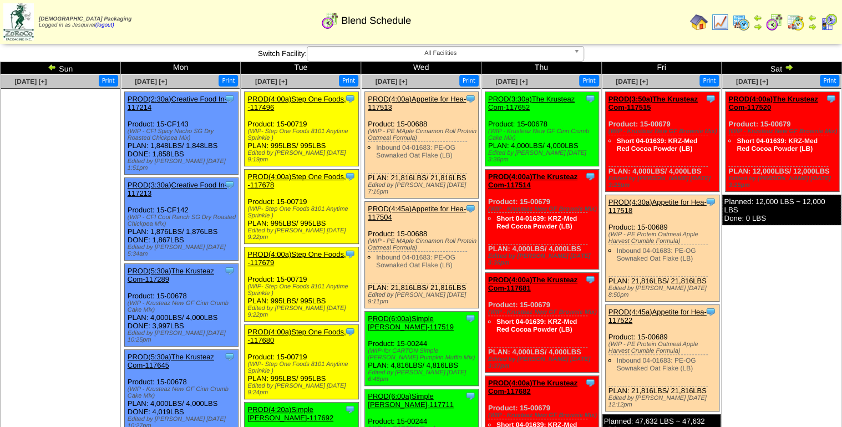
click at [402, 98] on link "PROD(4:00a)Appetite for Hea-117513" at bounding box center [417, 103] width 98 height 17
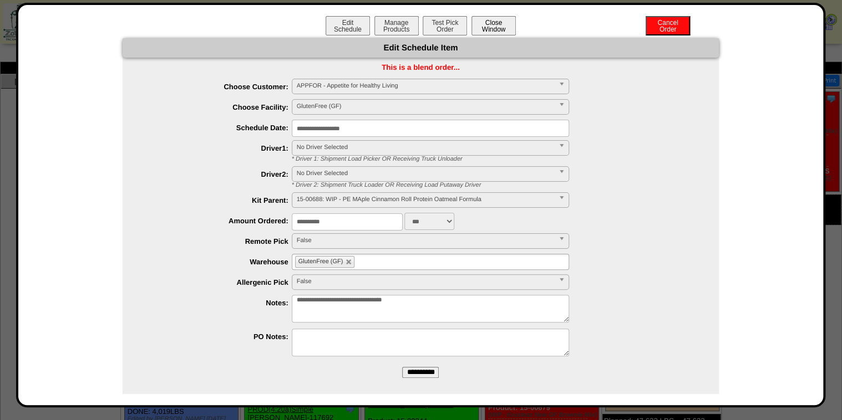
click at [486, 18] on button "Close Window" at bounding box center [493, 25] width 44 height 19
